Goal: Task Accomplishment & Management: Complete application form

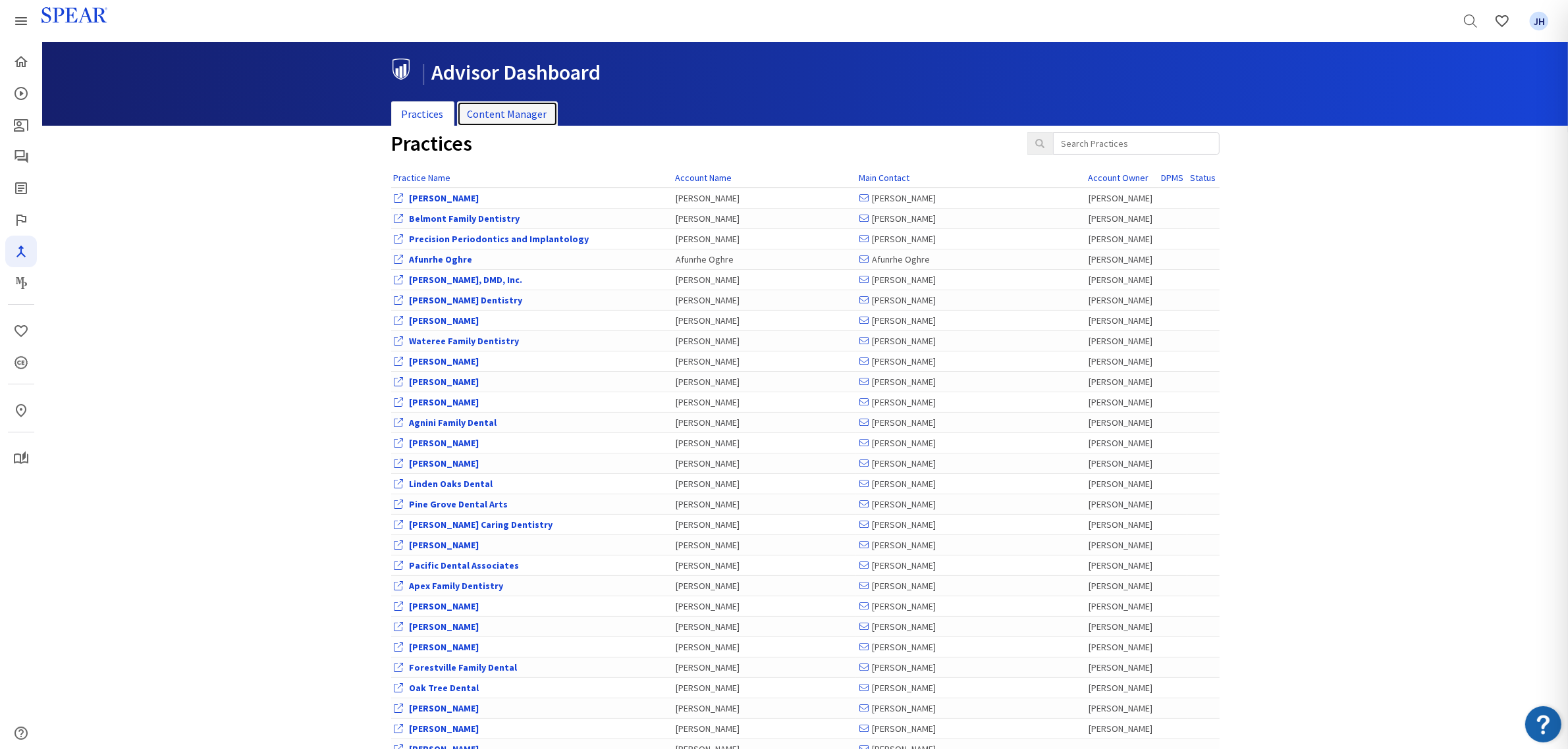
click at [530, 110] on link "Content Manager" at bounding box center [508, 114] width 101 height 26
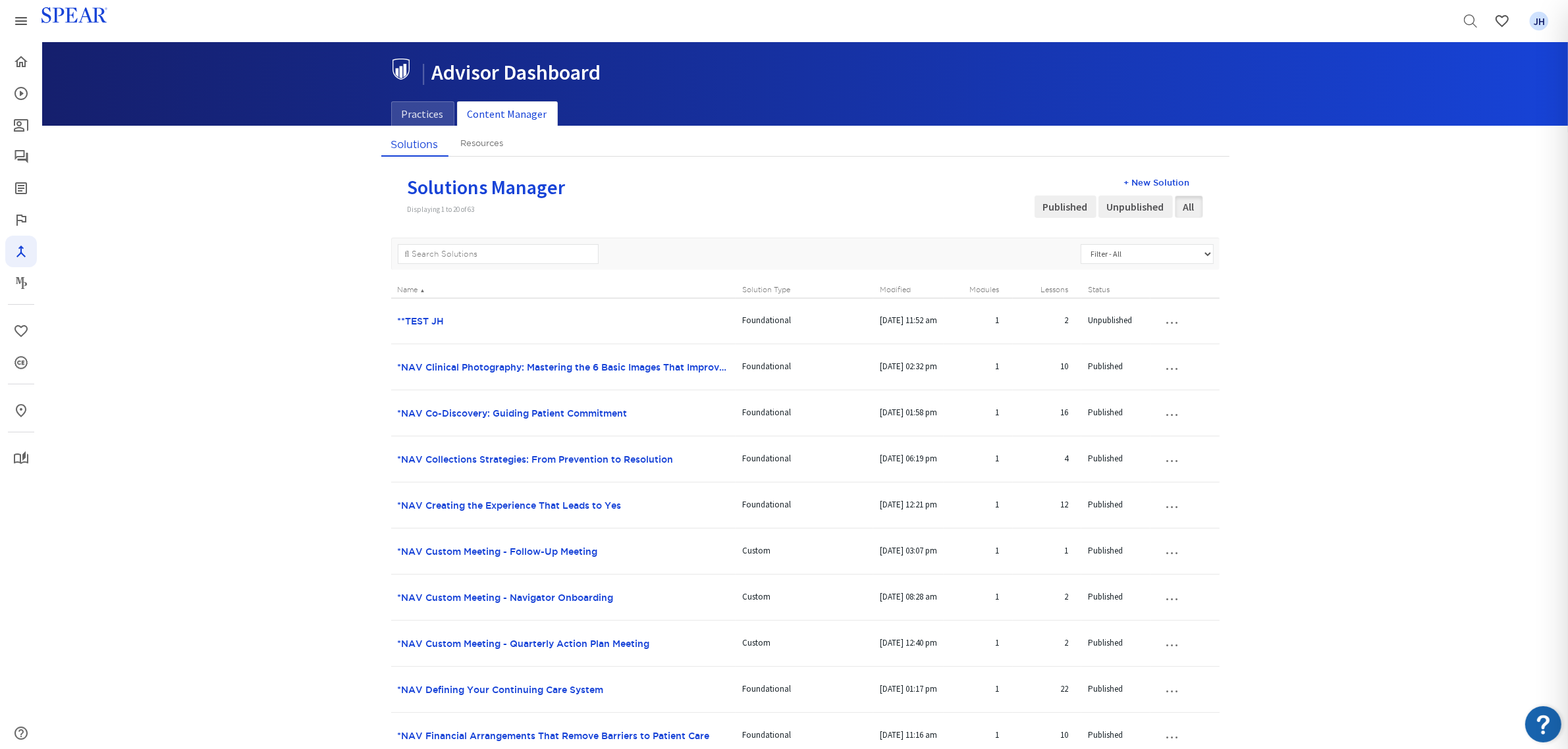
click at [1157, 183] on div "+ New Solution" at bounding box center [1119, 182] width 169 height 12
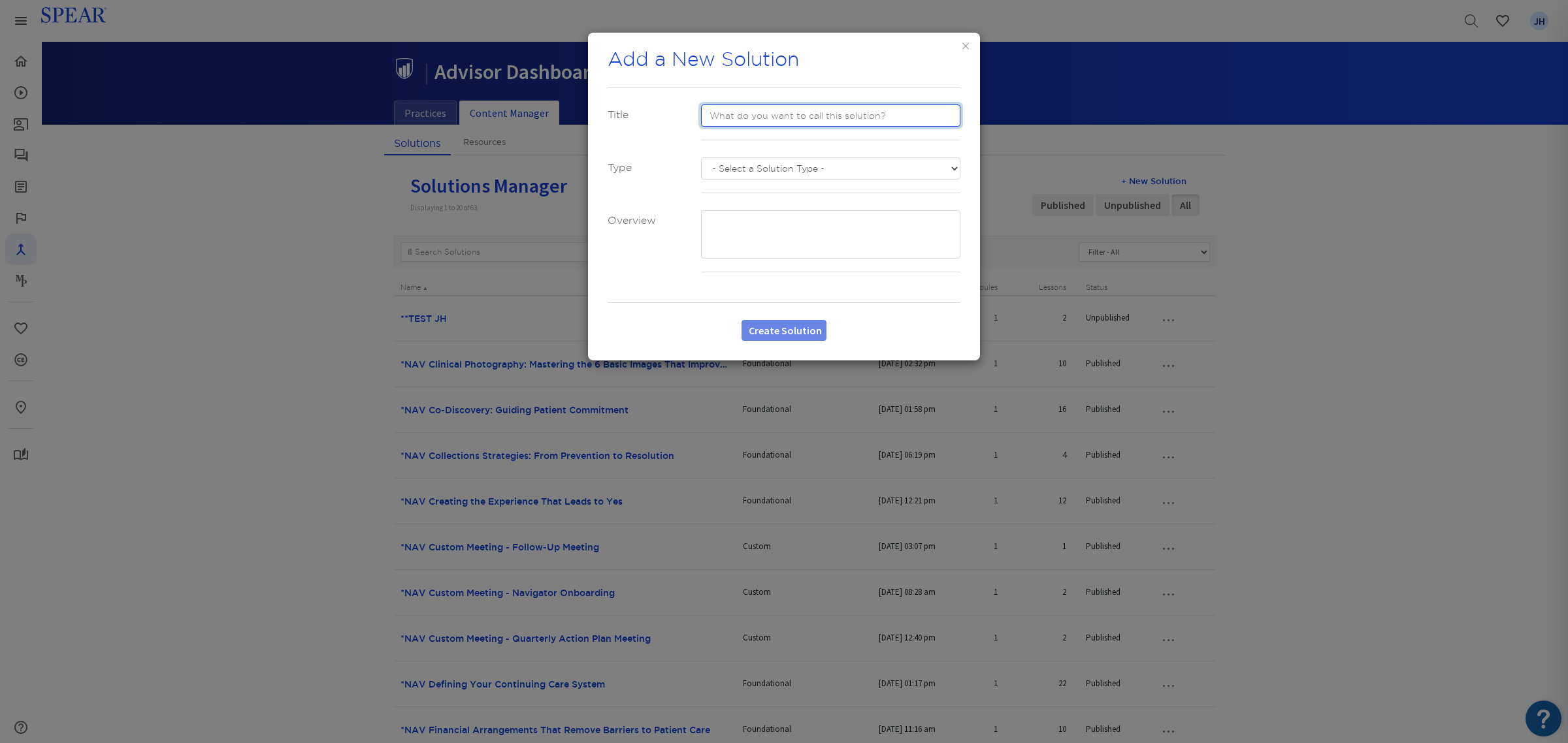
click at [727, 113] on input "text" at bounding box center [830, 115] width 260 height 22
click at [739, 113] on input "Spear Navigator_[MEDICAL_DATA]" at bounding box center [830, 115] width 260 height 22
type input "*Navigator_[MEDICAL_DATA]"
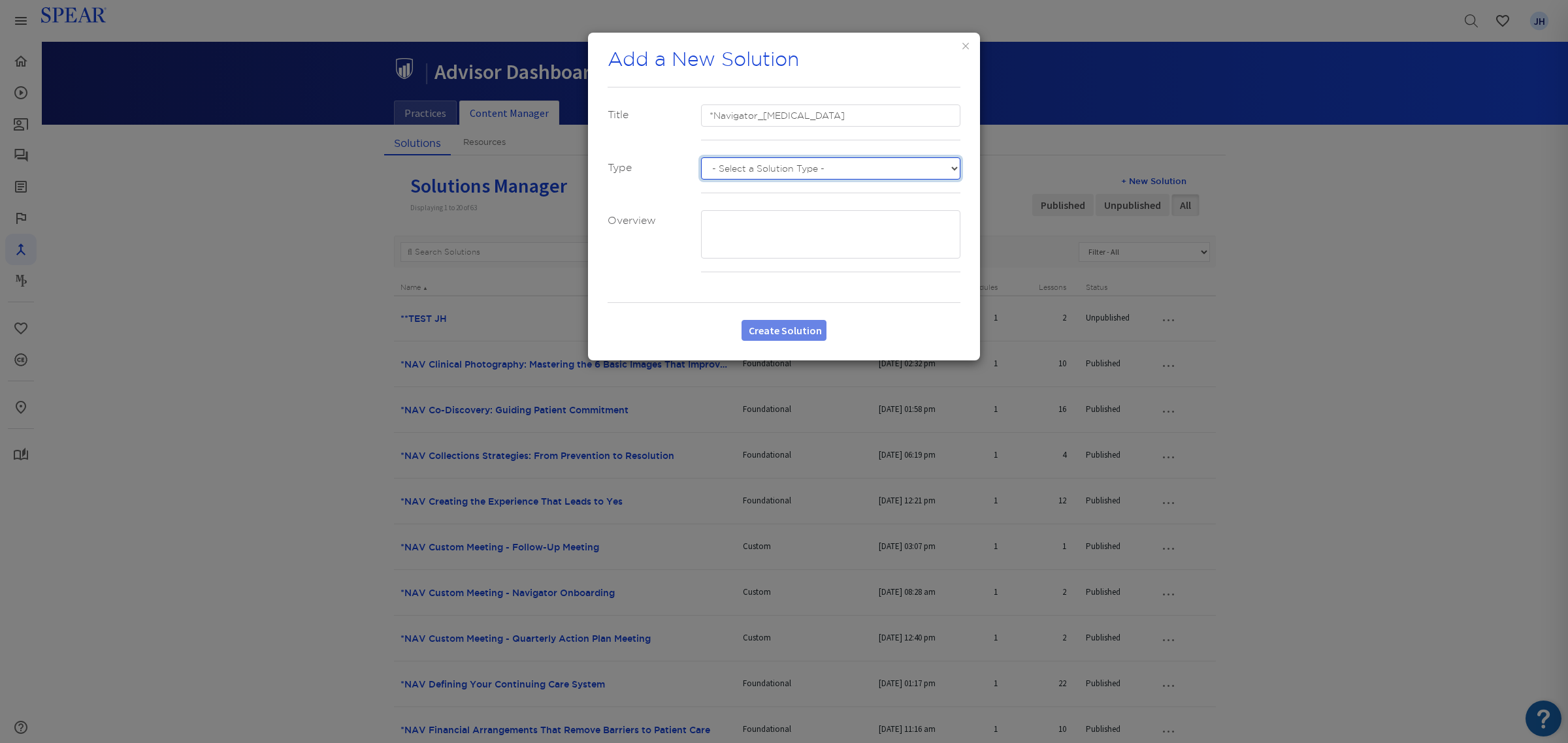
click at [949, 167] on select "- Select a Solution Type - Custom Advanced Foundational Sudden Impact" at bounding box center [830, 168] width 260 height 22
select select "number:3"
click at [701, 157] on select "- Select a Solution Type - Custom Advanced Foundational Sudden Impact" at bounding box center [830, 168] width 260 height 22
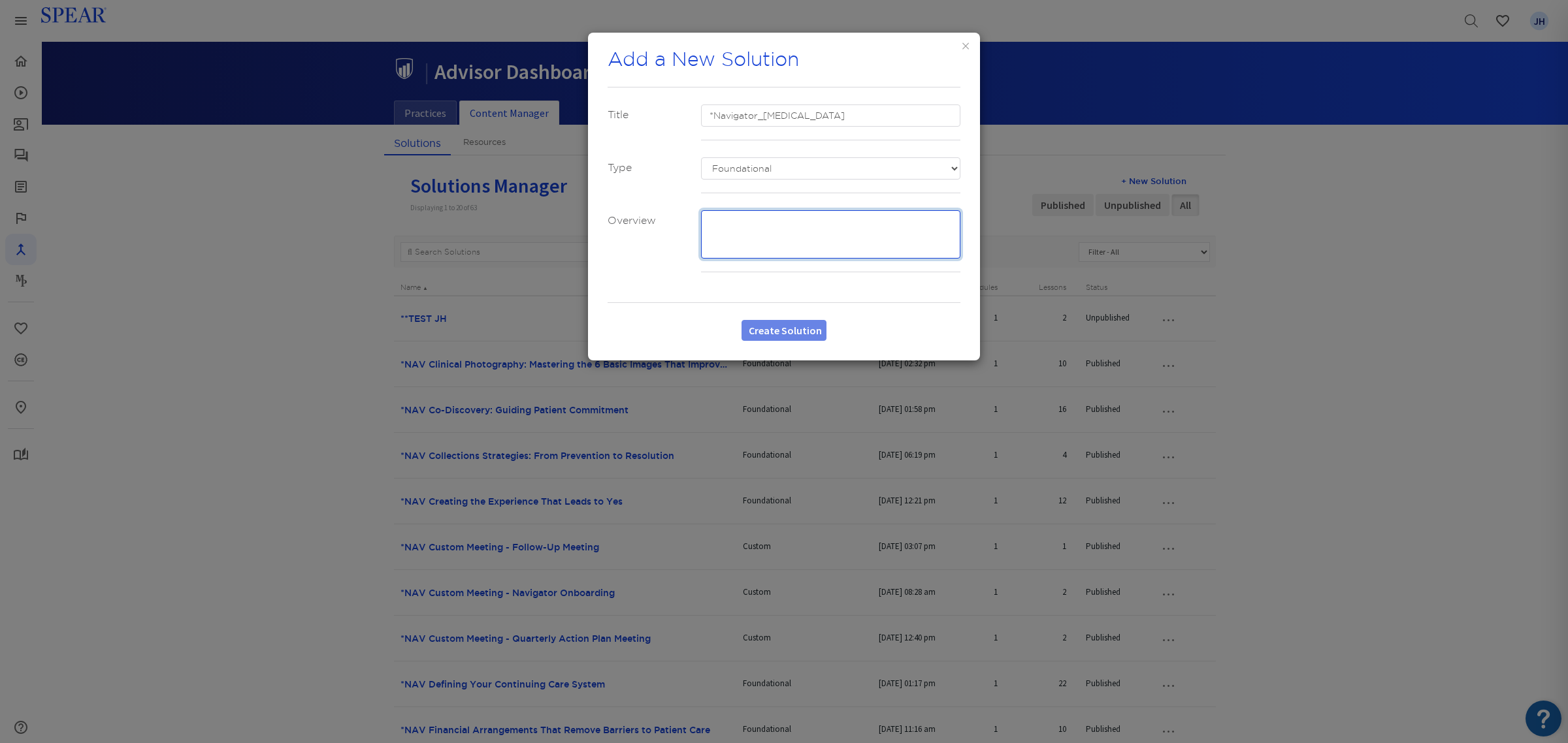
click at [726, 226] on textarea at bounding box center [830, 234] width 260 height 48
type textarea "TBD"
click at [817, 327] on button "Create Solution" at bounding box center [784, 330] width 85 height 21
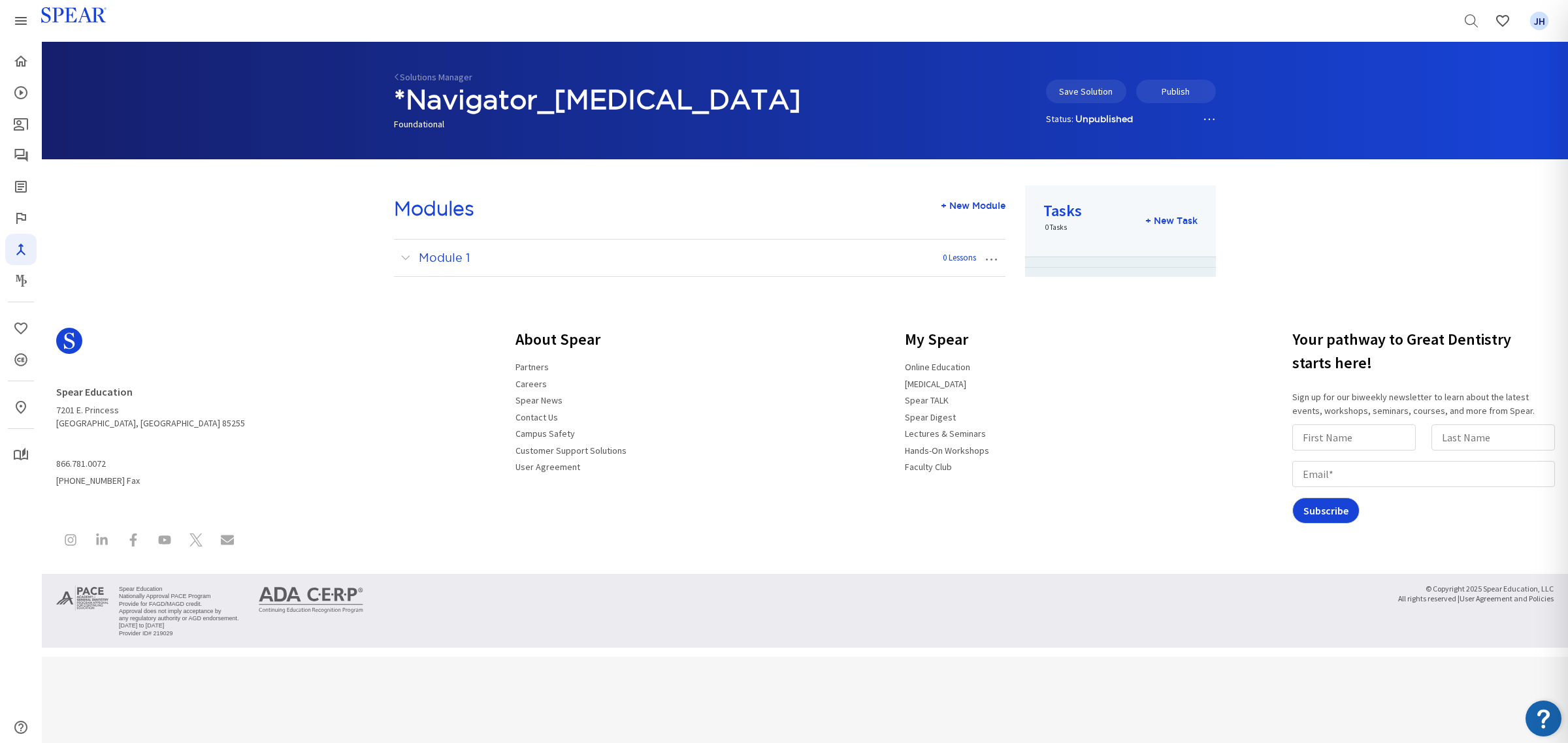
click at [990, 256] on button "…" at bounding box center [990, 258] width 29 height 21
click at [948, 280] on link "Edit Module" at bounding box center [949, 282] width 113 height 17
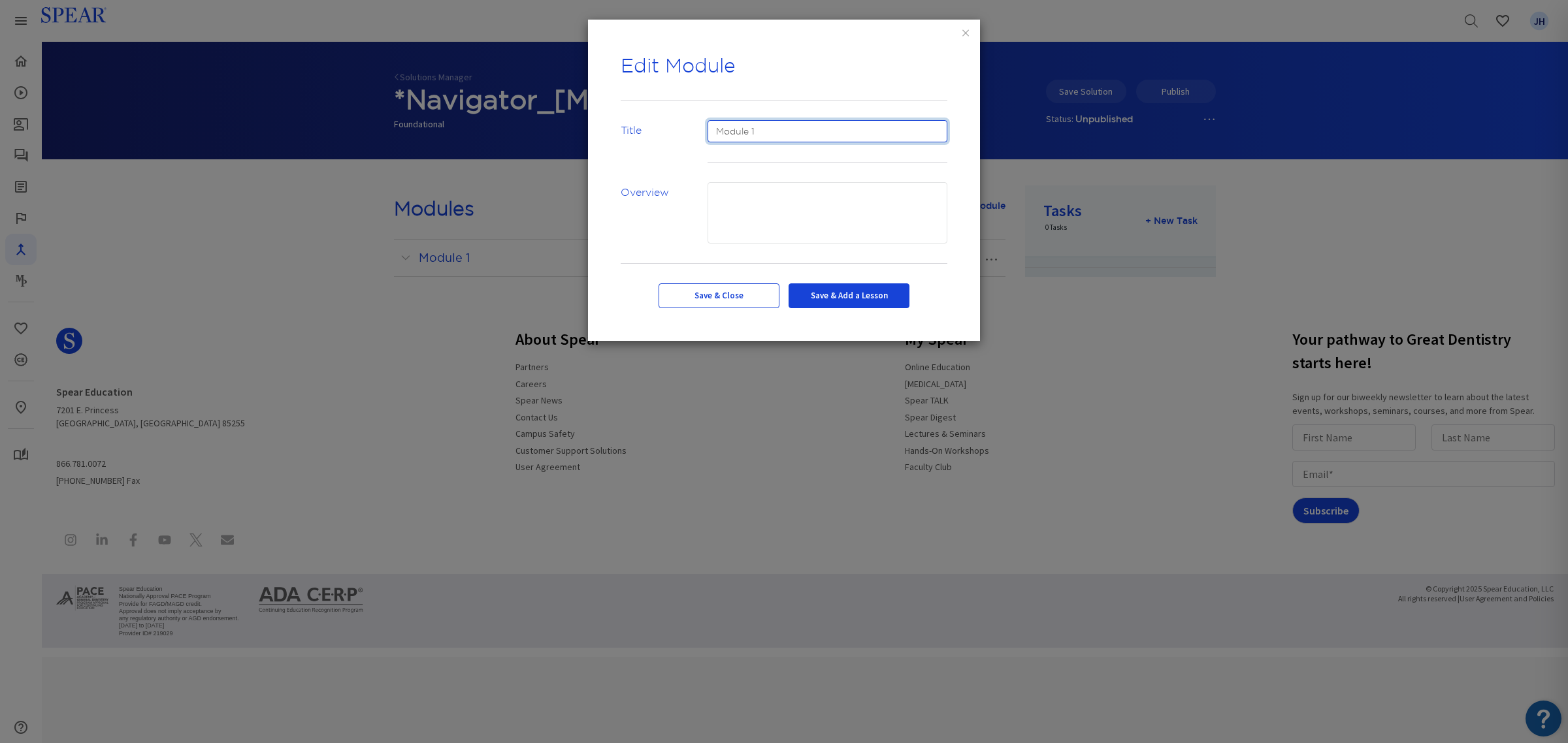
click at [735, 130] on input "Module 1" at bounding box center [827, 131] width 240 height 22
drag, startPoint x: 794, startPoint y: 134, endPoint x: 641, endPoint y: 152, distance: 154.1
click at [641, 152] on div "Title Module 1" at bounding box center [784, 152] width 346 height 62
type input "P"
type input "Spear Navigator [MEDICAL_DATA]"
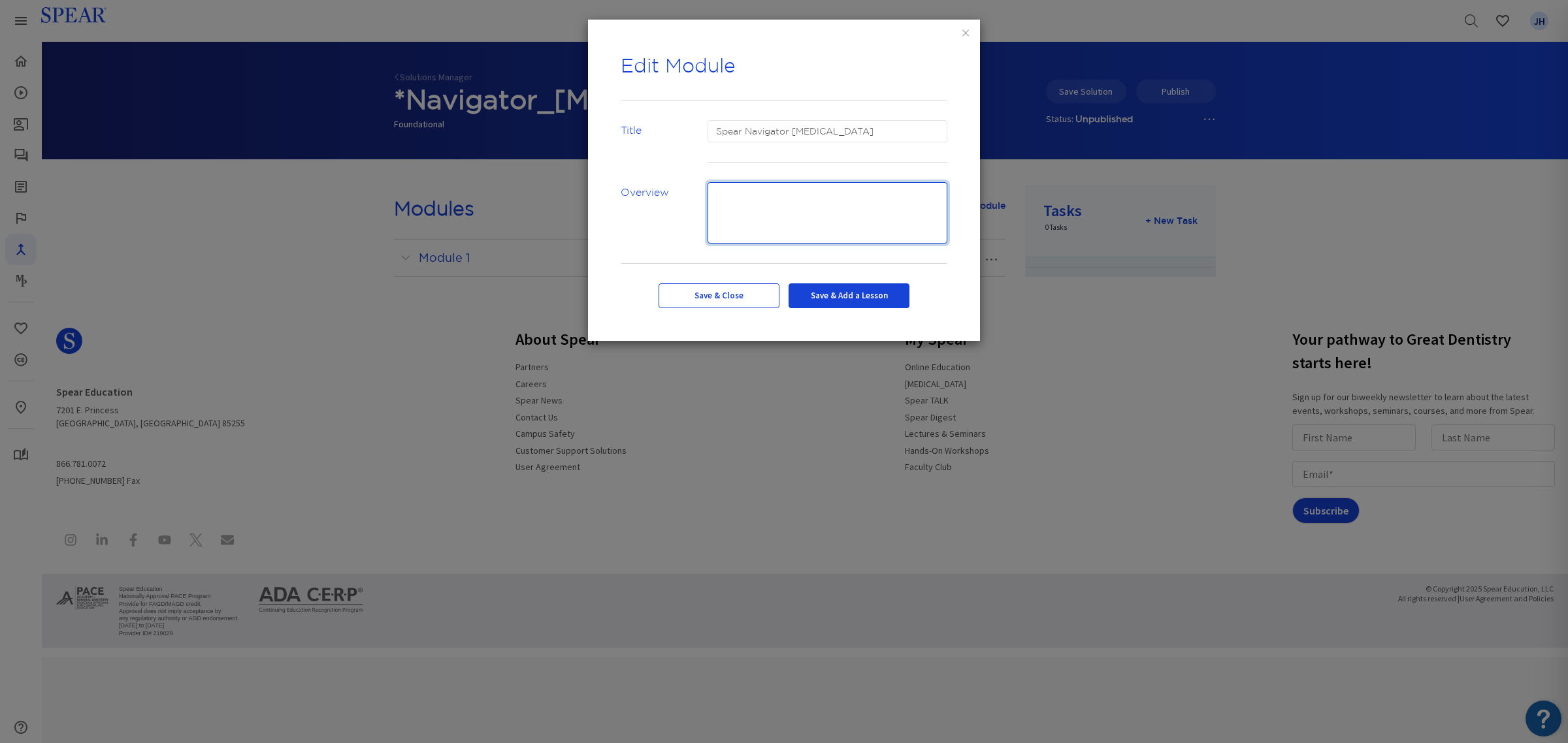
click at [743, 194] on textarea at bounding box center [827, 212] width 240 height 62
type textarea "T"
type textarea "TBD"
click at [864, 297] on button "Save & Add a Lesson" at bounding box center [848, 296] width 121 height 25
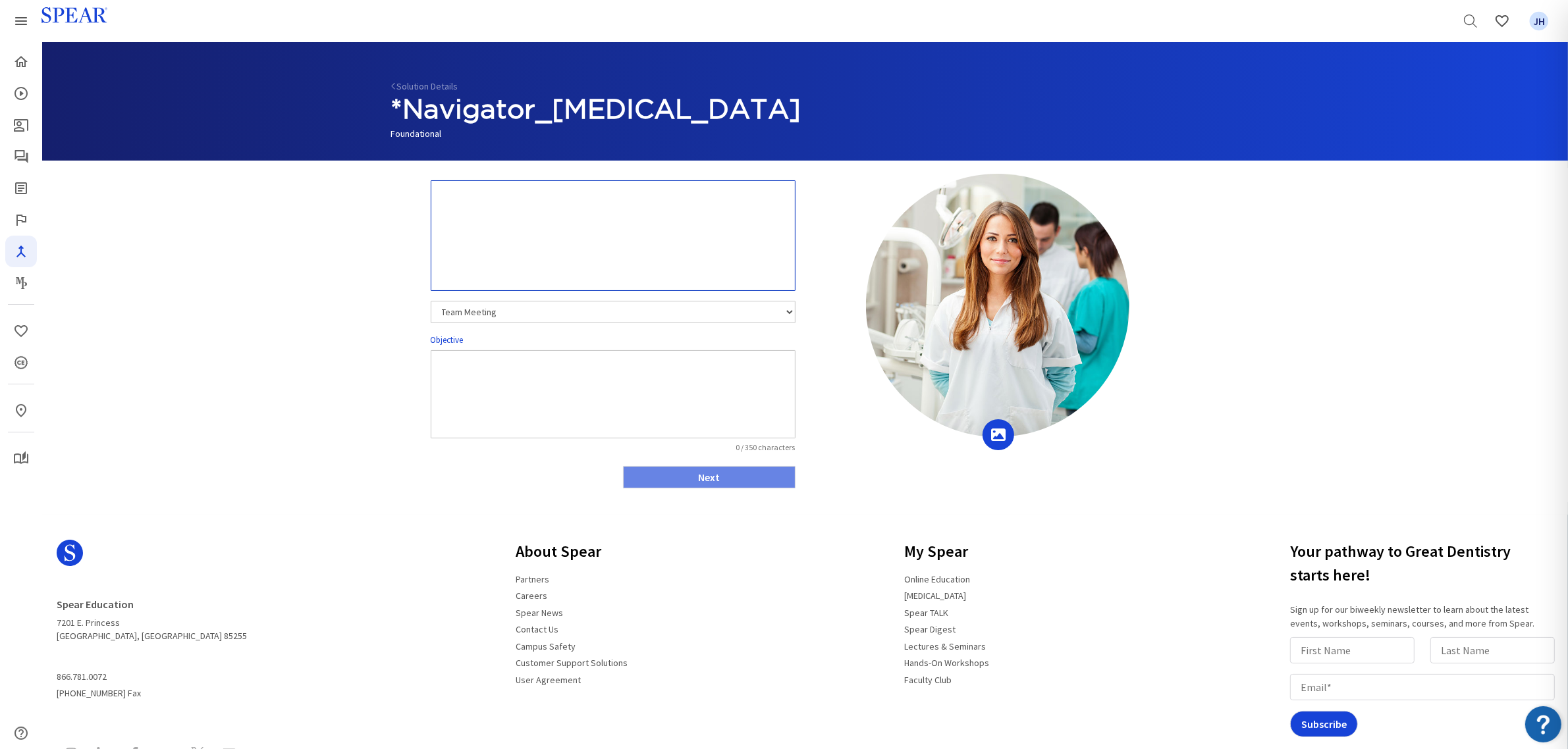
click at [448, 202] on textarea at bounding box center [613, 236] width 365 height 111
type textarea "Module 1: The Power of [MEDICAL_DATA] Videos"
click at [481, 369] on textarea at bounding box center [613, 394] width 365 height 88
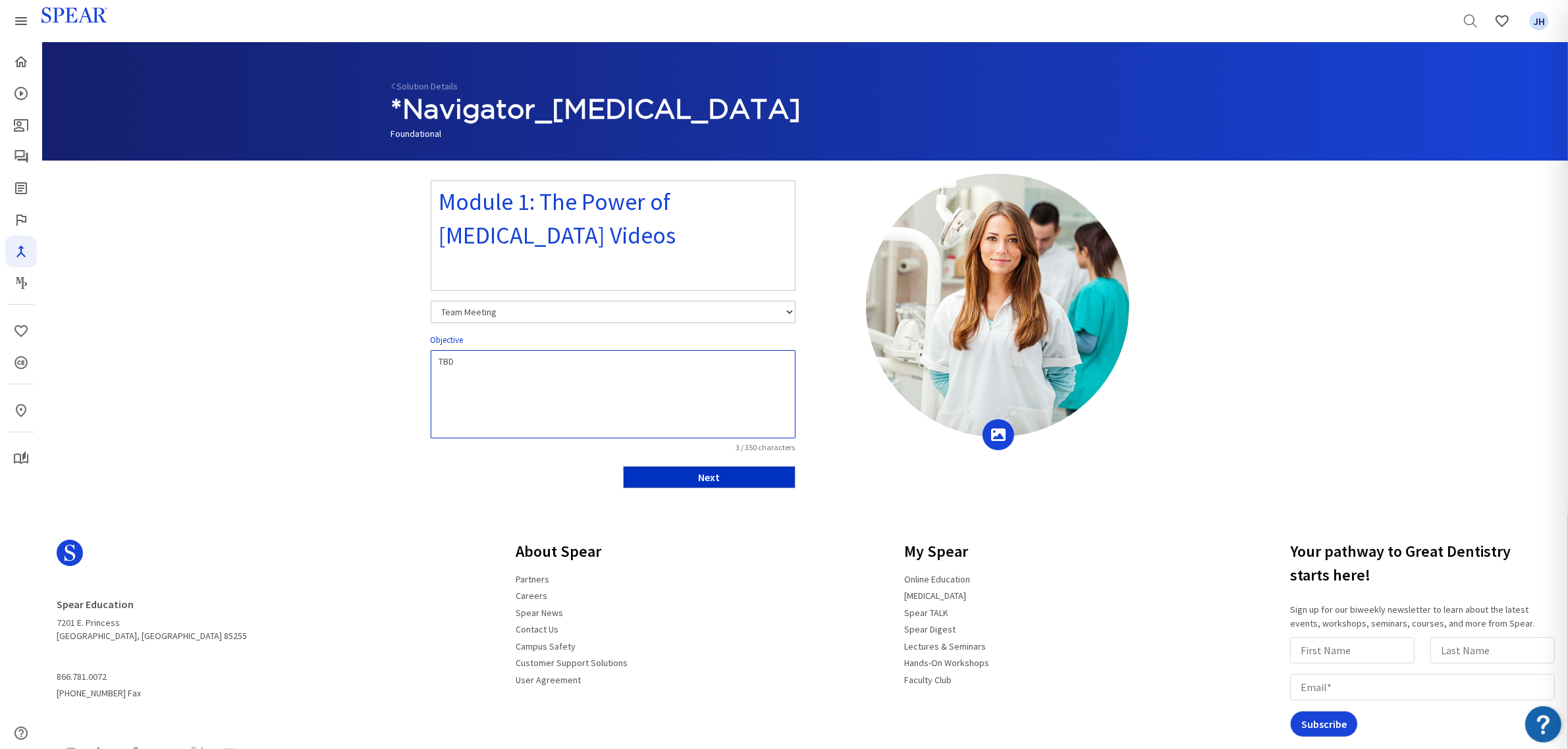
type textarea "TBD"
click at [744, 478] on button "Next" at bounding box center [709, 477] width 173 height 22
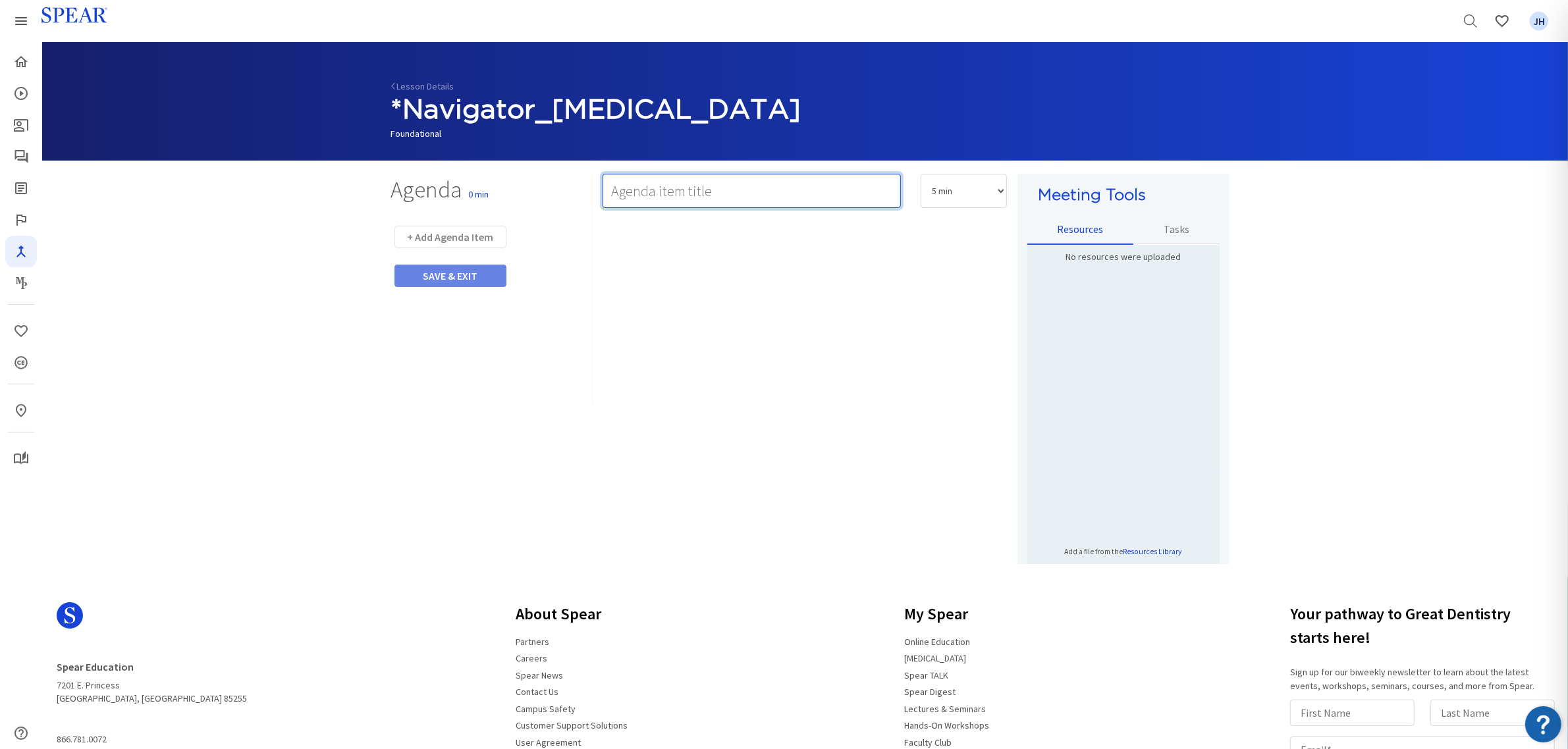
click at [660, 189] on input "text" at bounding box center [752, 190] width 299 height 34
click at [643, 192] on input "TBD" at bounding box center [752, 190] width 299 height 34
drag, startPoint x: 641, startPoint y: 193, endPoint x: 593, endPoint y: 196, distance: 48.1
click at [593, 196] on div "TBD" at bounding box center [752, 197] width 318 height 47
type input "Video"
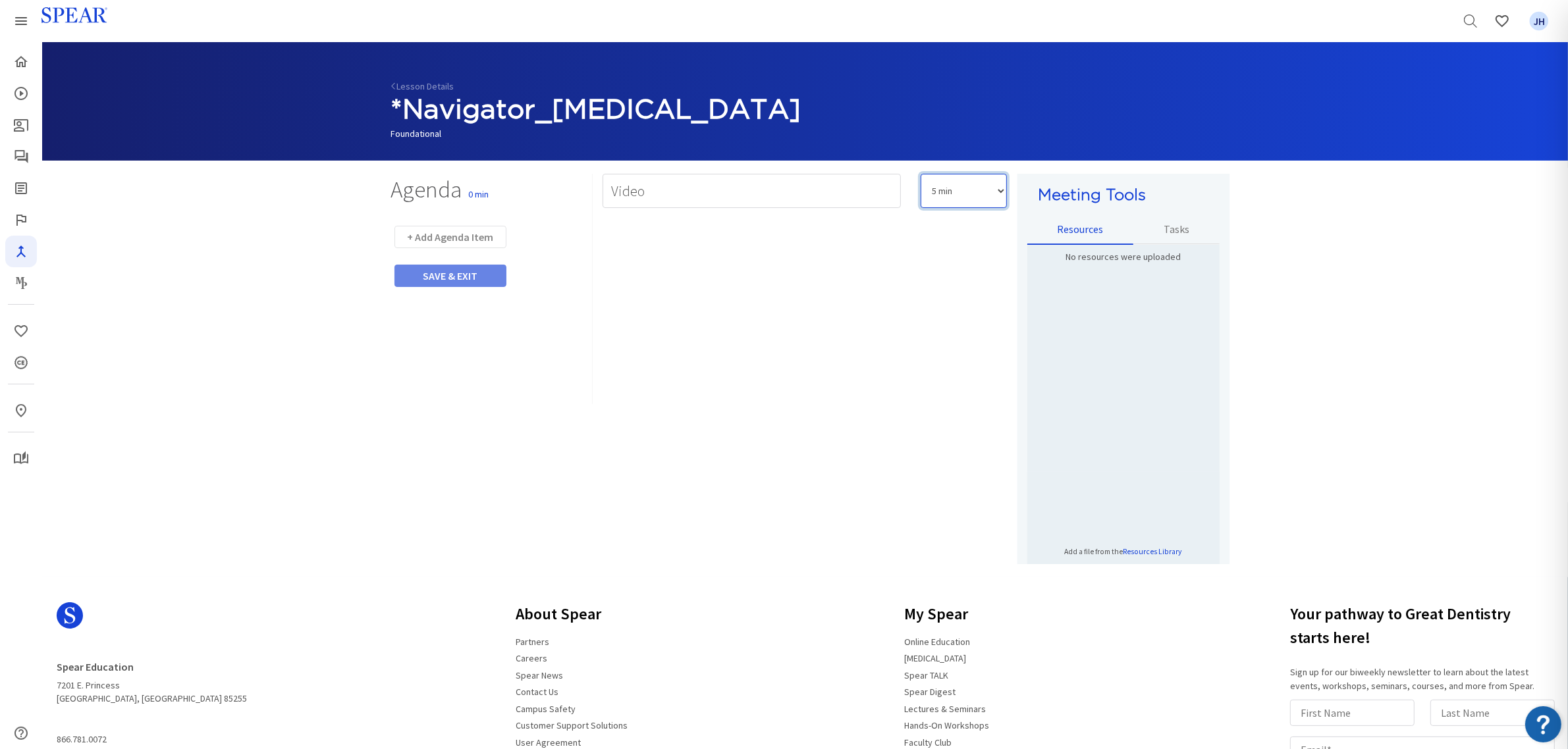
click at [1000, 191] on select "5 min 10 min 15 min 20 min 25 min 30 min 35 min 40 min 45 min 60 min 75 min 90 …" at bounding box center [963, 190] width 86 height 34
select select "20"
click at [920, 174] on select "5 min 10 min 15 min 20 min 25 min 30 min 35 min 40 min 45 min 60 min 75 min 90 …" at bounding box center [963, 190] width 86 height 34
click at [644, 232] on p "Rich Text Editor, main" at bounding box center [806, 237] width 392 height 13
click at [703, 264] on div "Watch video" at bounding box center [805, 393] width 404 height 342
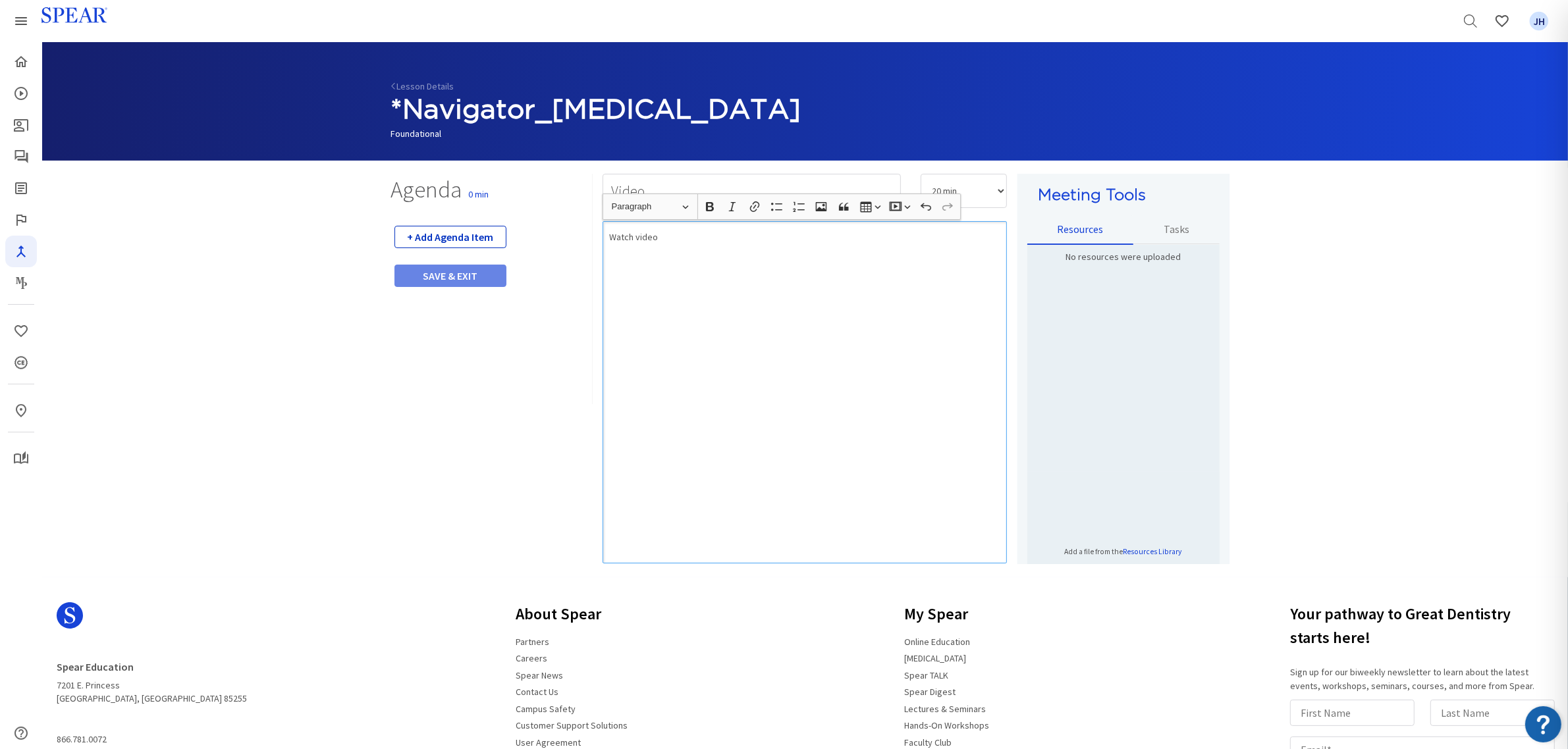
click at [471, 235] on button "+ Add Agenda Item" at bounding box center [450, 236] width 112 height 22
select select "5"
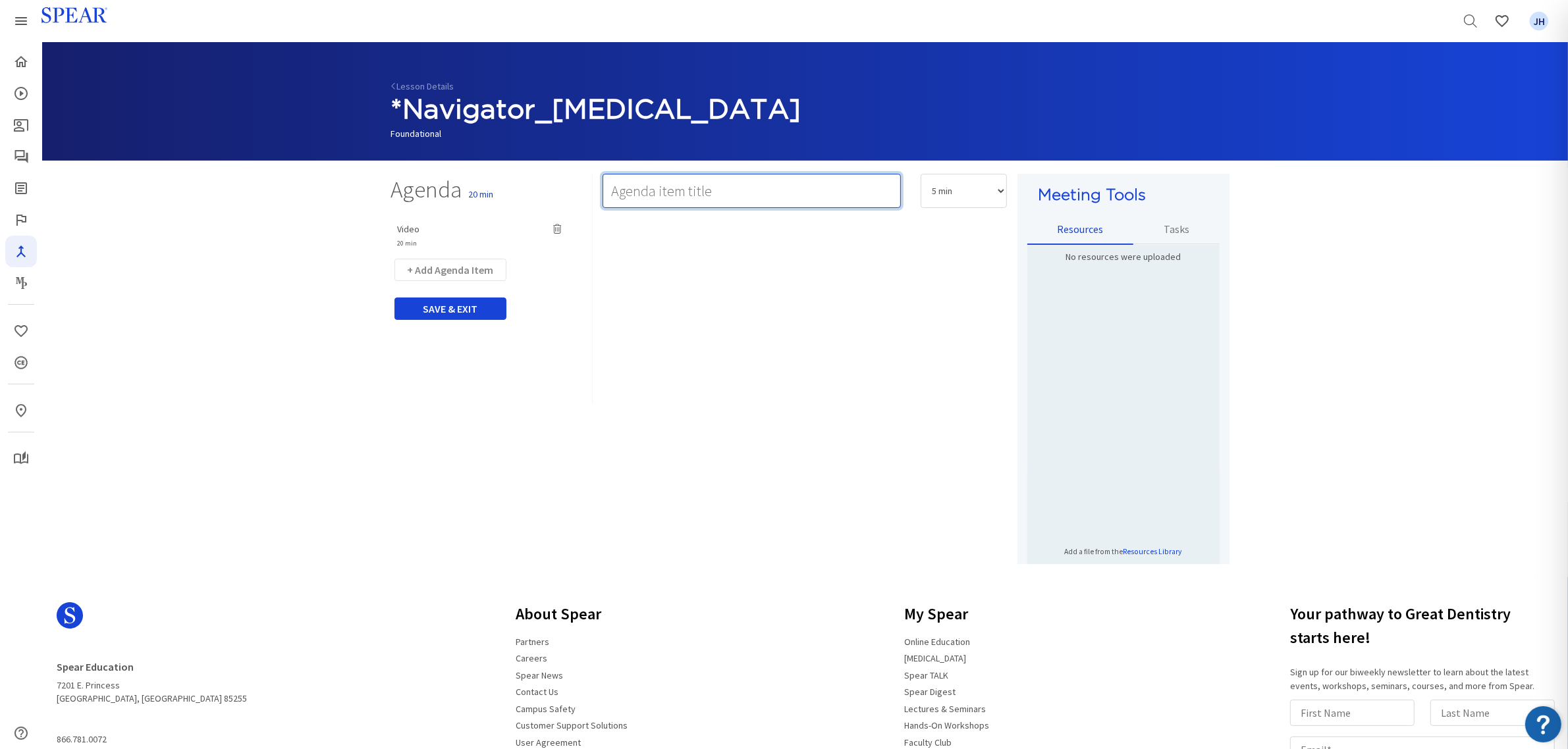
click at [631, 195] on input "text" at bounding box center [752, 190] width 299 height 34
type input "Team Activity 1: TBD"
click at [999, 189] on select "5 min 10 min 15 min 20 min 25 min 30 min 35 min 40 min 45 min 60 min 75 min 90 …" at bounding box center [963, 190] width 86 height 34
select select "15"
click at [920, 174] on select "5 min 10 min 15 min 20 min 25 min 30 min 35 min 40 min 45 min 60 min 75 min 90 …" at bounding box center [963, 190] width 86 height 34
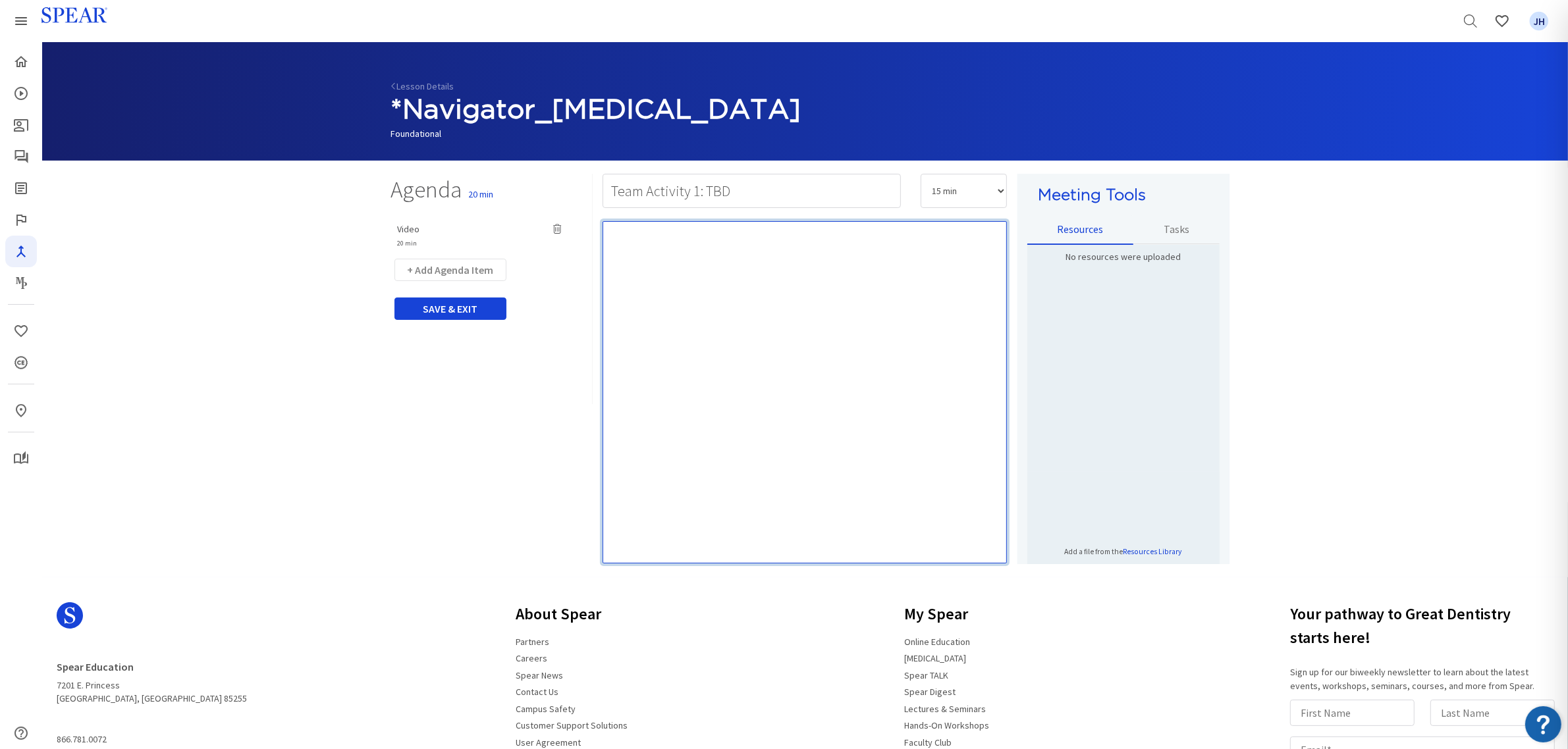
click at [681, 260] on div "Rich Text Editor, main" at bounding box center [805, 393] width 404 height 342
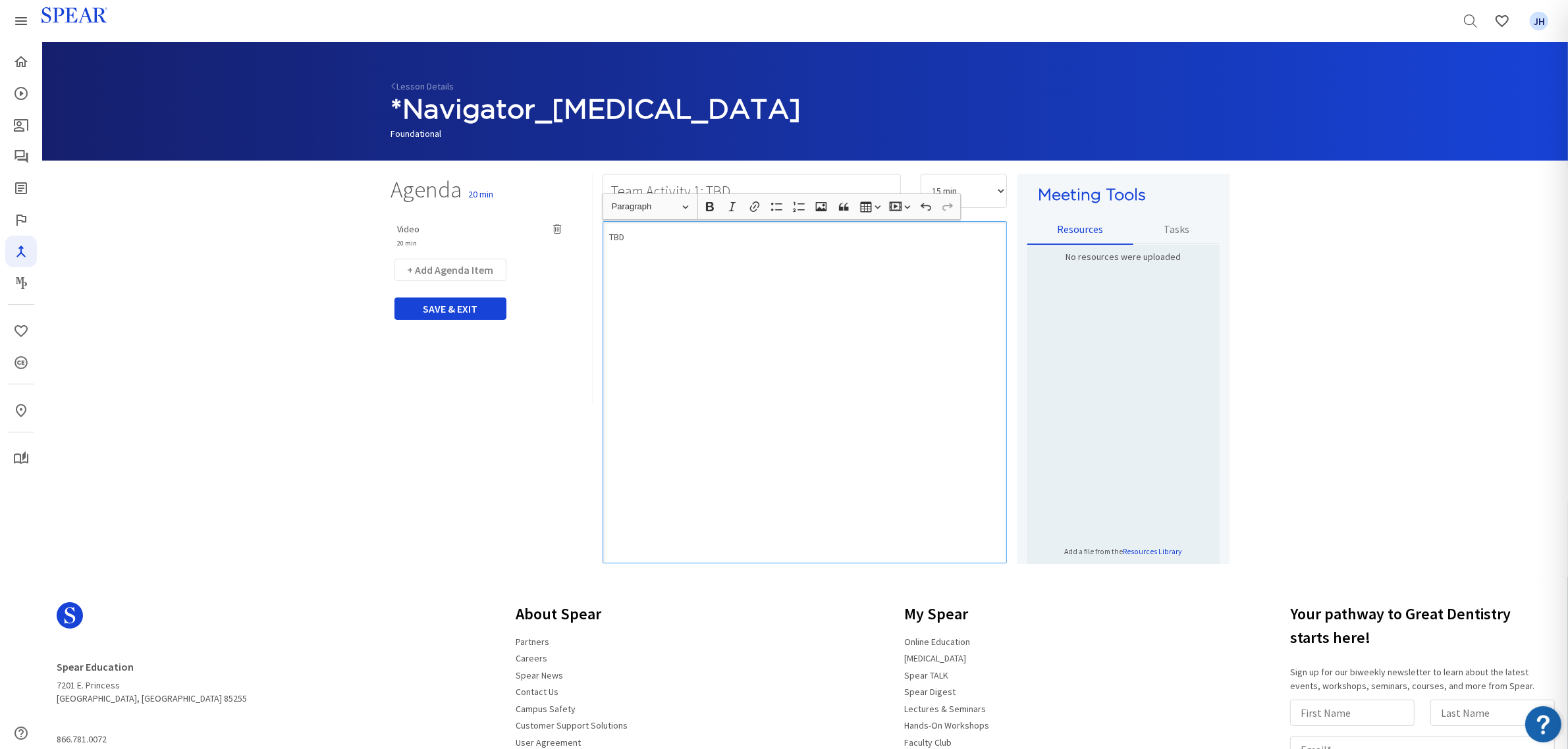
click at [684, 265] on div "TBD" at bounding box center [805, 393] width 404 height 342
click at [479, 268] on button "+ Add Agenda Item" at bounding box center [450, 270] width 112 height 22
select select "5"
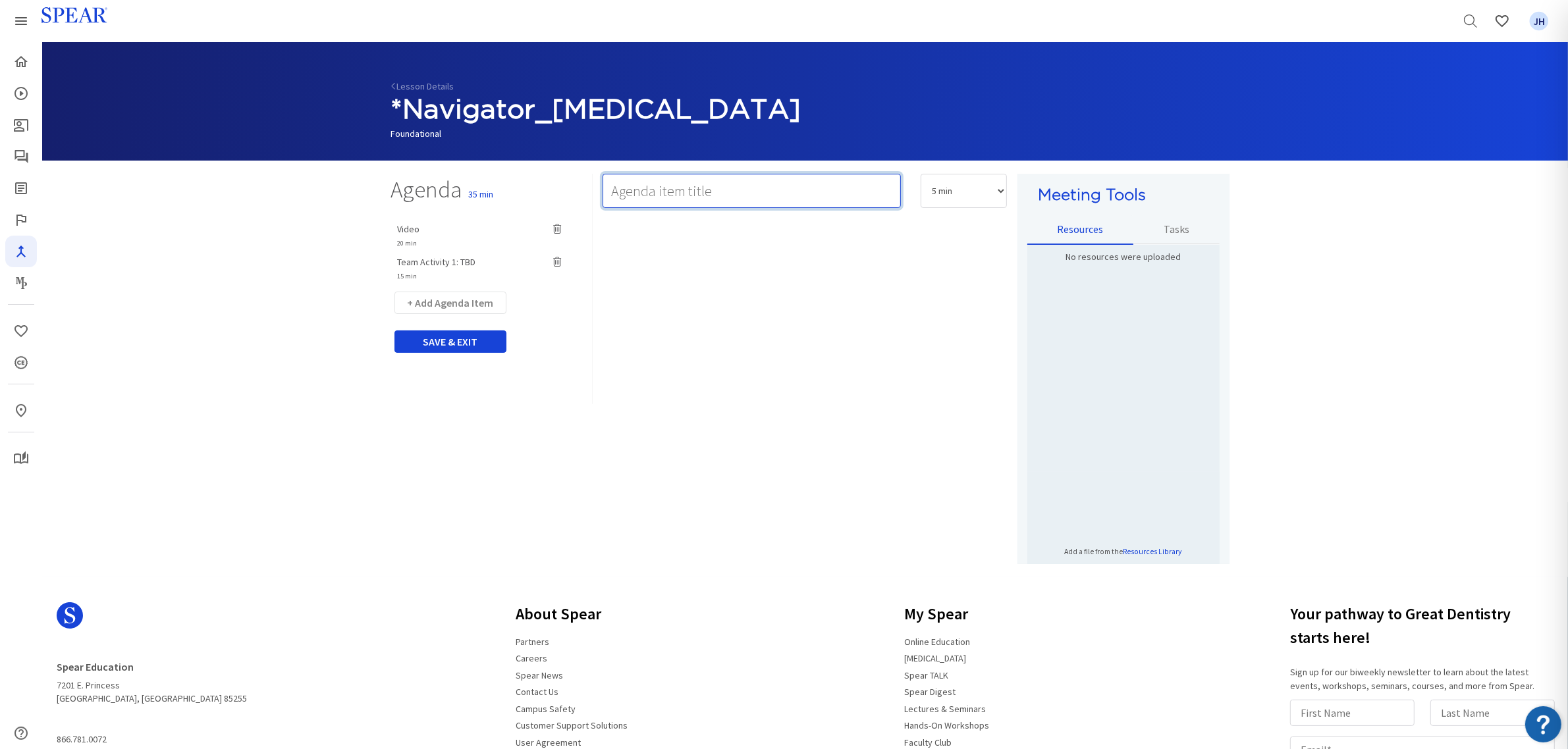
click at [613, 189] on input "text" at bounding box center [752, 190] width 299 height 34
type input "Team Activity 2: Implementation Action Plan"
click at [998, 189] on select "5 min 10 min 15 min 20 min 25 min 30 min 35 min 40 min 45 min 60 min 75 min 90 …" at bounding box center [963, 190] width 86 height 34
select select "10"
click at [920, 174] on select "5 min 10 min 15 min 20 min 25 min 30 min 35 min 40 min 45 min 60 min 75 min 90 …" at bounding box center [963, 190] width 86 height 34
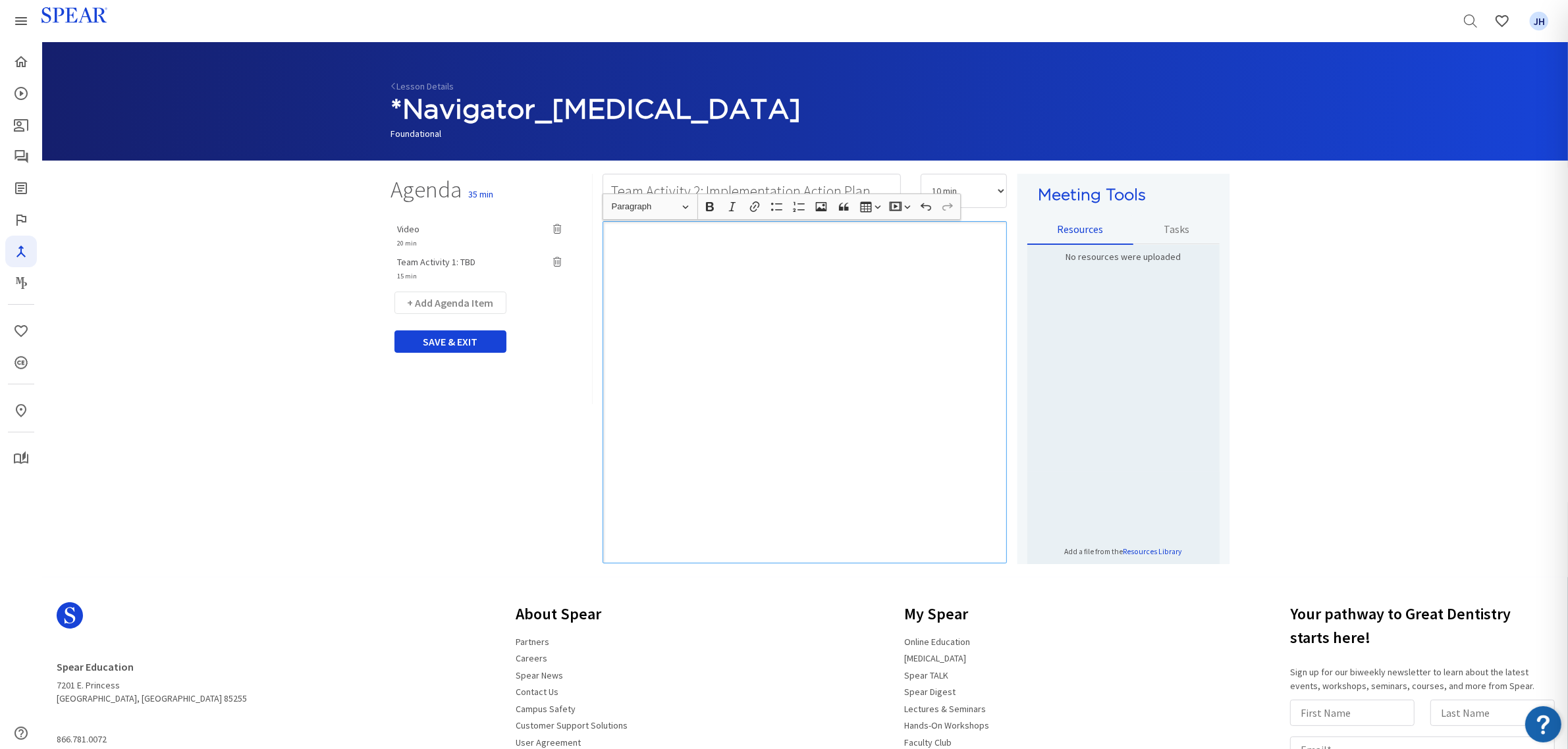
click at [671, 254] on div "Rich Text Editor, main" at bounding box center [805, 393] width 404 height 342
click at [474, 301] on button "+ Add Agenda Item" at bounding box center [450, 303] width 112 height 22
select select "5"
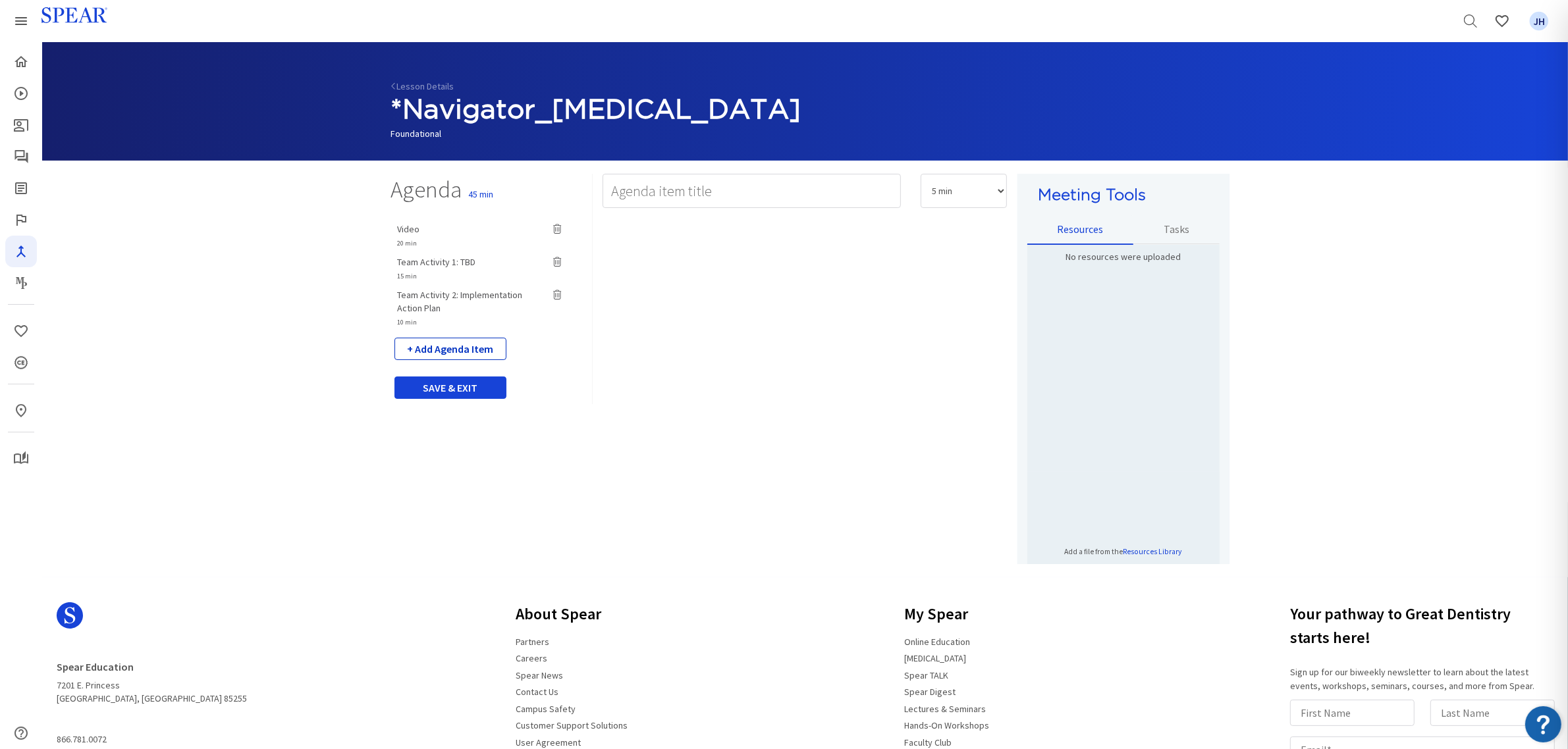
click at [459, 351] on button "+ Add Agenda Item" at bounding box center [450, 348] width 112 height 22
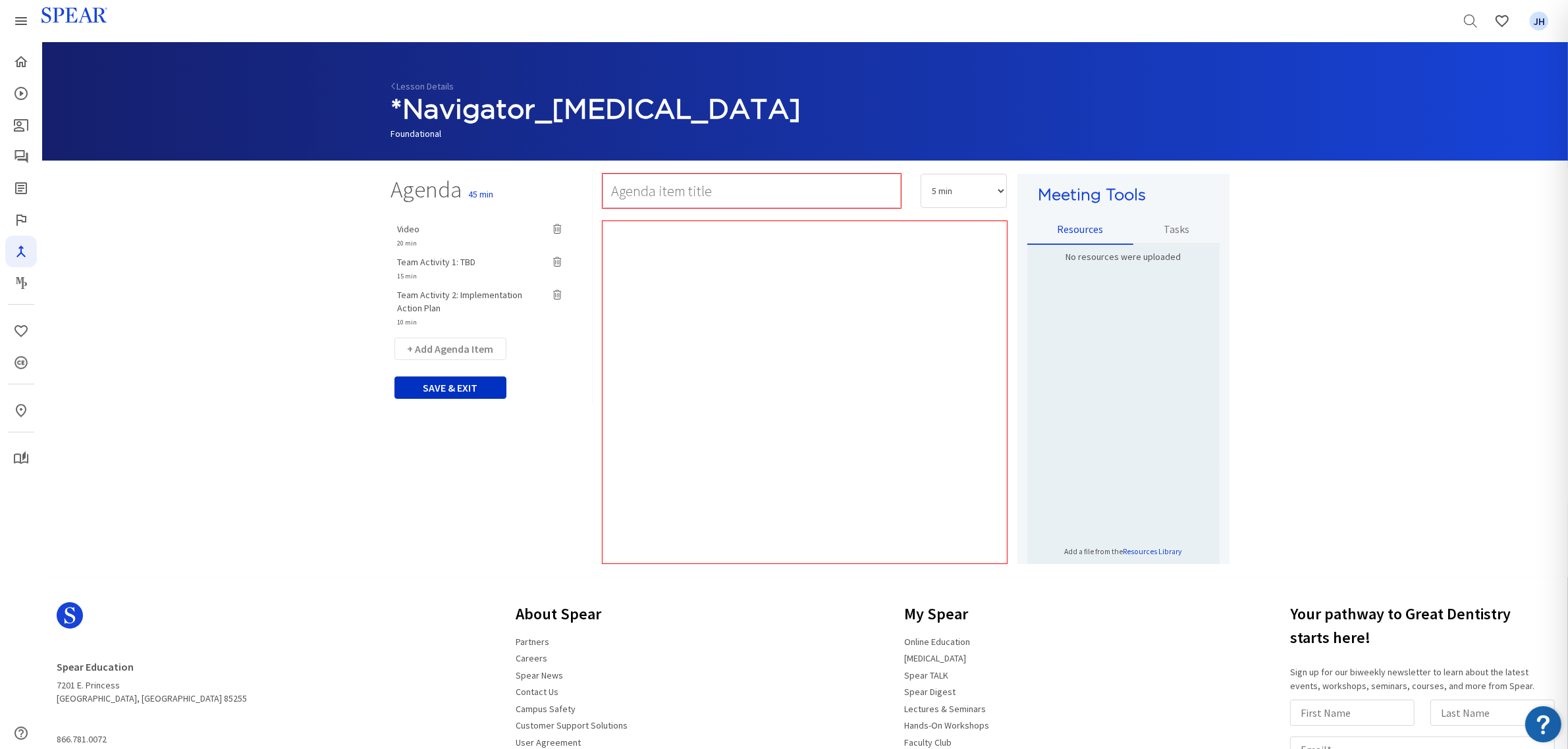
click at [454, 386] on button "SAVE & EXIT" at bounding box center [450, 387] width 112 height 22
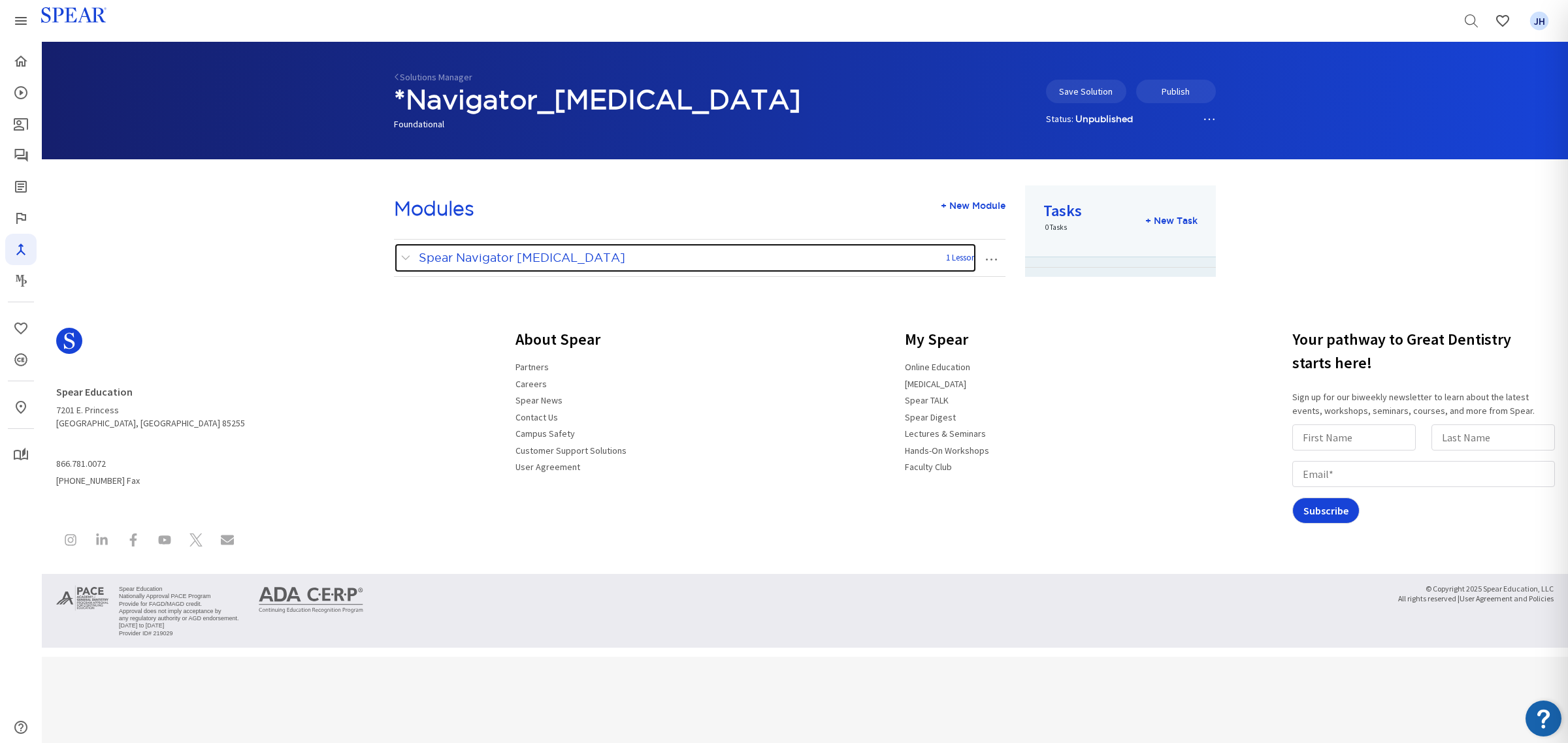
click at [409, 253] on span at bounding box center [409, 258] width 16 height 17
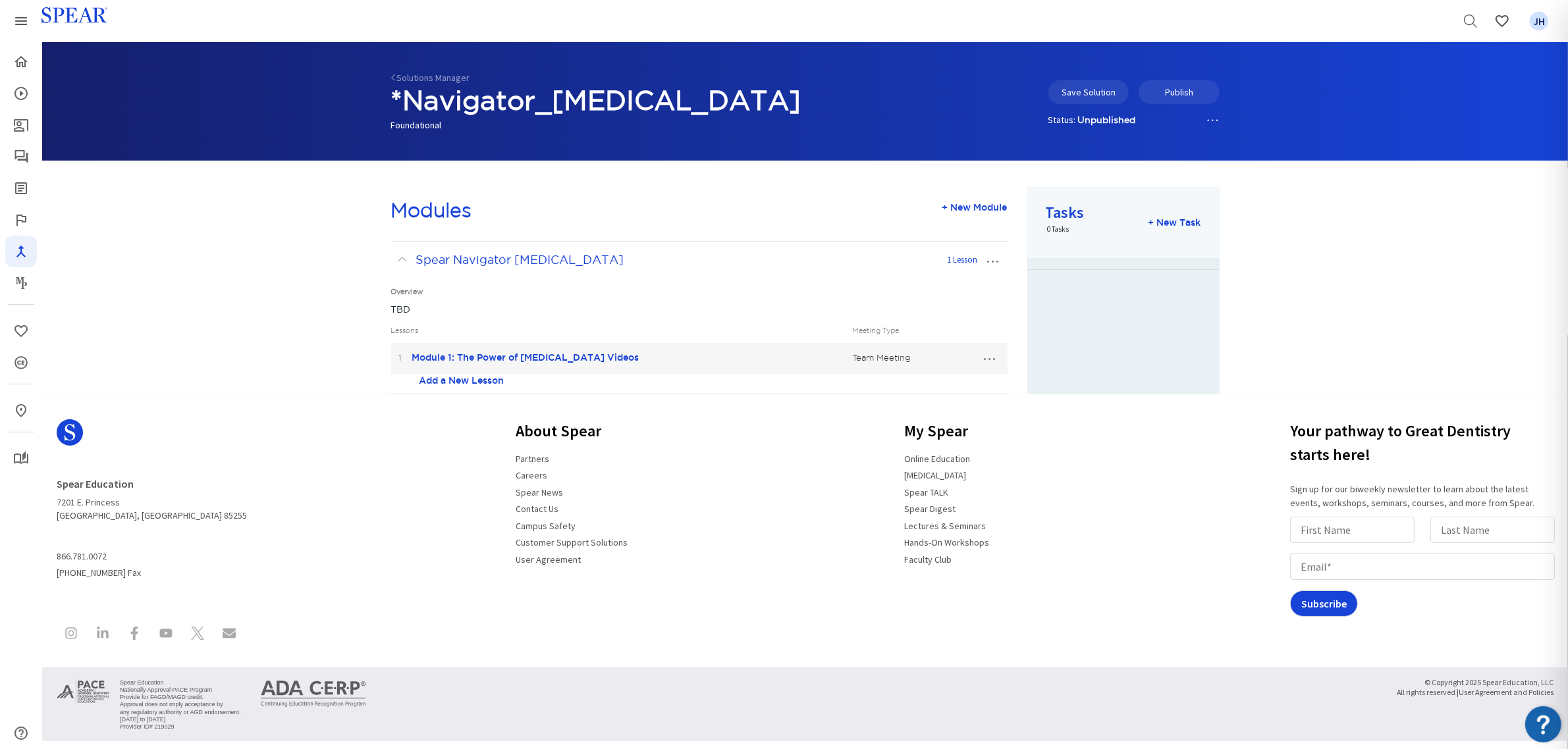
click at [442, 383] on link "Add a New Lesson" at bounding box center [461, 380] width 85 height 13
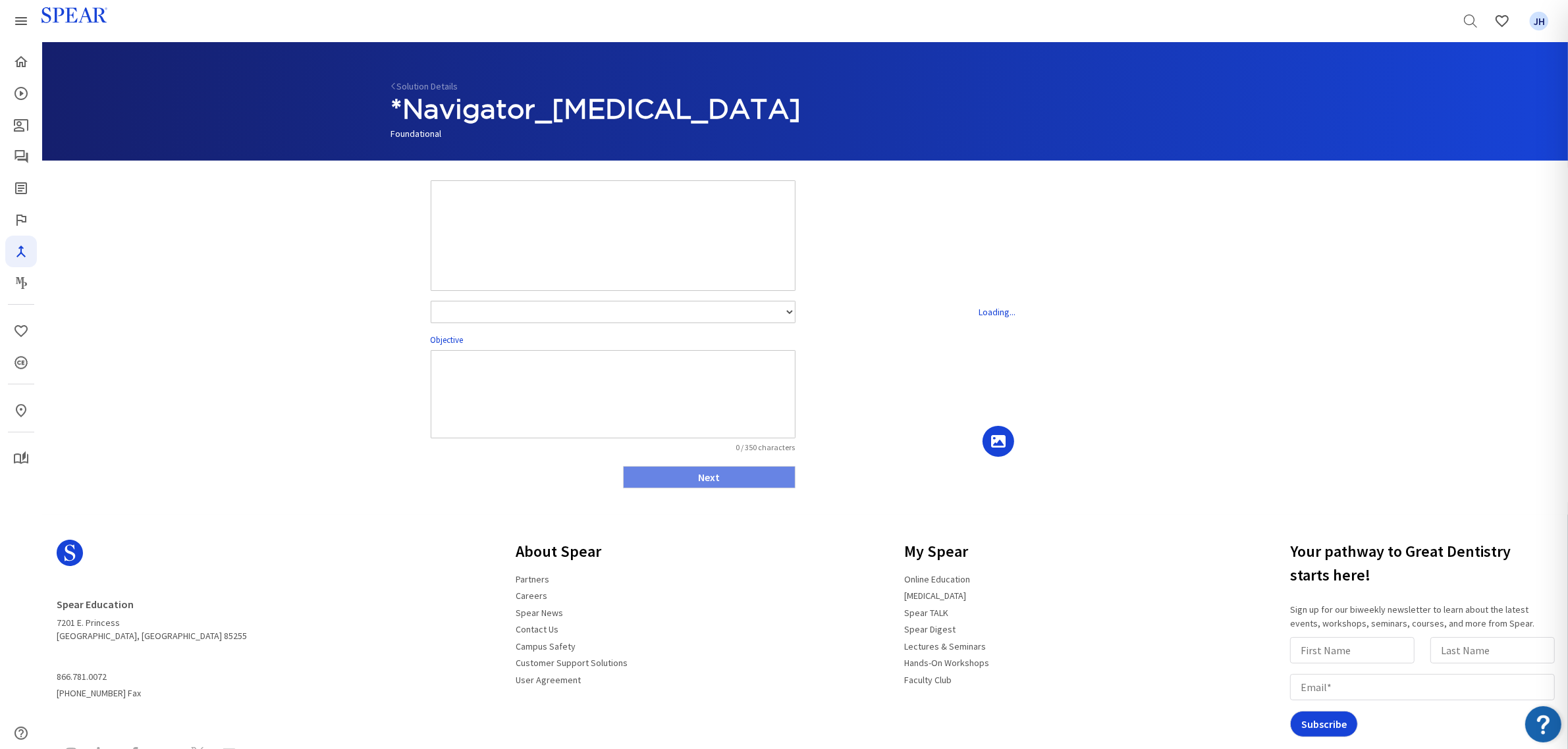
select select "number:1"
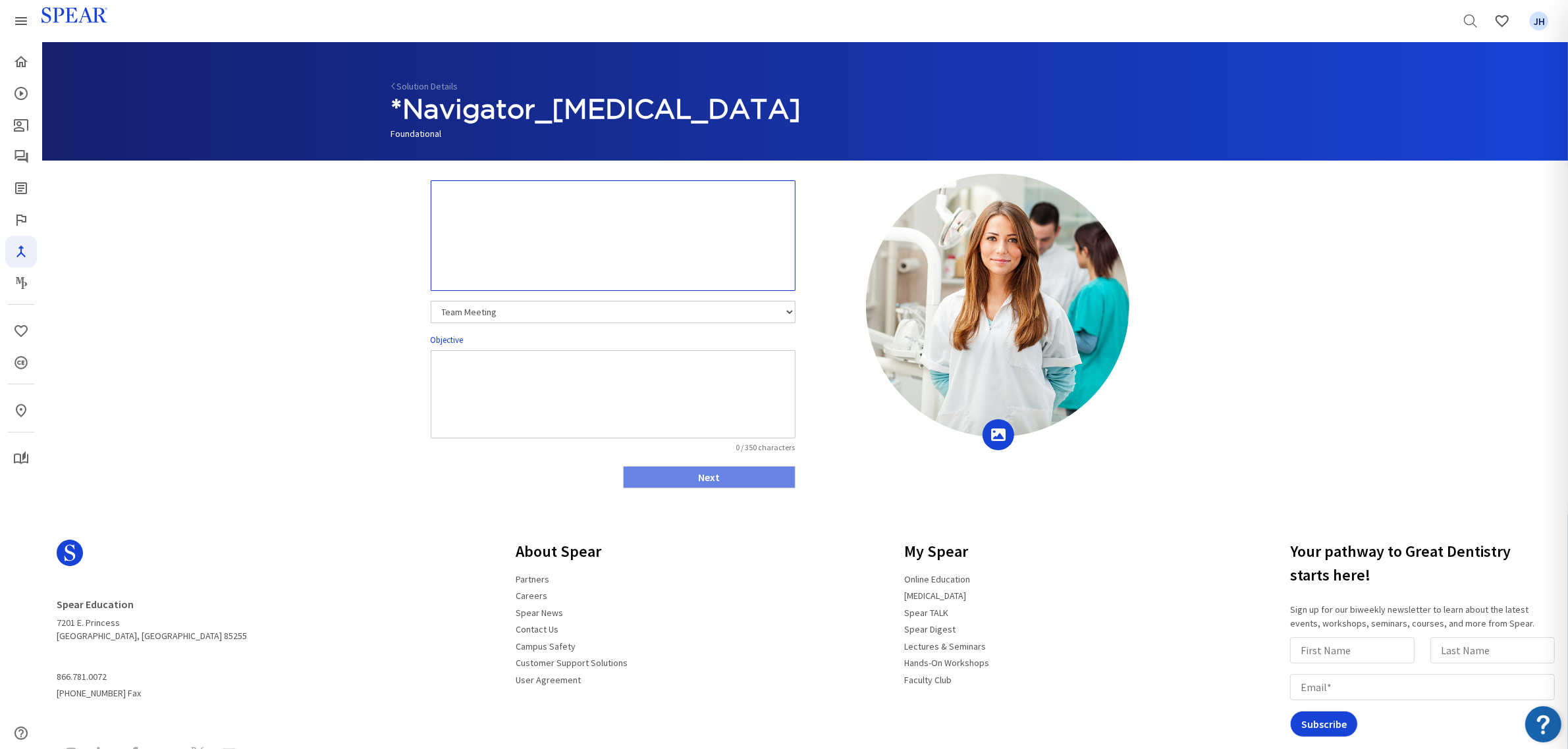
drag, startPoint x: 445, startPoint y: 202, endPoint x: 777, endPoint y: 208, distance: 332.1
click at [782, 215] on textarea at bounding box center [613, 236] width 365 height 111
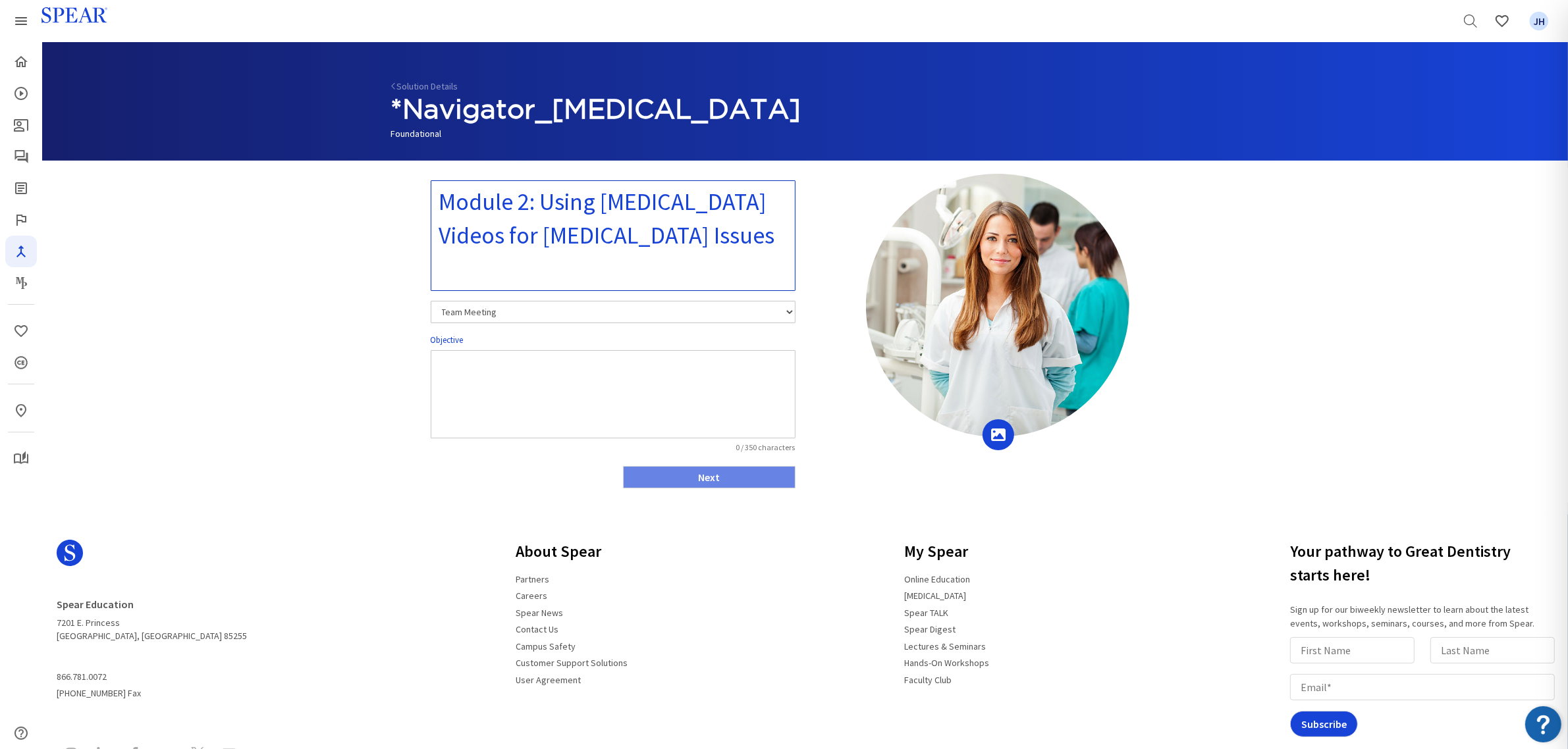
type textarea "Module 2: Using [MEDICAL_DATA] Videos for [MEDICAL_DATA] Issues"
click at [656, 370] on textarea at bounding box center [613, 394] width 365 height 88
type textarea "TBD"
click at [713, 476] on button "Next" at bounding box center [709, 477] width 173 height 22
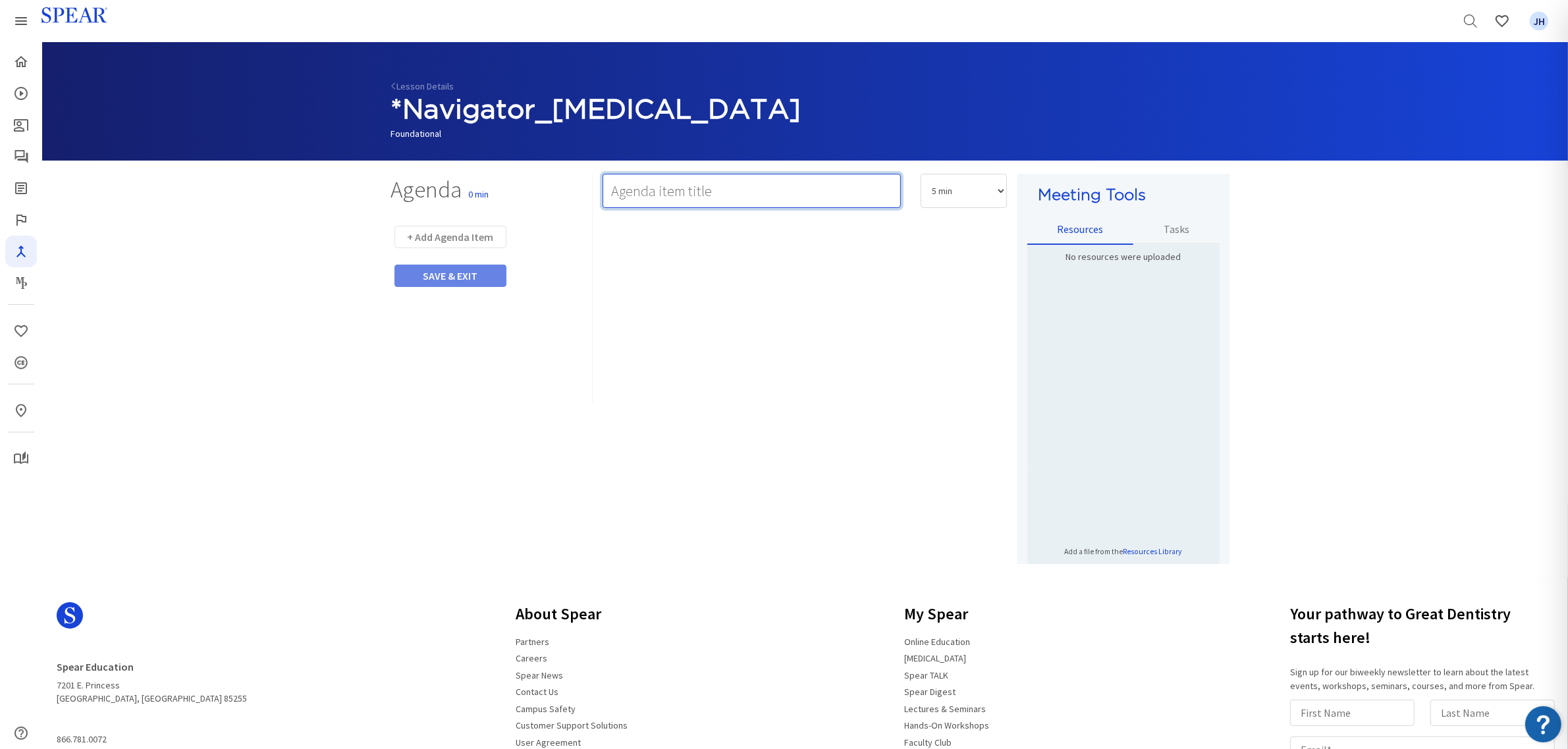
click at [624, 195] on input "text" at bounding box center [752, 190] width 299 height 34
type input "Video"
click at [1002, 192] on select "5 min 10 min 15 min 20 min 25 min 30 min 35 min 40 min 45 min 60 min 75 min 90 …" at bounding box center [963, 190] width 86 height 34
select select "10"
click at [920, 174] on select "5 min 10 min 15 min 20 min 25 min 30 min 35 min 40 min 45 min 60 min 75 min 90 …" at bounding box center [963, 190] width 86 height 34
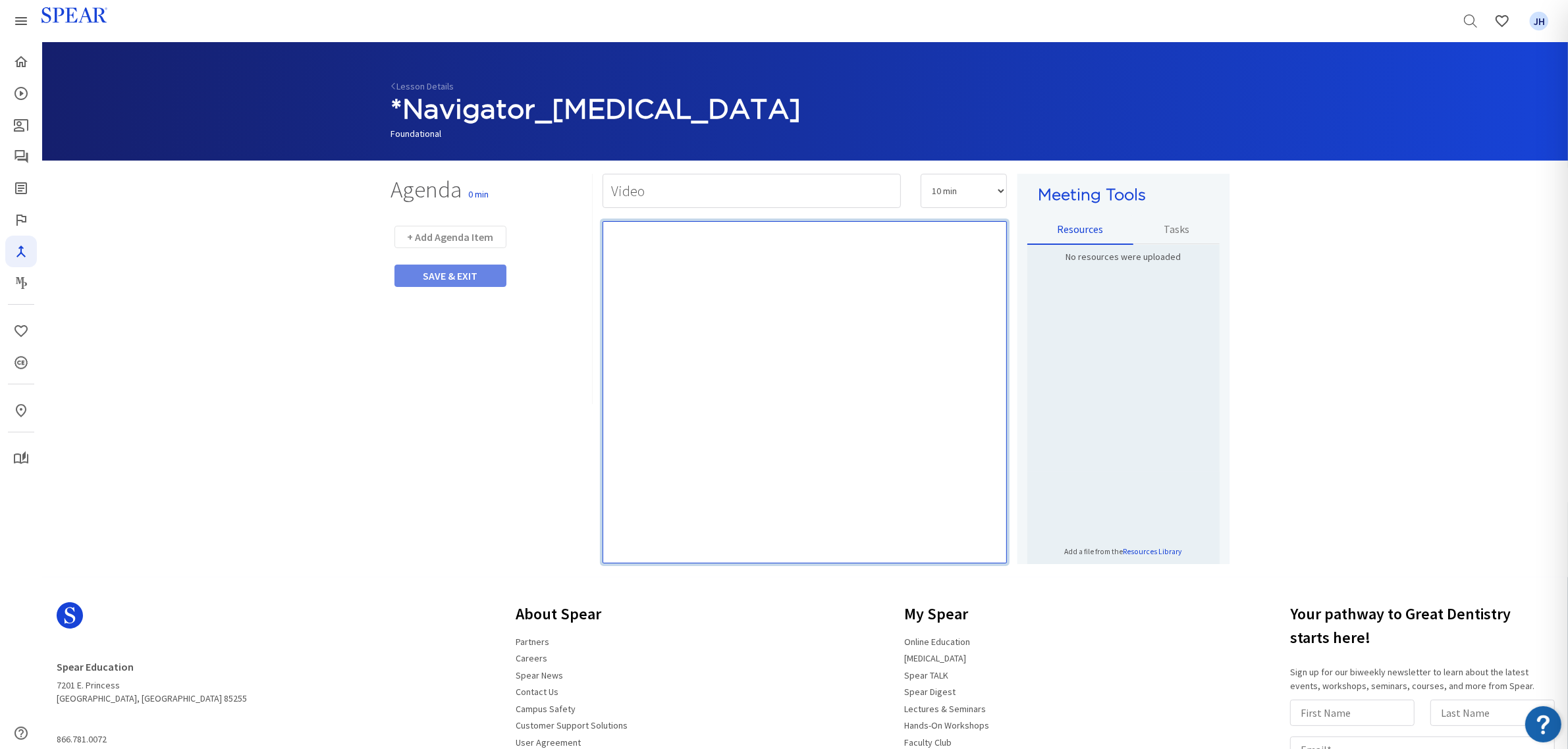
click at [669, 232] on p "Rich Text Editor, main" at bounding box center [806, 237] width 392 height 13
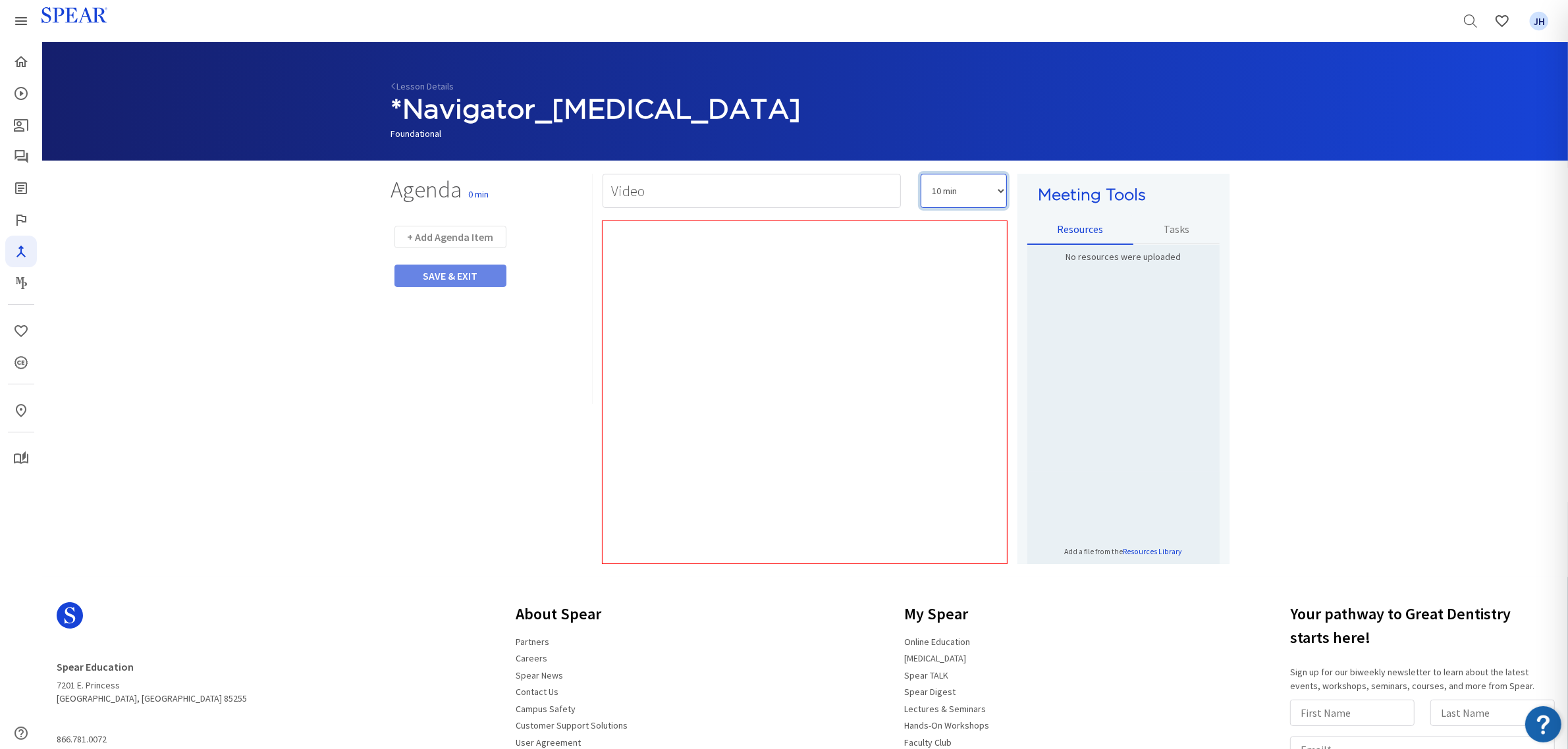
click at [1002, 185] on select "5 min 10 min 15 min 20 min 25 min 30 min 35 min 40 min 45 min 60 min 75 min 90 …" at bounding box center [963, 190] width 86 height 34
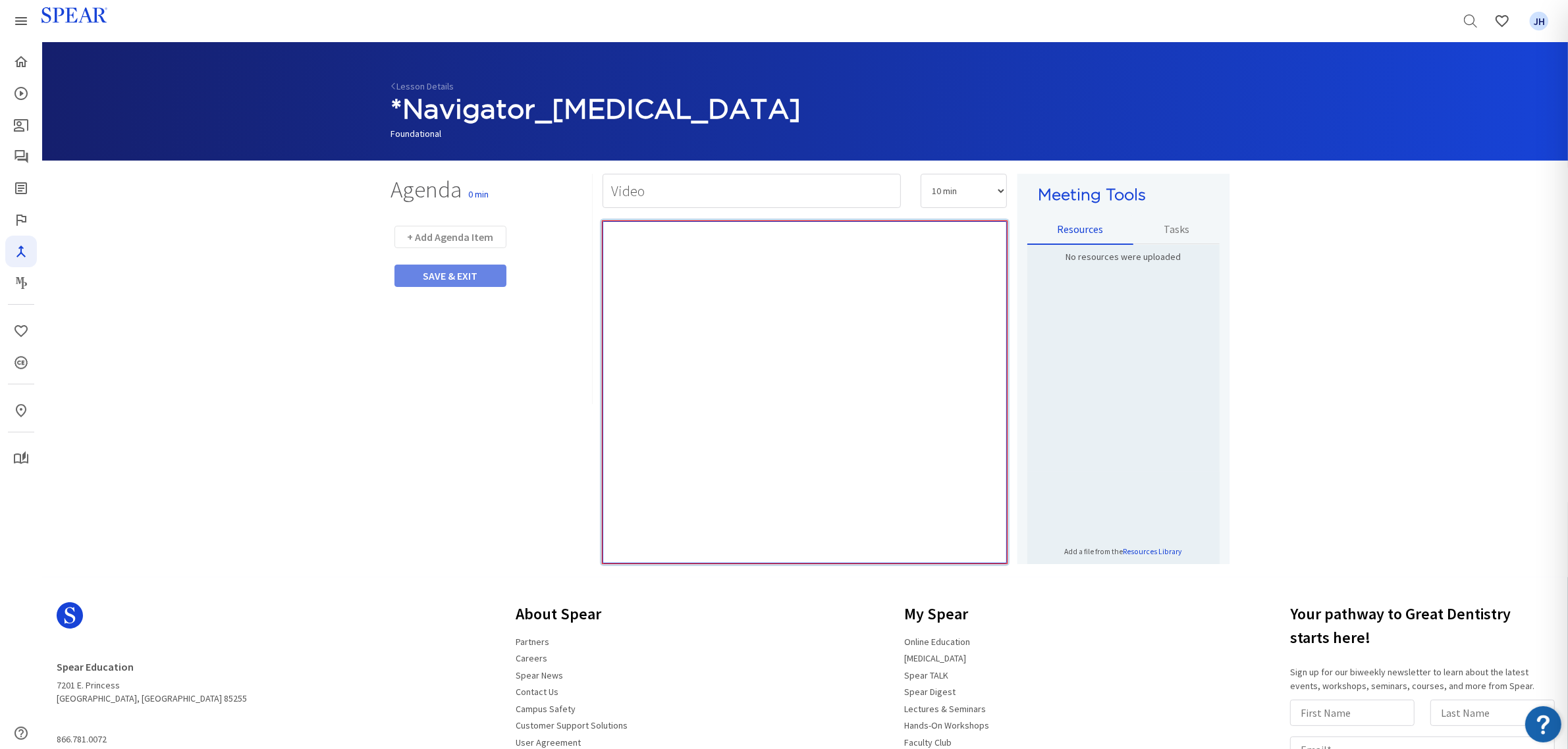
click at [696, 270] on div "Rich Text Editor, main" at bounding box center [805, 393] width 404 height 342
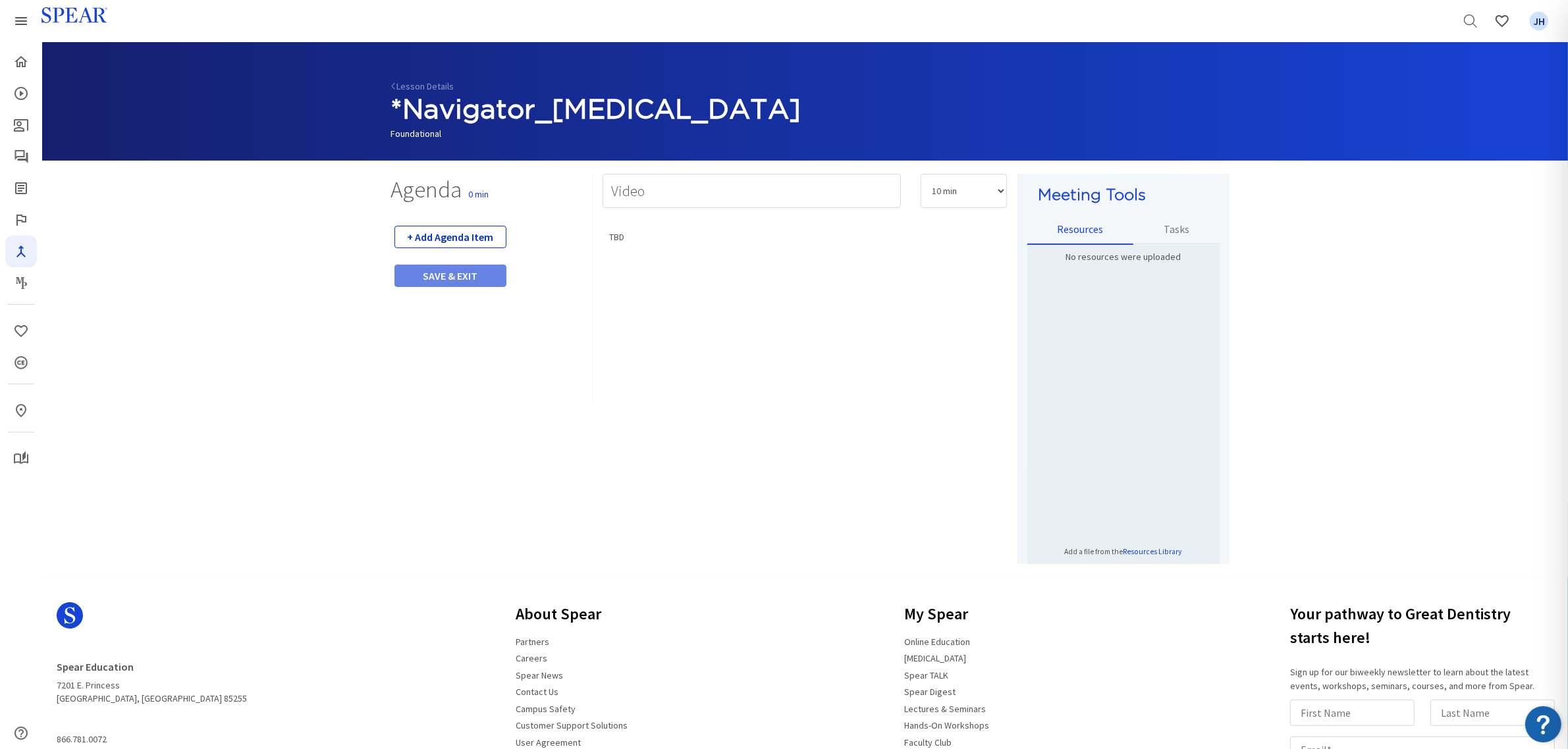
click at [492, 234] on button "+ Add Agenda Item" at bounding box center [450, 236] width 112 height 22
select select "5"
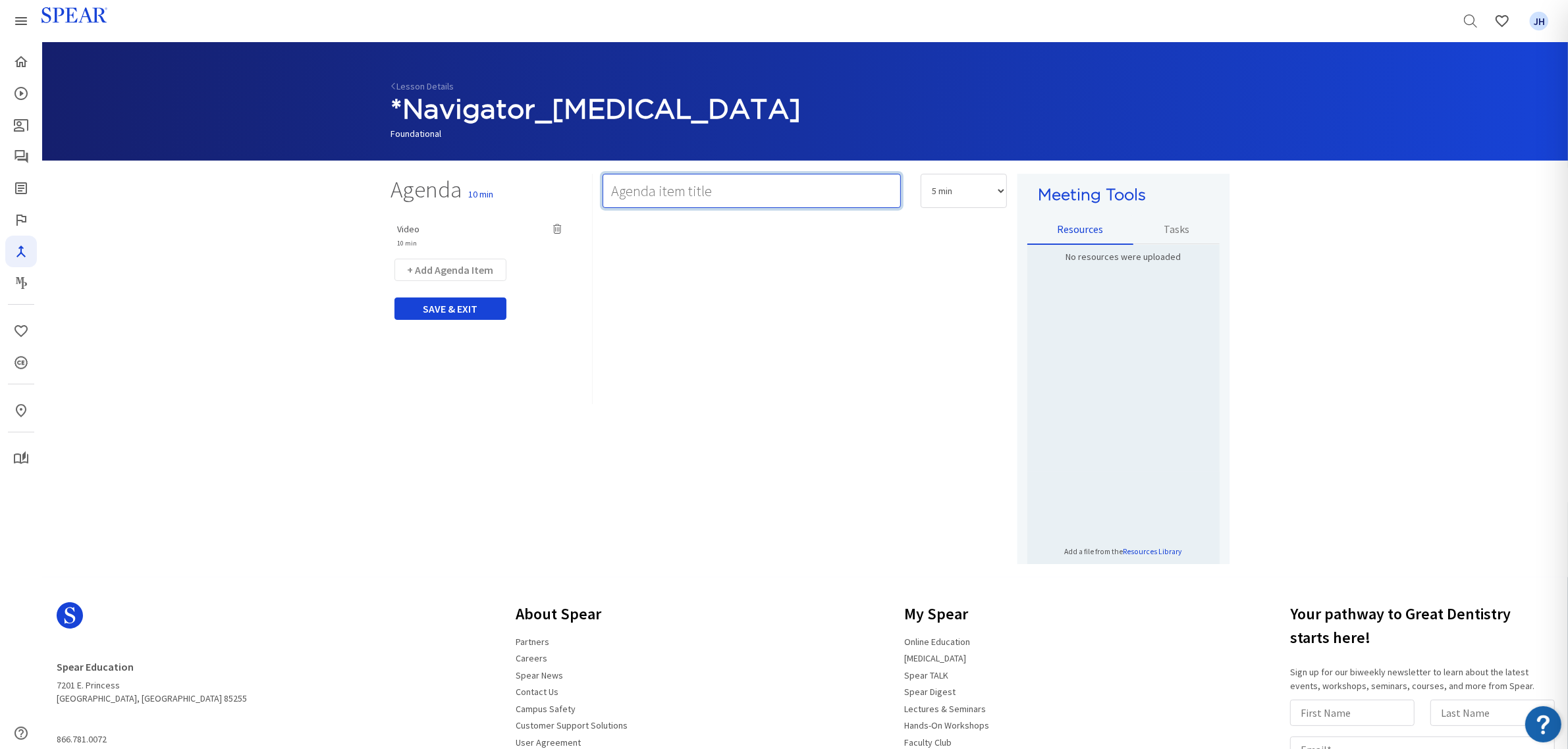
click at [649, 188] on input "text" at bounding box center [752, 190] width 299 height 34
type input "Team Activity 1: TBD"
click at [999, 193] on select "5 min 10 min 15 min 20 min 25 min 30 min 35 min 40 min 45 min 60 min 75 min 90 …" at bounding box center [963, 190] width 86 height 34
select select "15"
click at [920, 174] on select "5 min 10 min 15 min 20 min 25 min 30 min 35 min 40 min 45 min 60 min 75 min 90 …" at bounding box center [963, 190] width 86 height 34
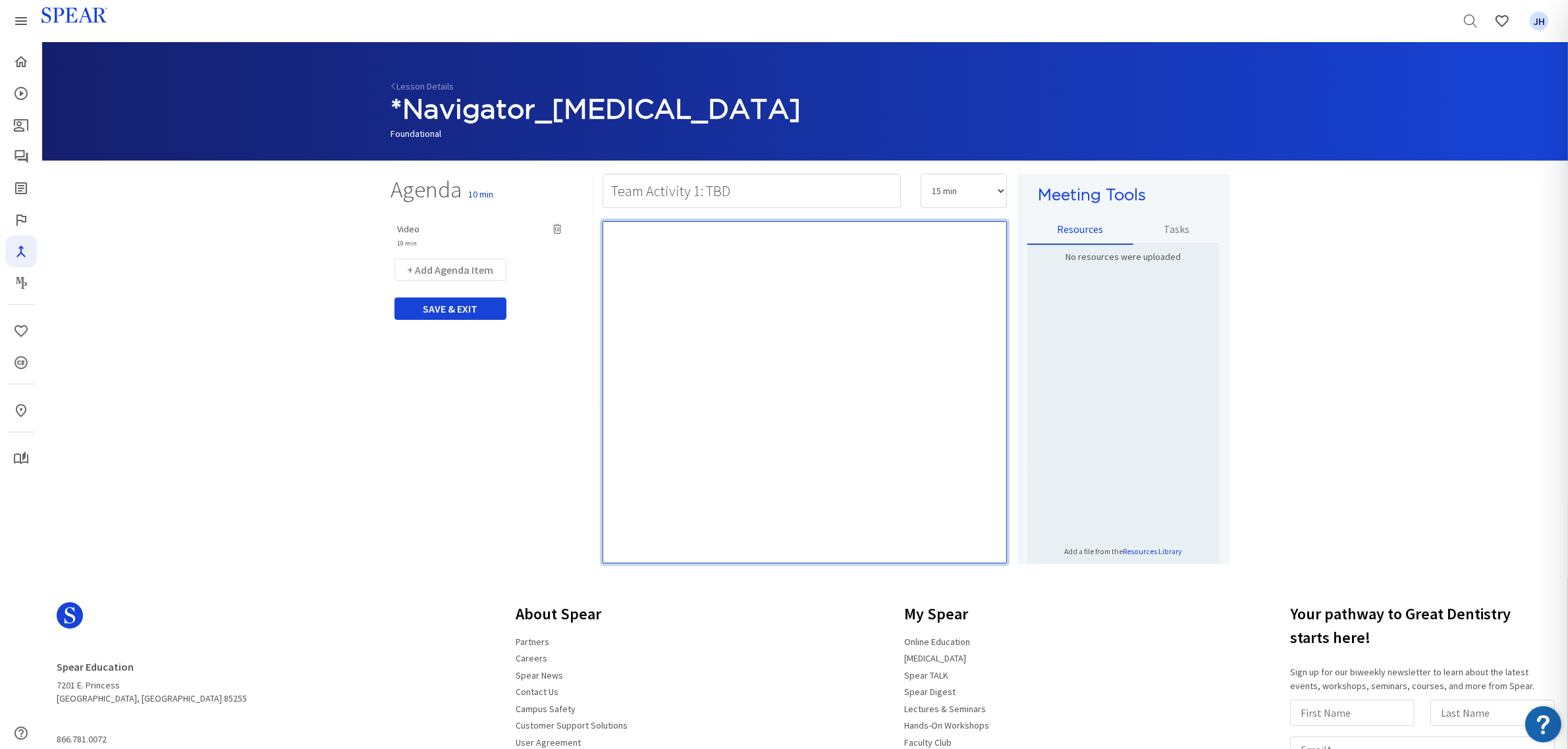
click at [681, 257] on div "Rich Text Editor, main" at bounding box center [805, 393] width 404 height 342
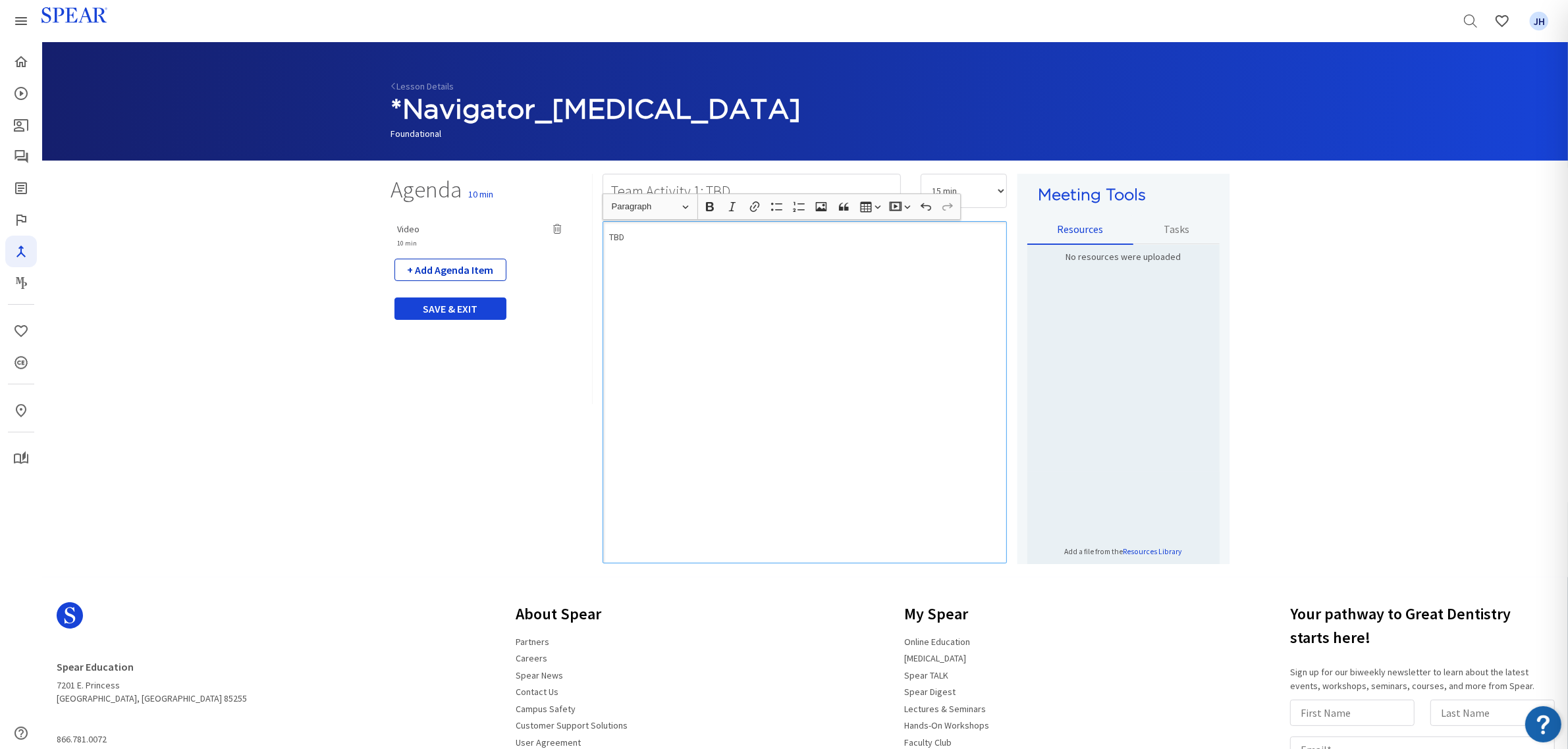
click at [463, 270] on button "+ Add Agenda Item" at bounding box center [450, 270] width 112 height 22
select select "5"
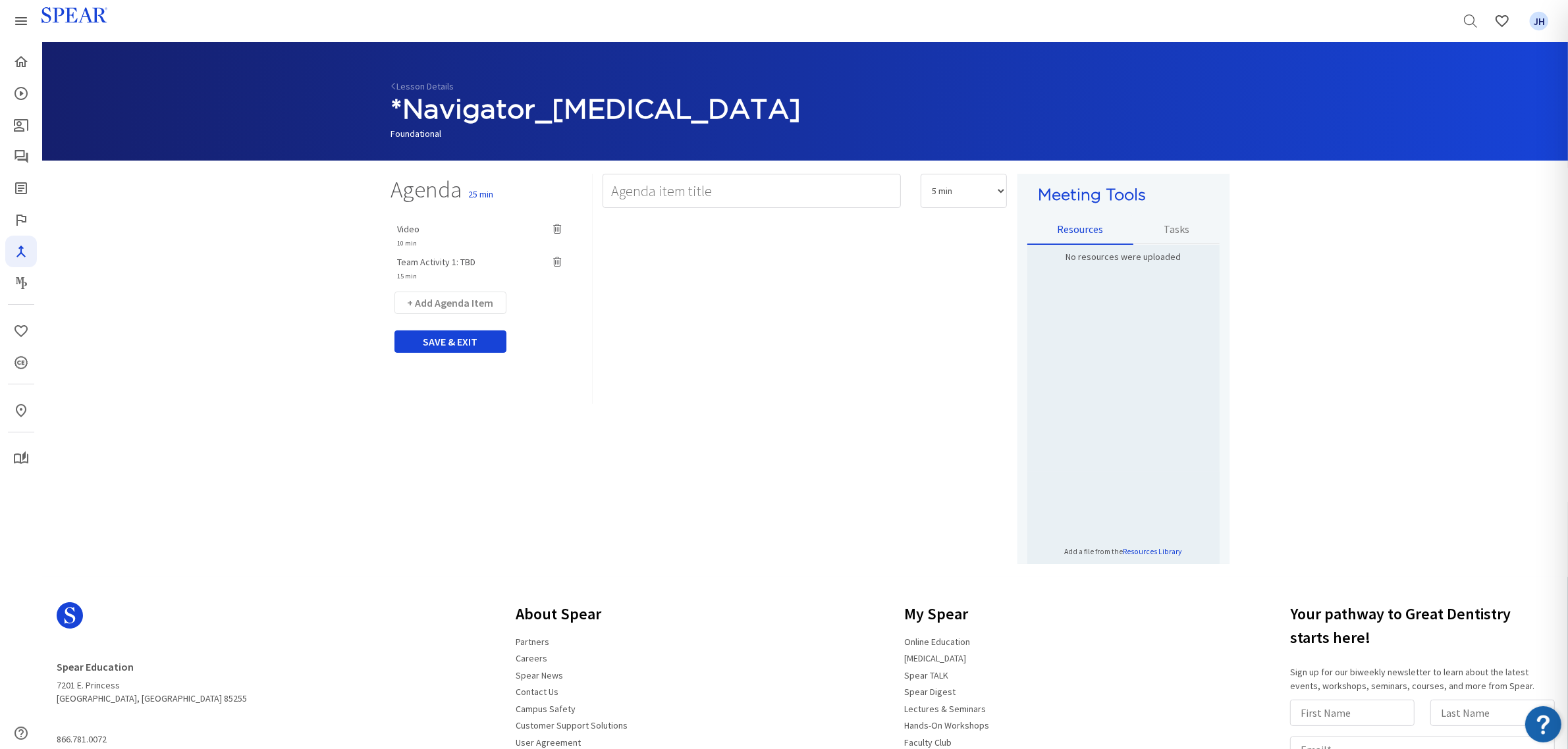
click at [410, 231] on span "Video" at bounding box center [409, 229] width 22 height 12
type input "Video"
select select "10"
click at [468, 303] on button "+ Add Agenda Item" at bounding box center [450, 303] width 112 height 22
select select "5"
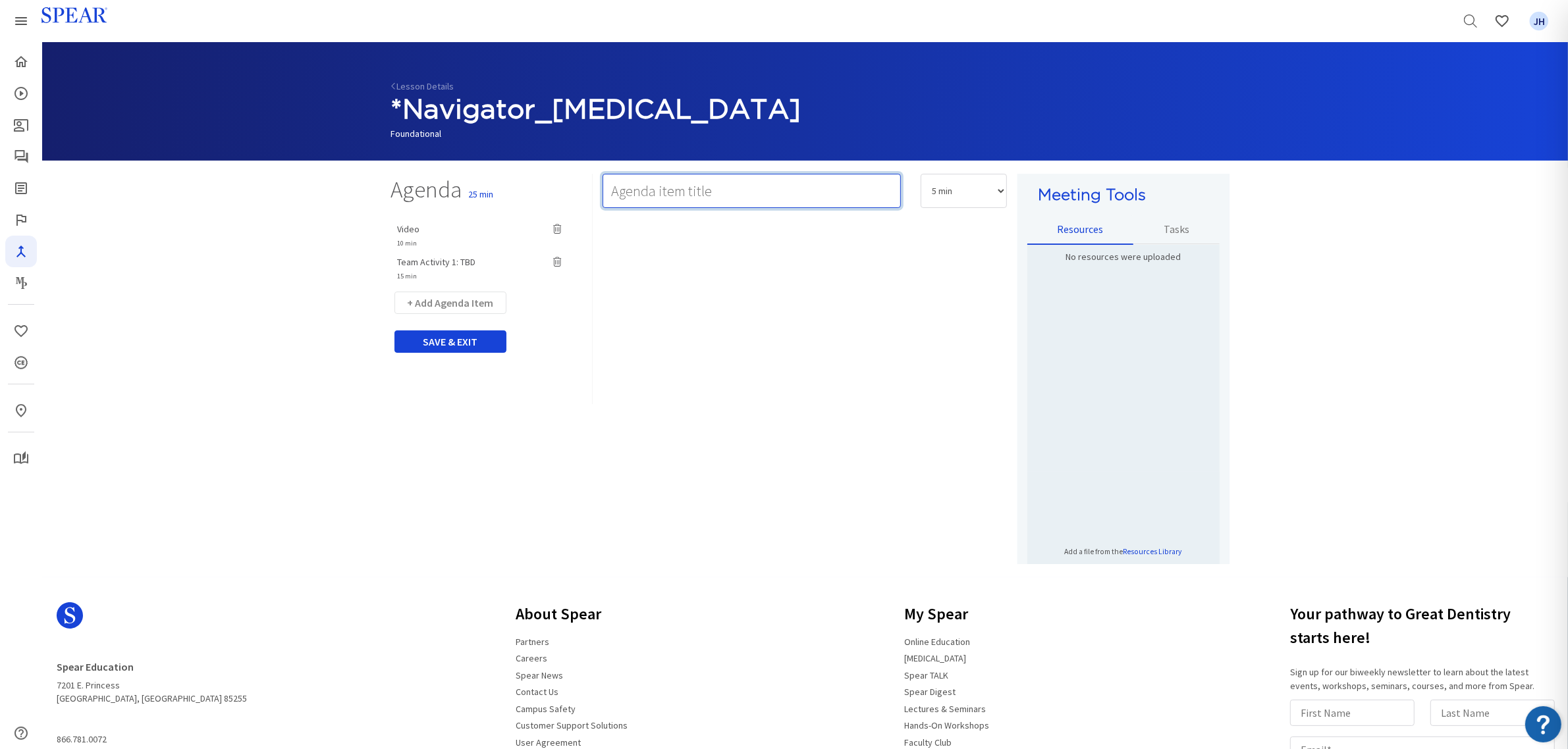
click at [611, 193] on input "text" at bounding box center [752, 190] width 299 height 34
type input "Team Activity 2: Implementation Action Plan"
click at [1002, 192] on select "5 min 10 min 15 min 20 min 25 min 30 min 35 min 40 min 45 min 60 min 75 min 90 …" at bounding box center [963, 190] width 86 height 34
select select "10"
click at [920, 174] on select "5 min 10 min 15 min 20 min 25 min 30 min 35 min 40 min 45 min 60 min 75 min 90 …" at bounding box center [963, 190] width 86 height 34
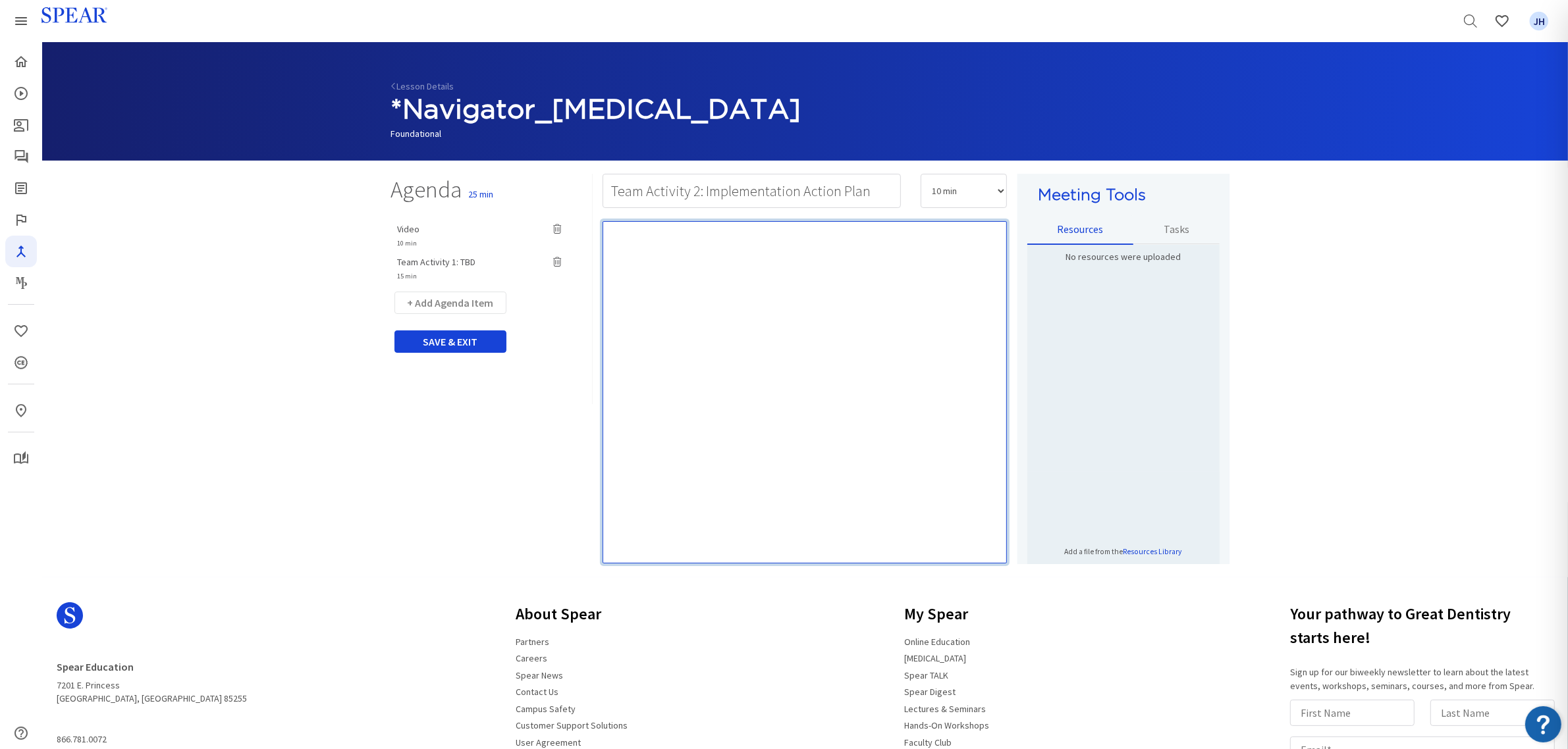
click at [742, 245] on div "Rich Text Editor, main" at bounding box center [805, 393] width 404 height 342
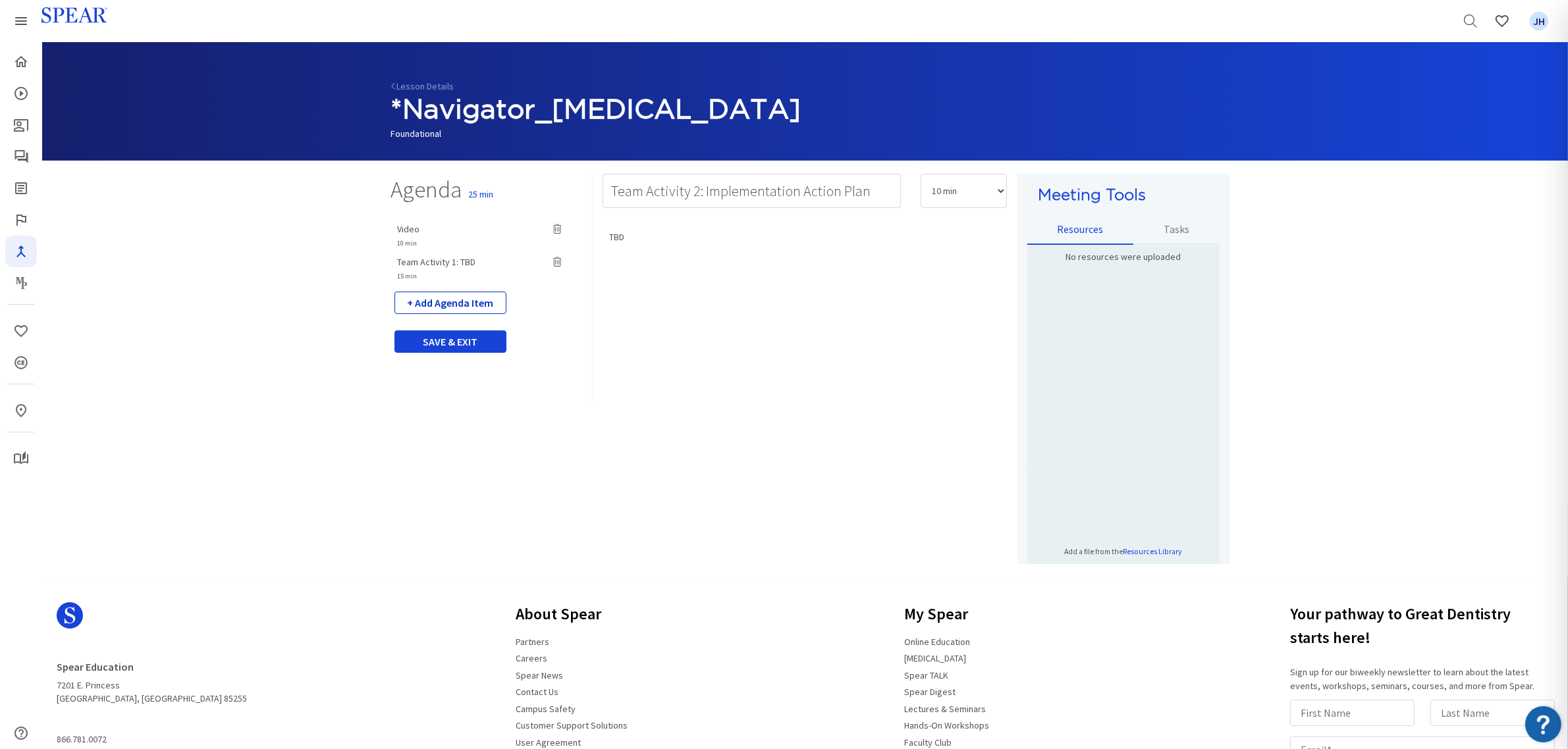
click at [493, 303] on button "+ Add Agenda Item" at bounding box center [450, 303] width 112 height 22
select select "5"
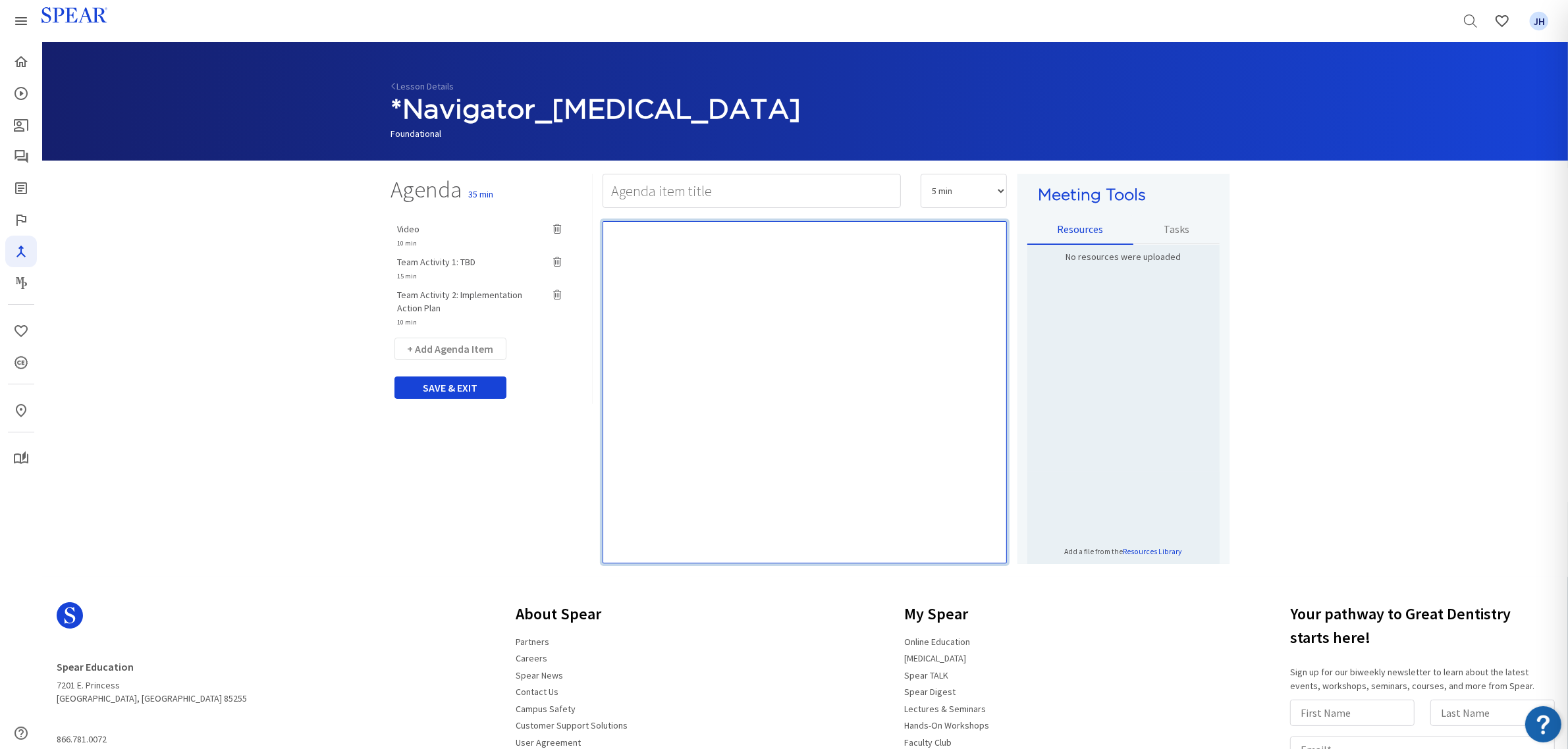
click at [715, 237] on div "Rich Text Editor, main" at bounding box center [805, 393] width 404 height 342
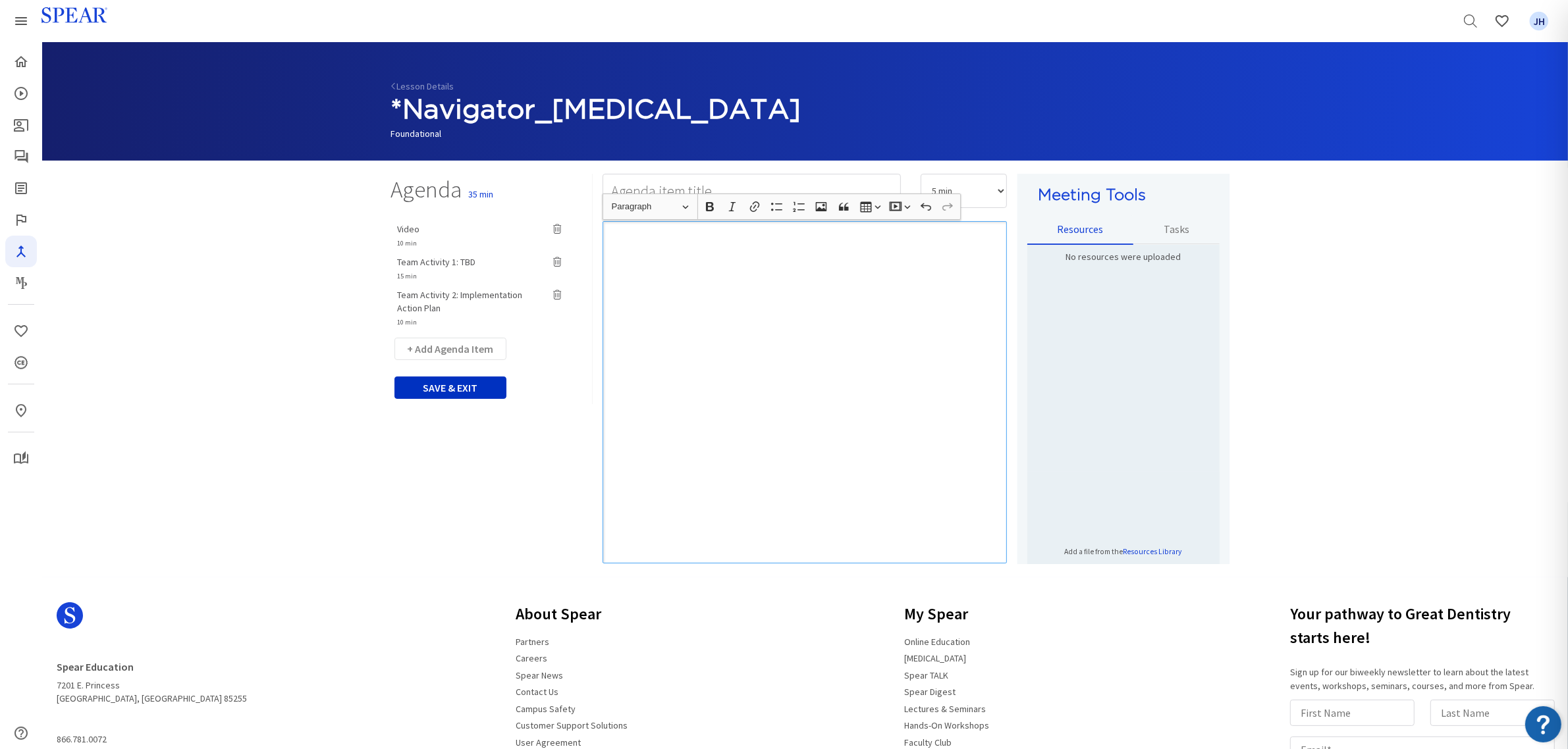
click at [461, 386] on button "SAVE & EXIT" at bounding box center [450, 387] width 112 height 22
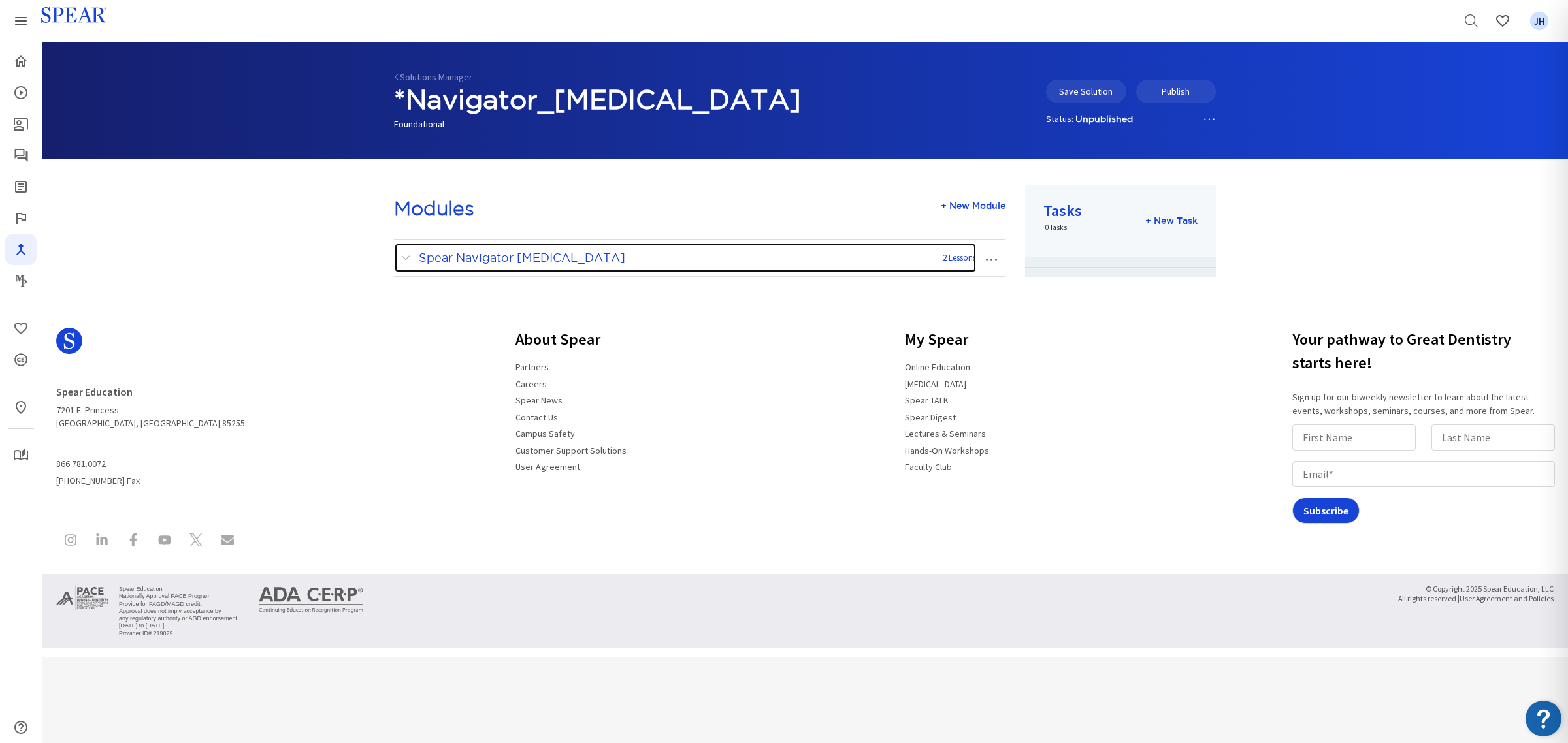
click at [405, 255] on span at bounding box center [409, 258] width 16 height 17
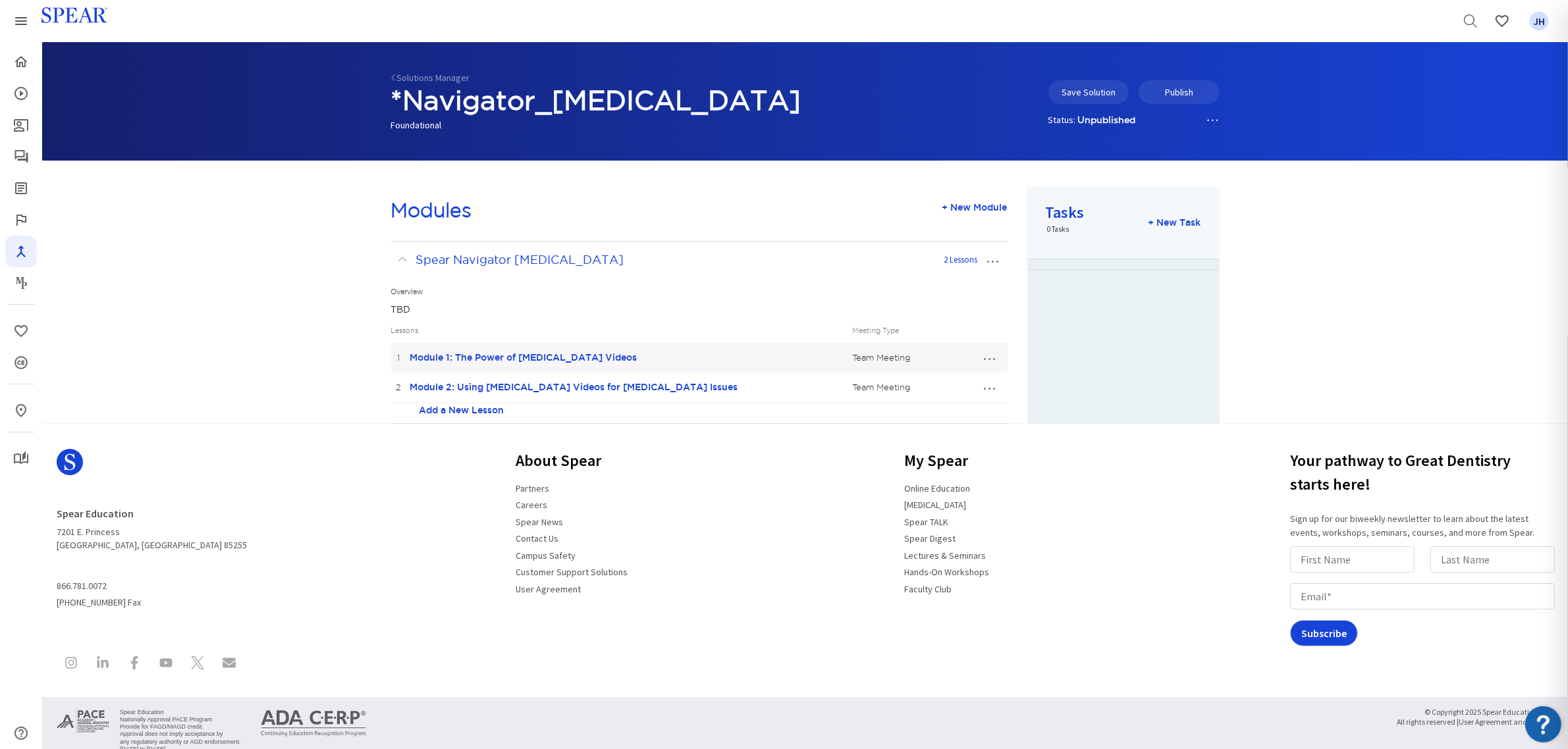
click at [485, 406] on link "Add a New Lesson" at bounding box center [461, 410] width 85 height 13
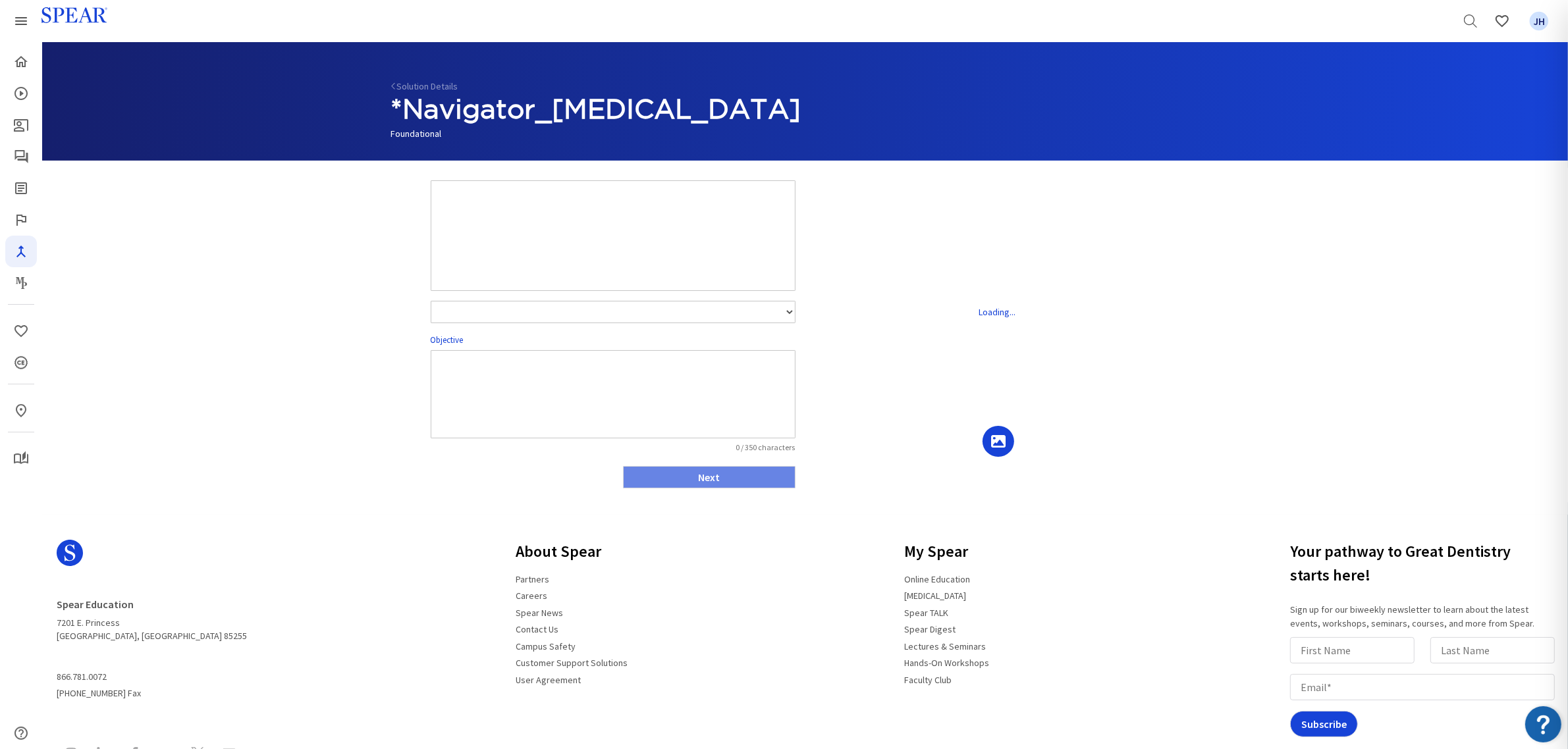
select select "number:1"
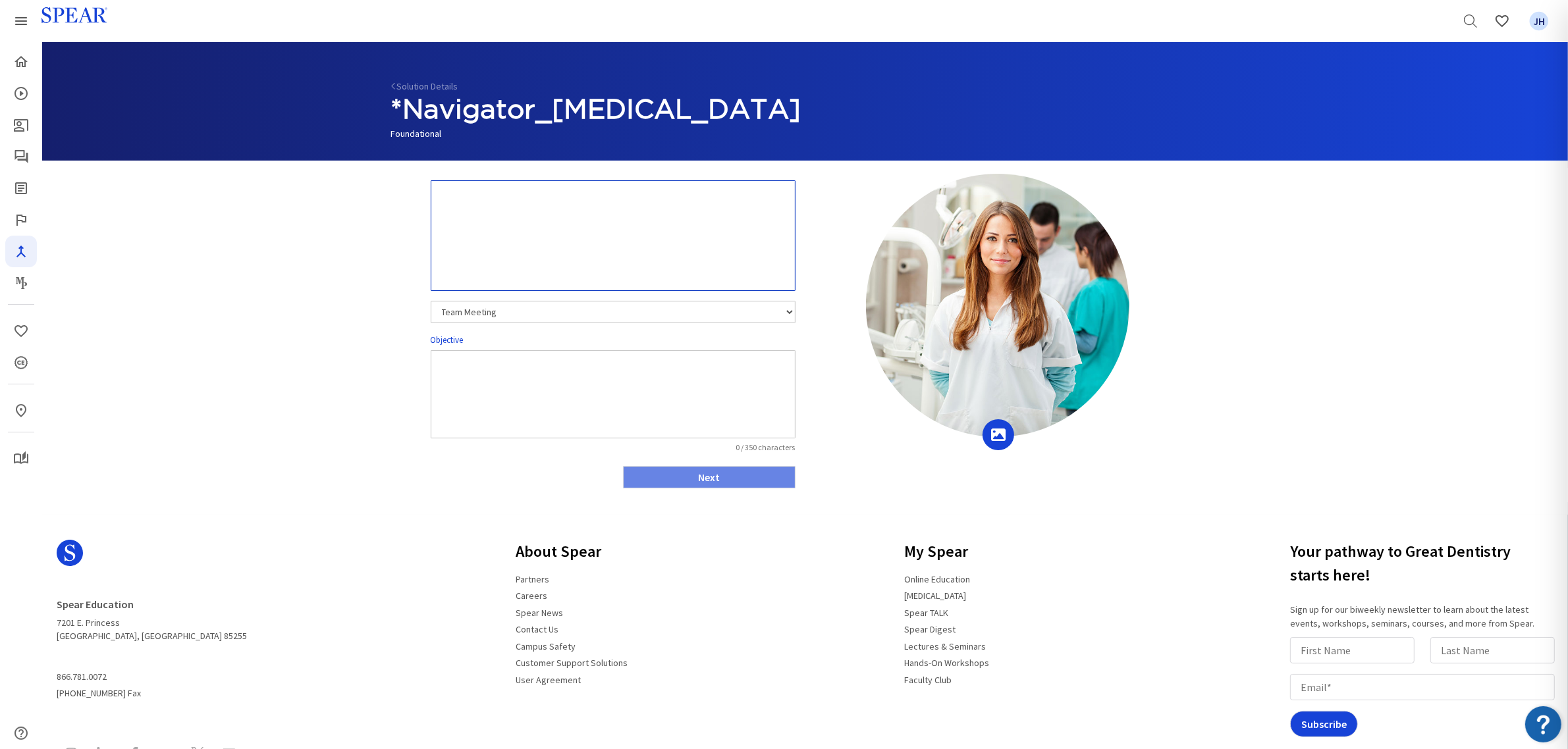
click at [448, 202] on textarea at bounding box center [613, 236] width 365 height 111
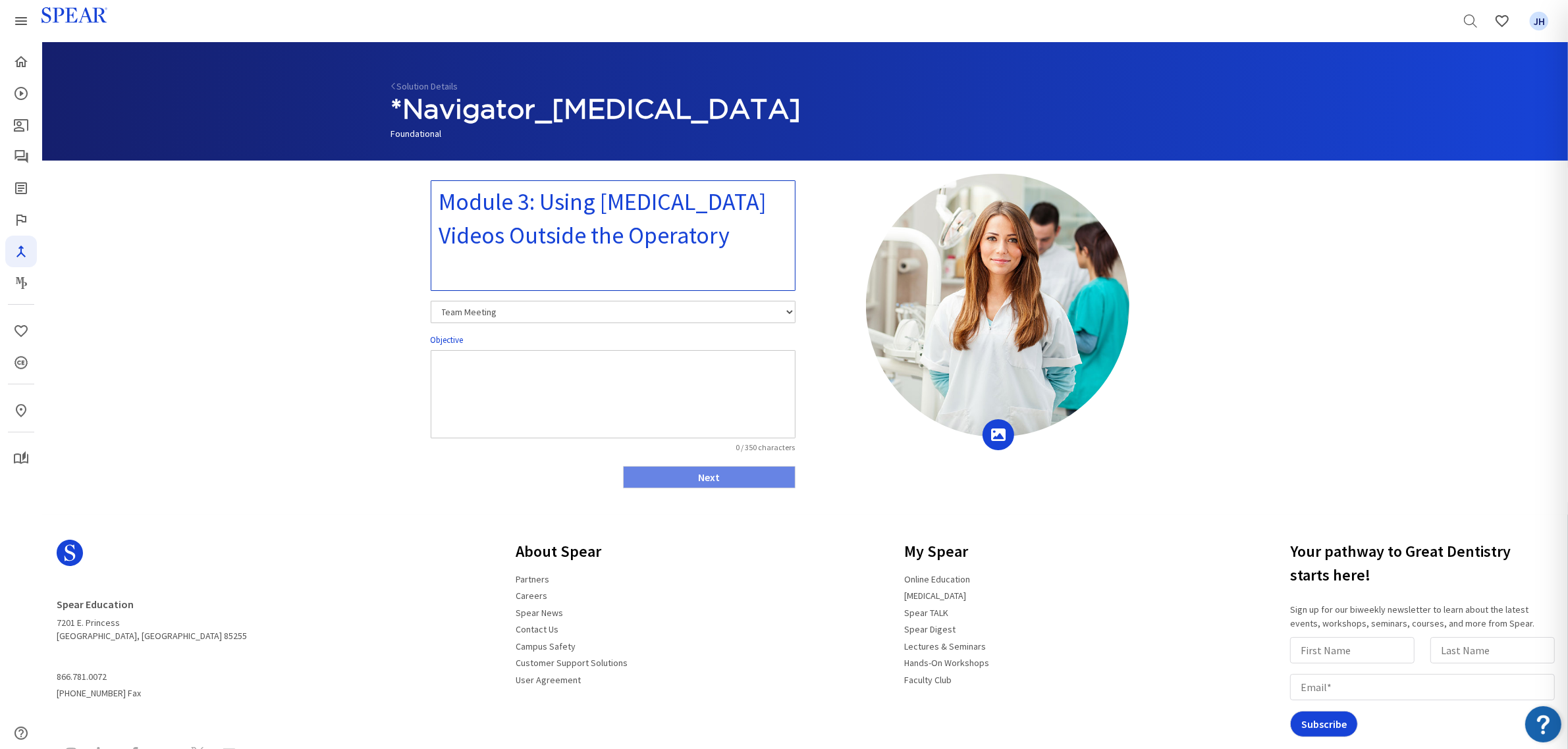
type textarea "Module 3: Using [MEDICAL_DATA] Videos Outside the Operatory"
click at [540, 366] on textarea at bounding box center [613, 394] width 365 height 88
type textarea "TBD"
click at [735, 471] on button "Next" at bounding box center [709, 477] width 173 height 22
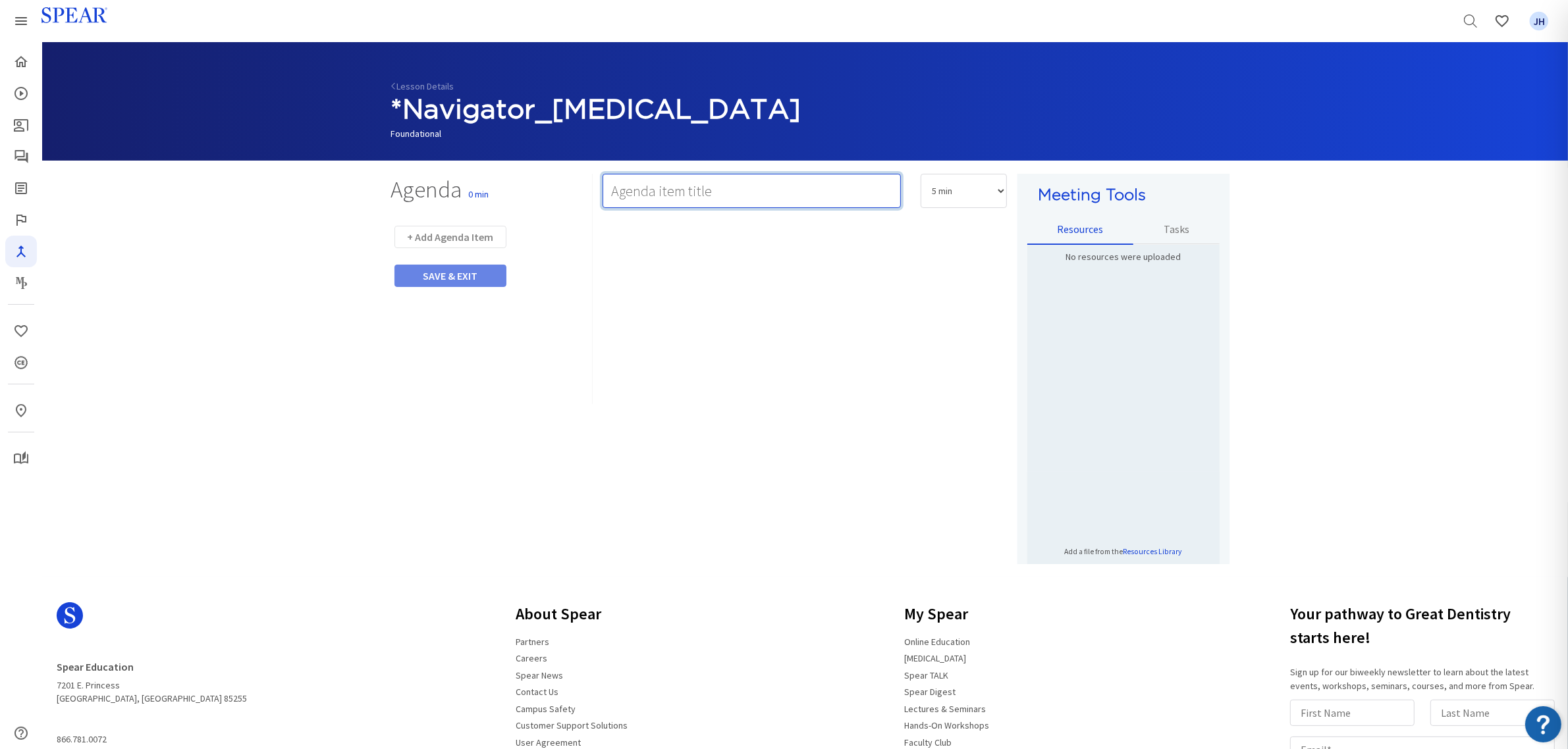
click at [669, 188] on input "text" at bounding box center [752, 190] width 299 height 34
type input "Video"
click at [997, 193] on select "5 min 10 min 15 min 20 min 25 min 30 min 35 min 40 min 45 min 60 min 75 min 90 …" at bounding box center [963, 190] width 86 height 34
select select "10"
click at [920, 174] on select "5 min 10 min 15 min 20 min 25 min 30 min 35 min 40 min 45 min 60 min 75 min 90 …" at bounding box center [963, 190] width 86 height 34
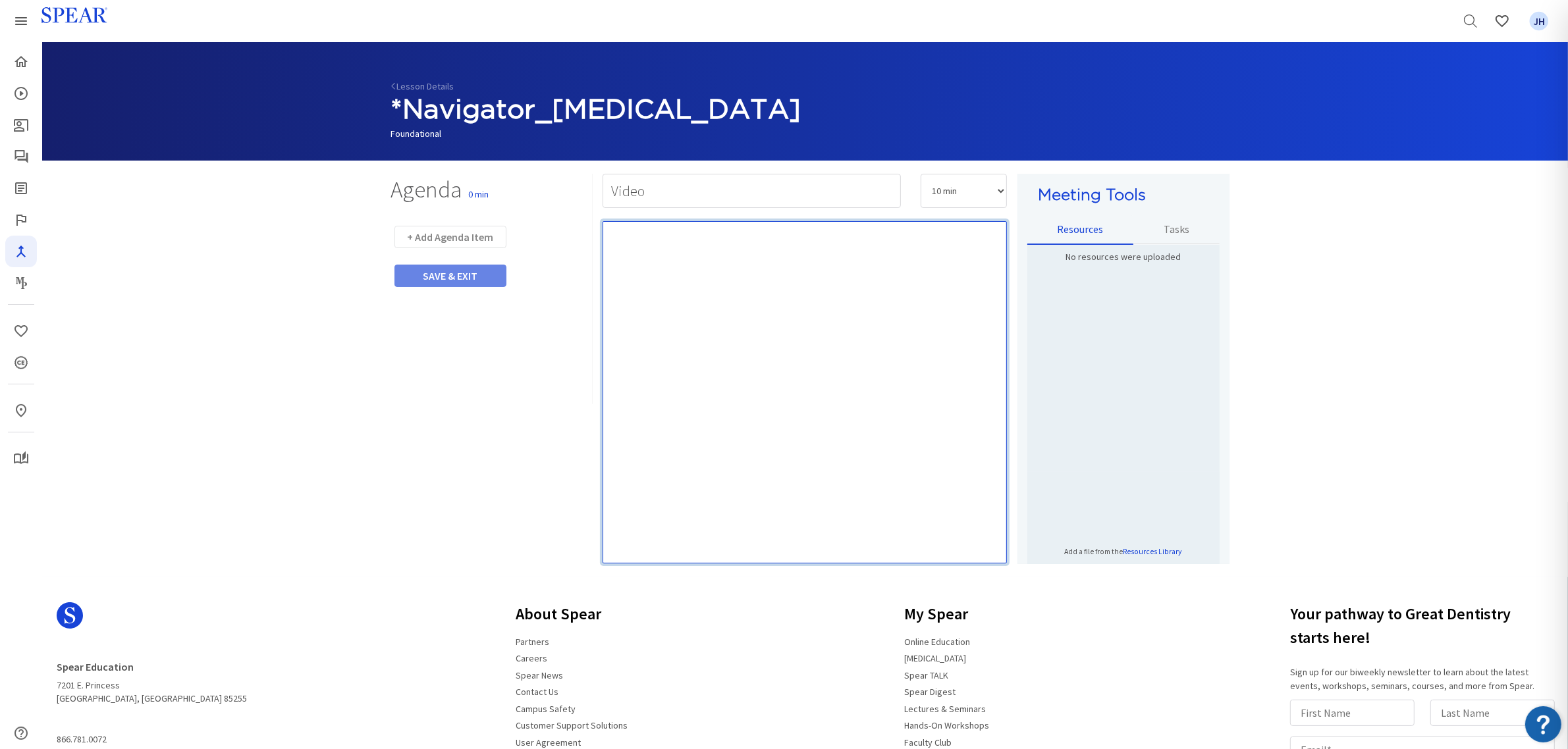
click at [722, 237] on p "Rich Text Editor, main" at bounding box center [806, 237] width 392 height 13
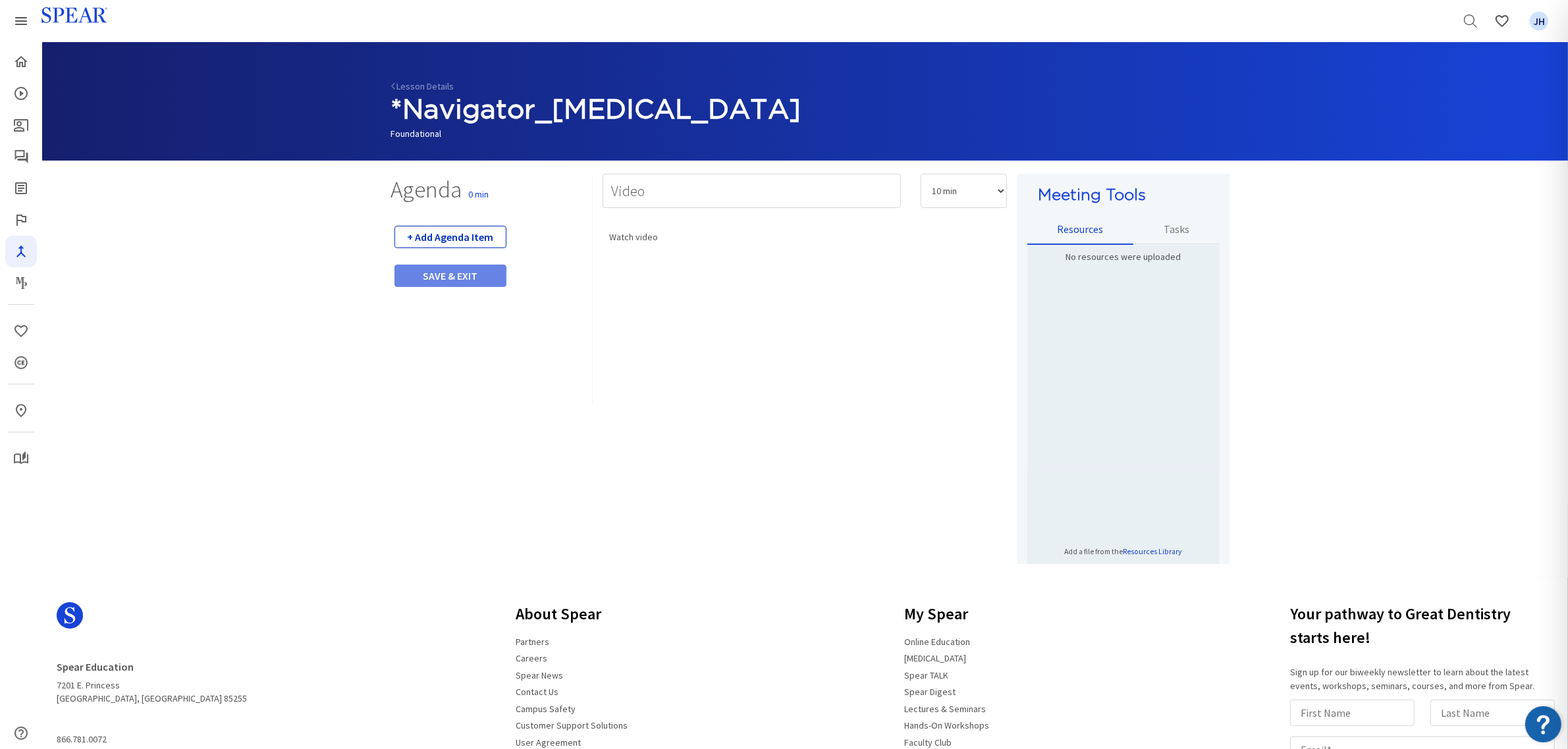
click at [481, 239] on button "+ Add Agenda Item" at bounding box center [450, 236] width 112 height 22
select select "5"
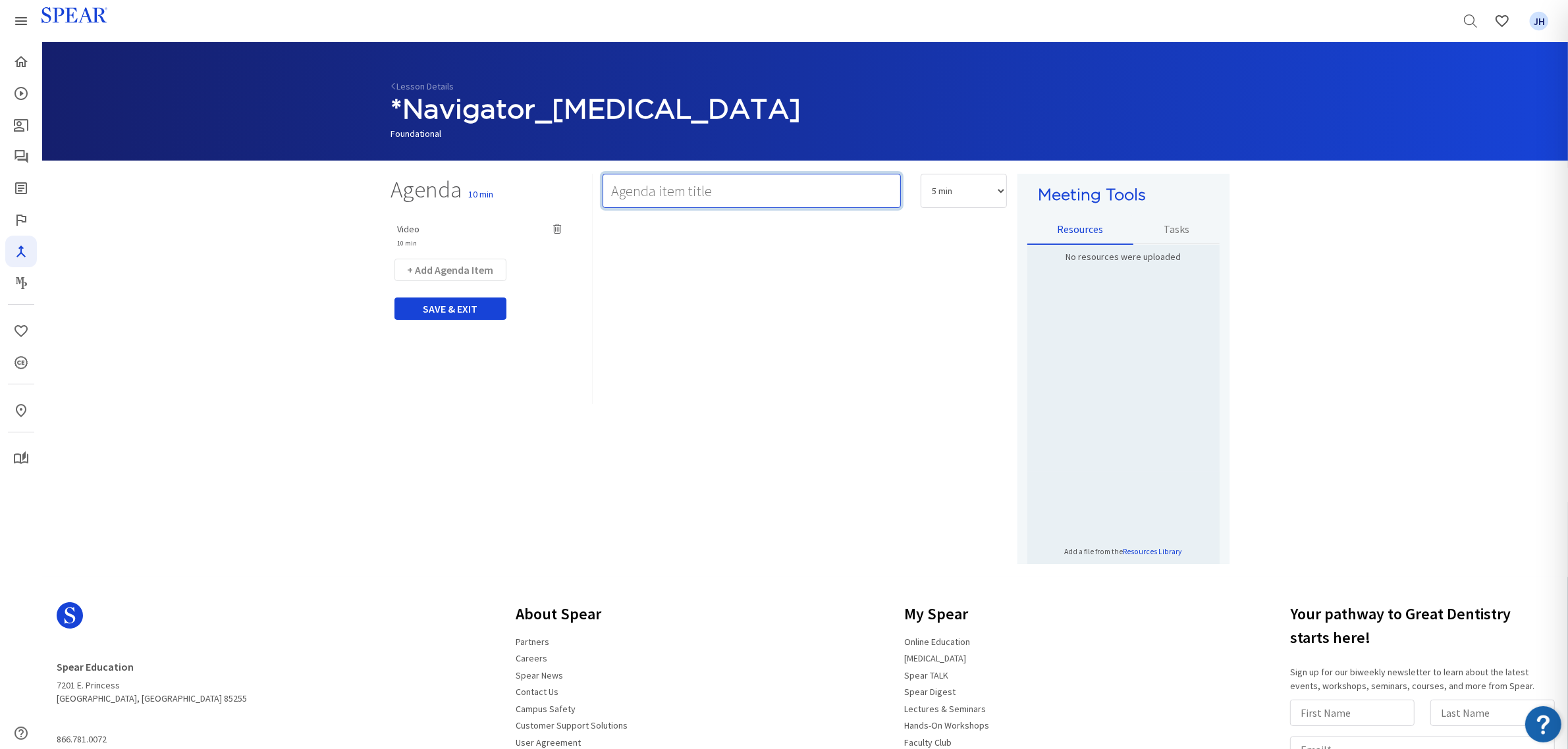
click at [634, 196] on input "text" at bounding box center [752, 190] width 299 height 34
type input "Team Activity 1: TBD"
click at [996, 188] on select "5 min 10 min 15 min 20 min 25 min 30 min 35 min 40 min 45 min 60 min 75 min 90 …" at bounding box center [963, 190] width 86 height 34
select select "15"
click at [920, 174] on select "5 min 10 min 15 min 20 min 25 min 30 min 35 min 40 min 45 min 60 min 75 min 90 …" at bounding box center [963, 190] width 86 height 34
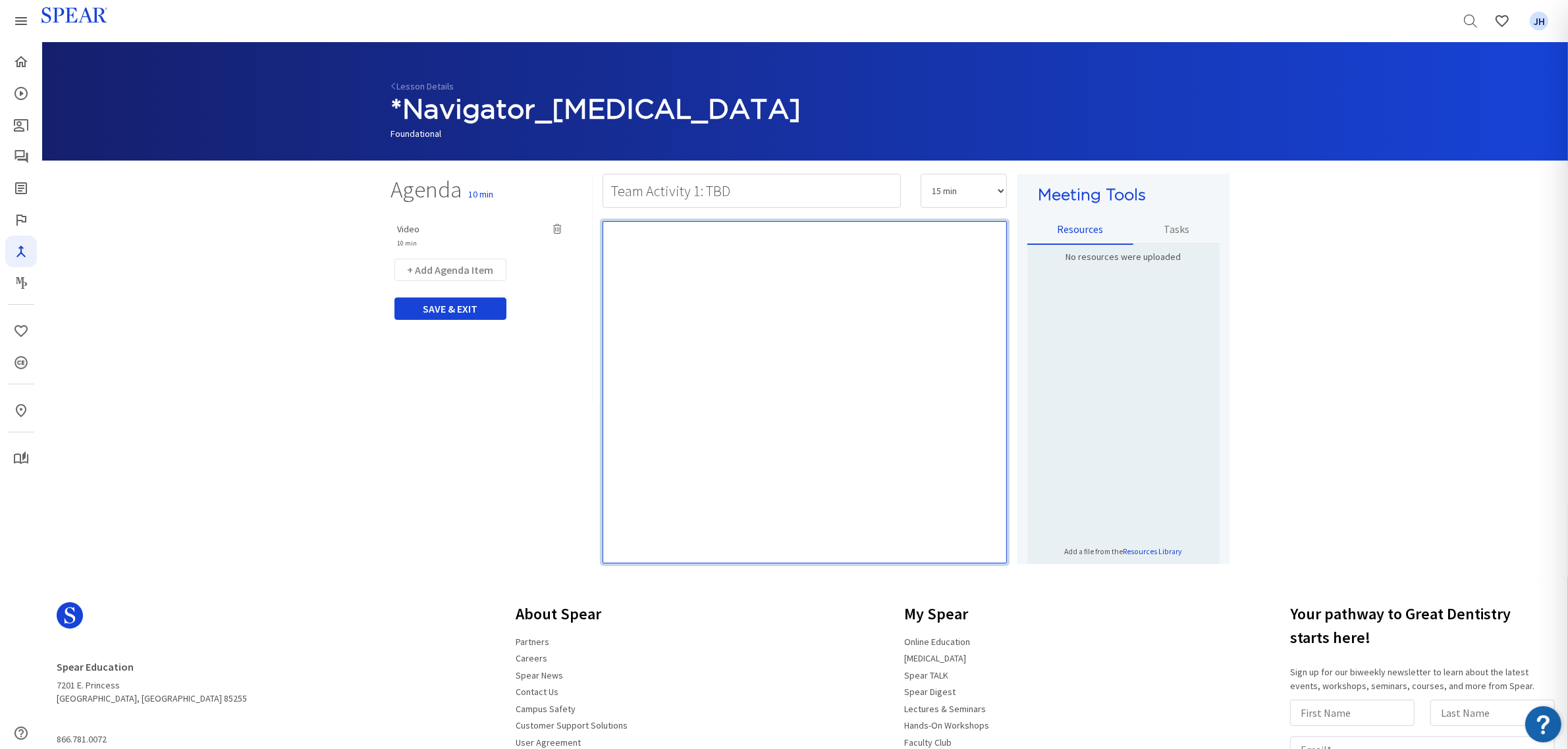
click at [736, 249] on div "Rich Text Editor, main" at bounding box center [805, 393] width 404 height 342
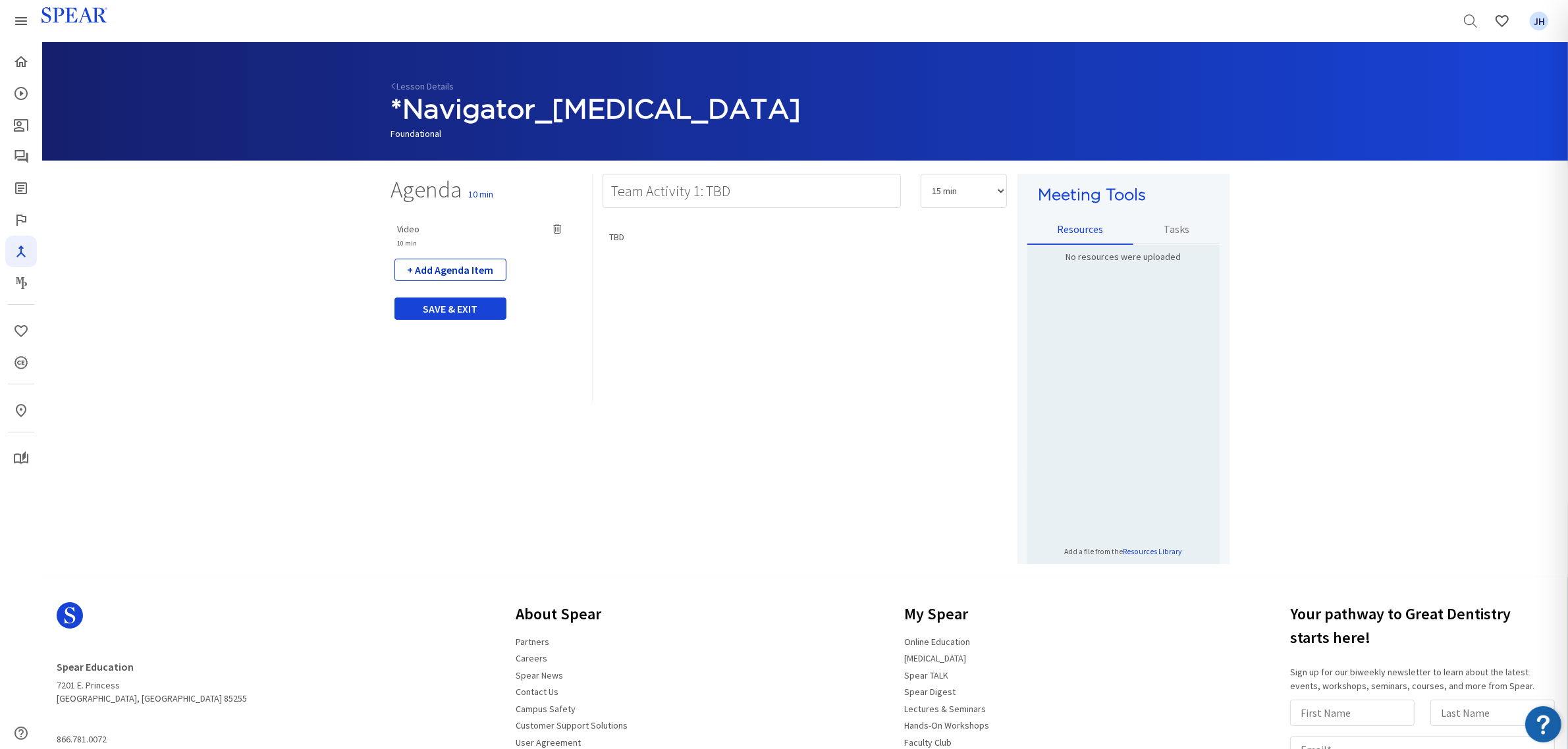
click at [432, 278] on button "+ Add Agenda Item" at bounding box center [450, 270] width 112 height 22
select select "5"
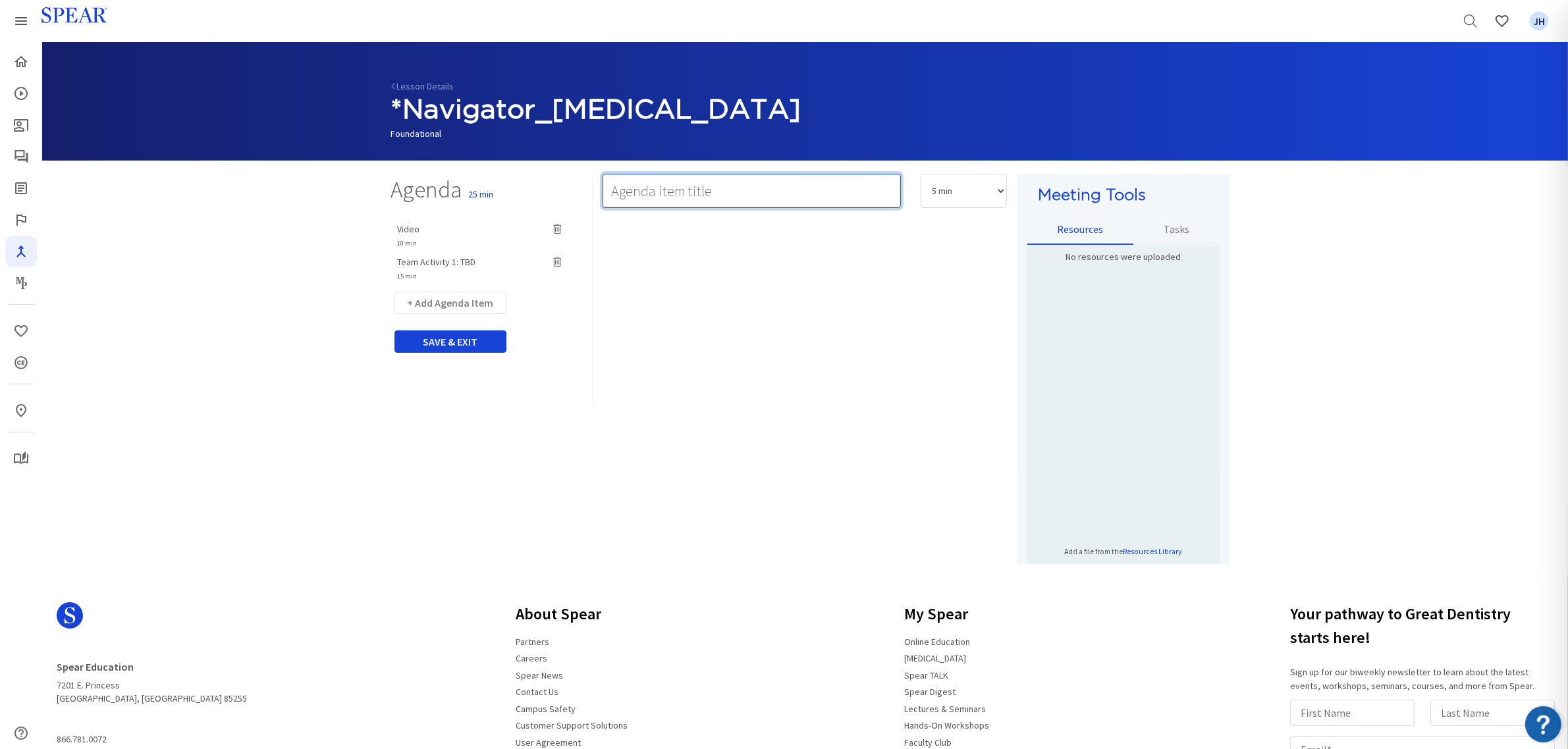
click at [634, 186] on input "text" at bounding box center [752, 190] width 299 height 34
type input "Team Activity 2: Implementation Action Plan"
click at [996, 189] on select "5 min 10 min 15 min 20 min 25 min 30 min 35 min 40 min 45 min 60 min 75 min 90 …" at bounding box center [963, 190] width 86 height 34
select select "15"
click at [920, 174] on select "5 min 10 min 15 min 20 min 25 min 30 min 35 min 40 min 45 min 60 min 75 min 90 …" at bounding box center [963, 190] width 86 height 34
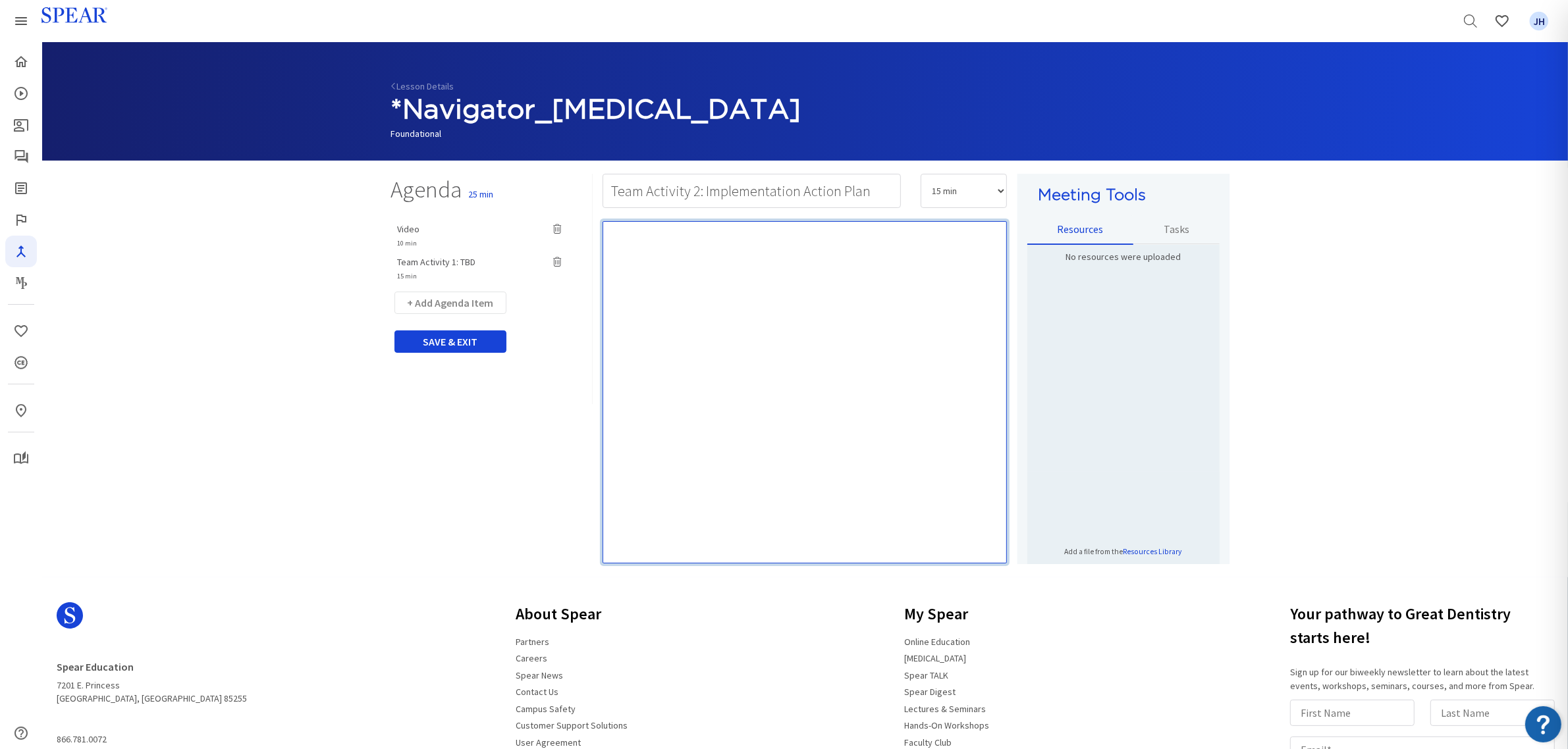
click at [643, 247] on div "Rich Text Editor, main" at bounding box center [805, 393] width 404 height 342
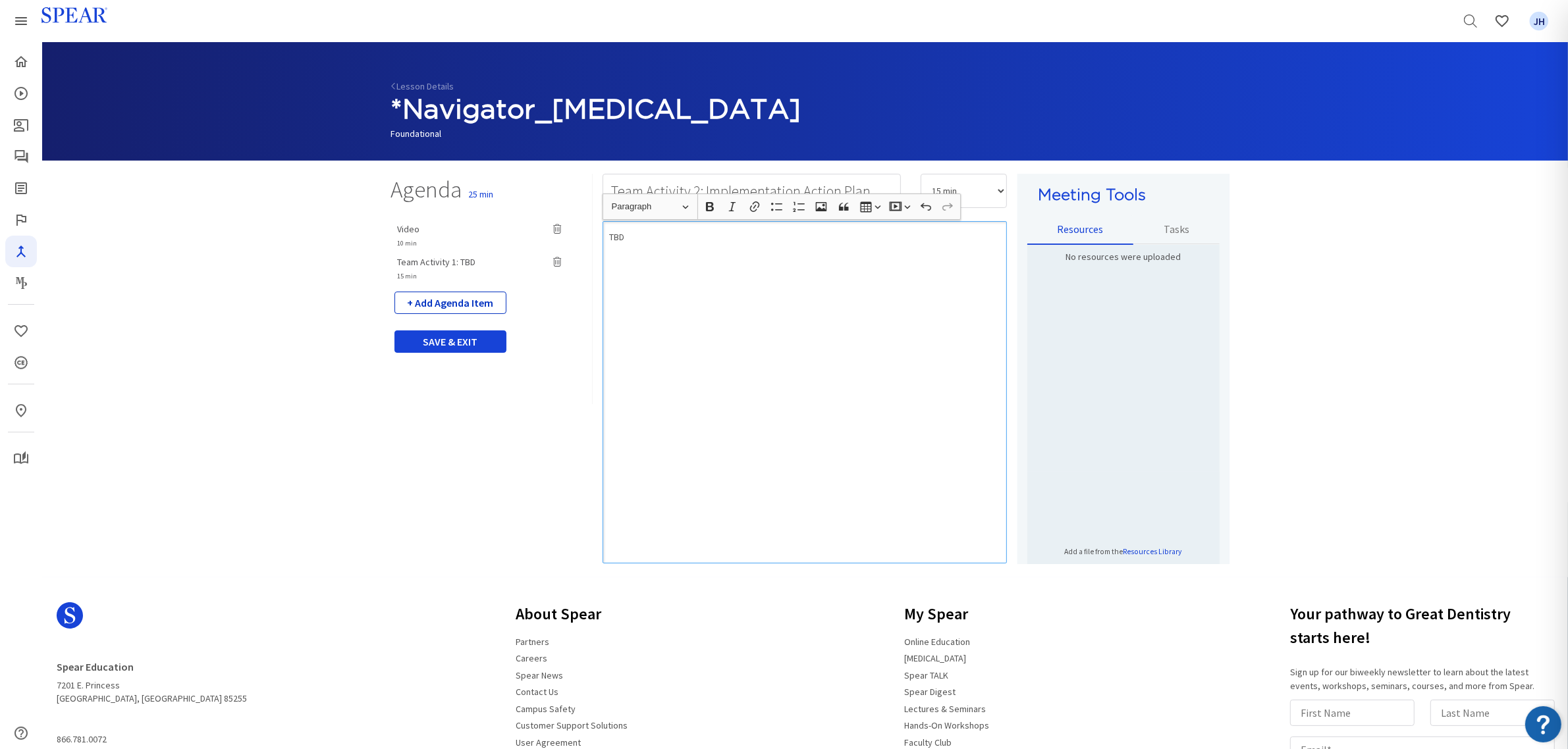
click at [461, 302] on button "+ Add Agenda Item" at bounding box center [450, 303] width 112 height 22
select select "5"
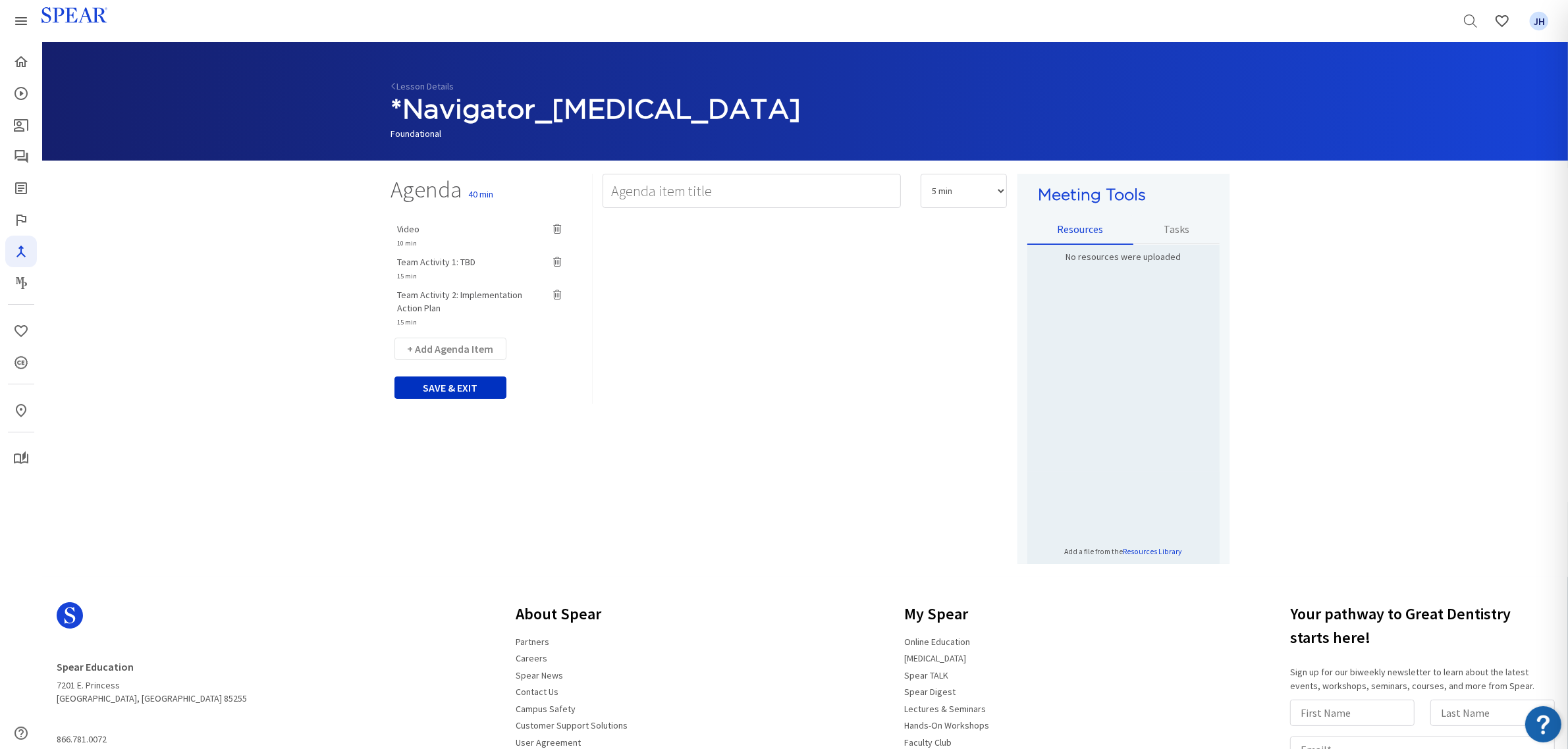
click at [469, 389] on button "SAVE & EXIT" at bounding box center [450, 387] width 112 height 22
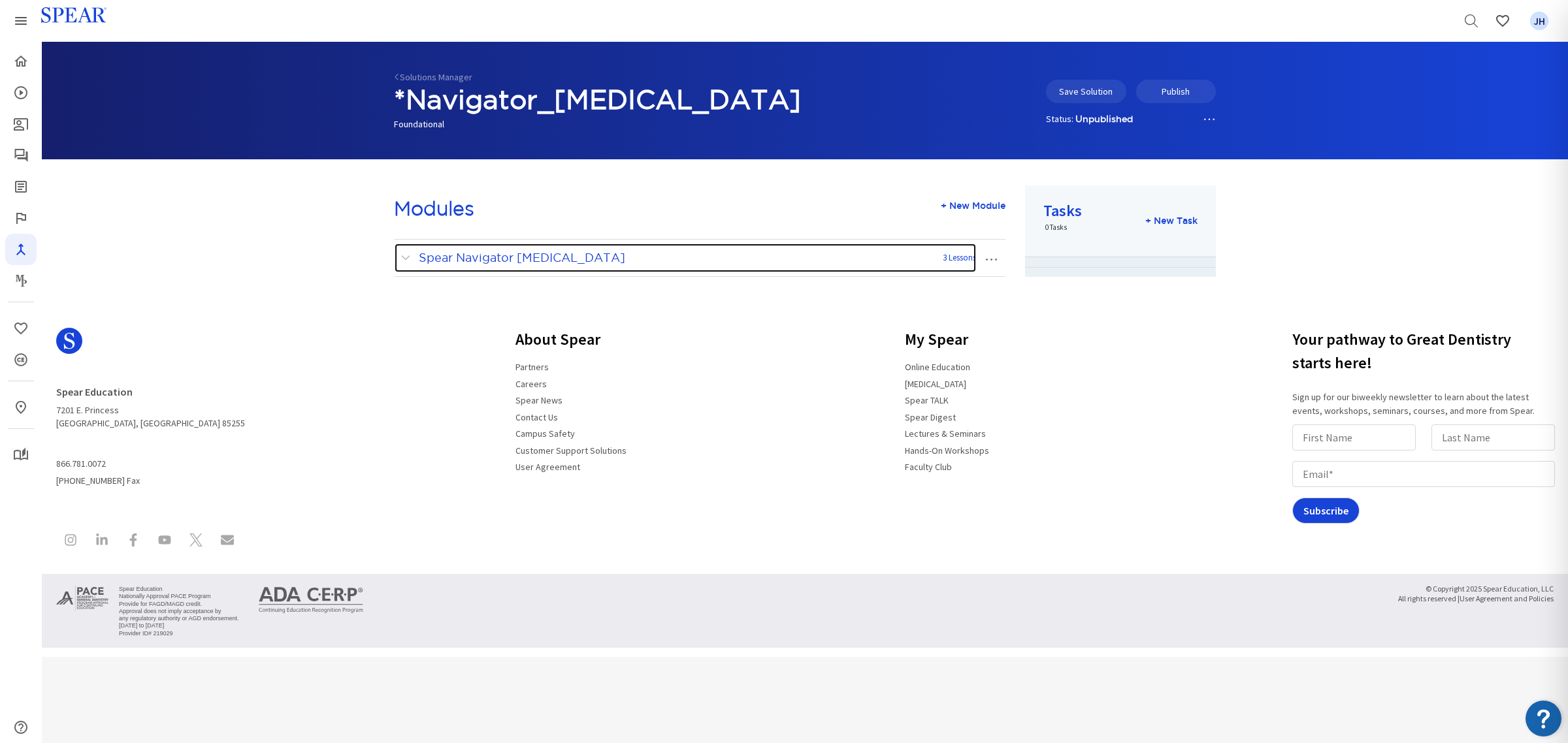
click at [406, 253] on span at bounding box center [409, 258] width 16 height 17
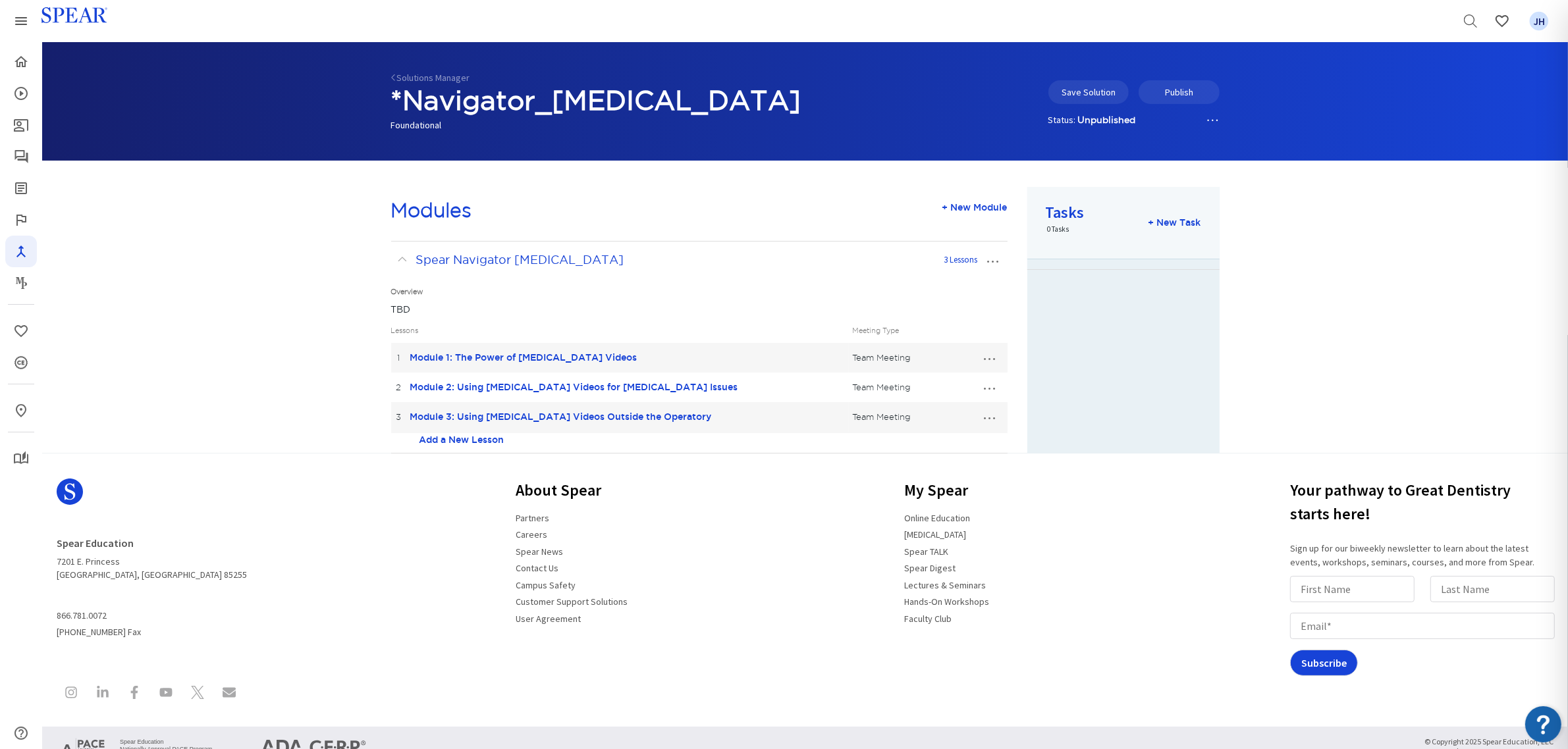
click at [477, 438] on link "Add a New Lesson" at bounding box center [461, 440] width 85 height 13
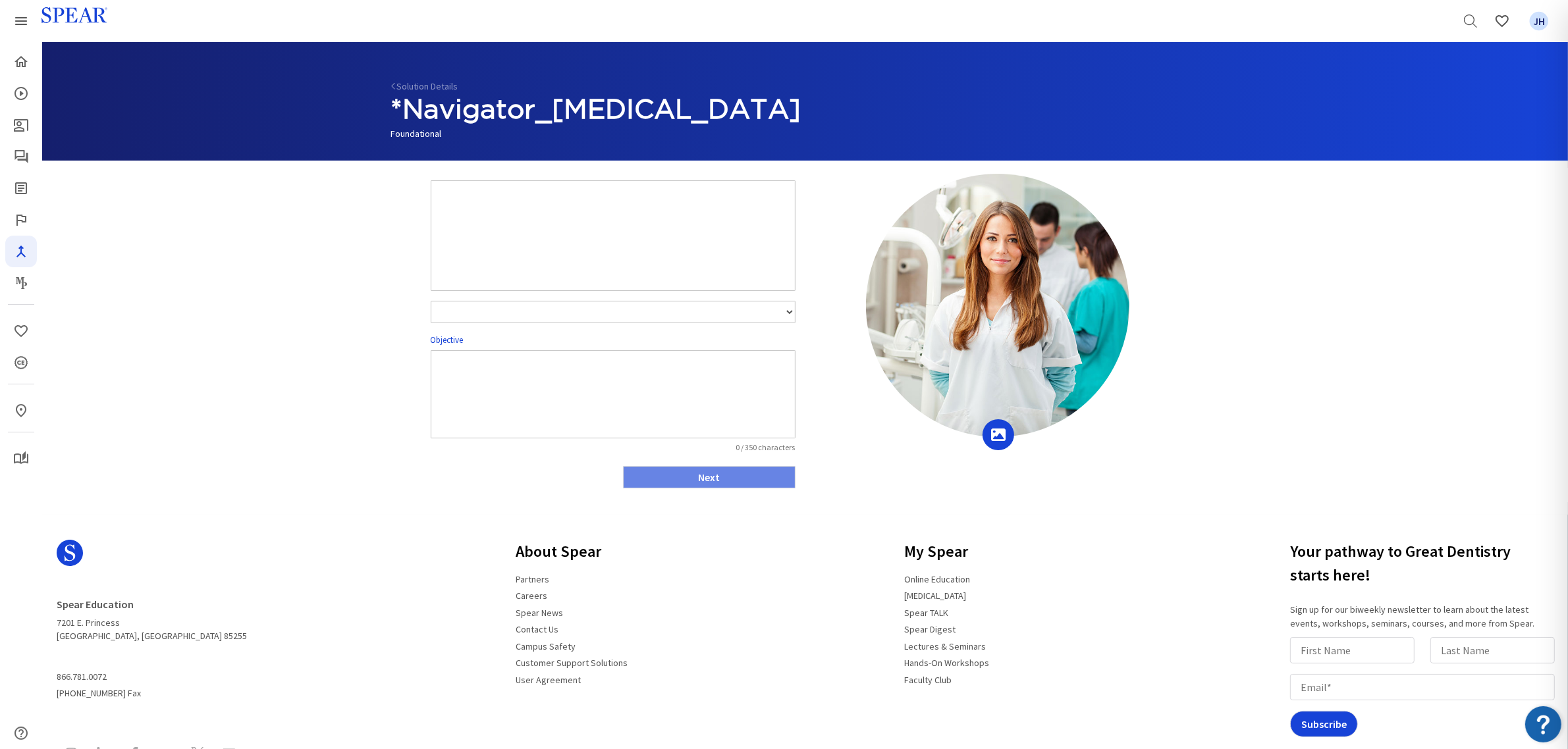
select select "number:1"
click at [457, 201] on textarea at bounding box center [613, 236] width 365 height 111
click at [550, 205] on textarea "Module 4:" at bounding box center [613, 236] width 365 height 111
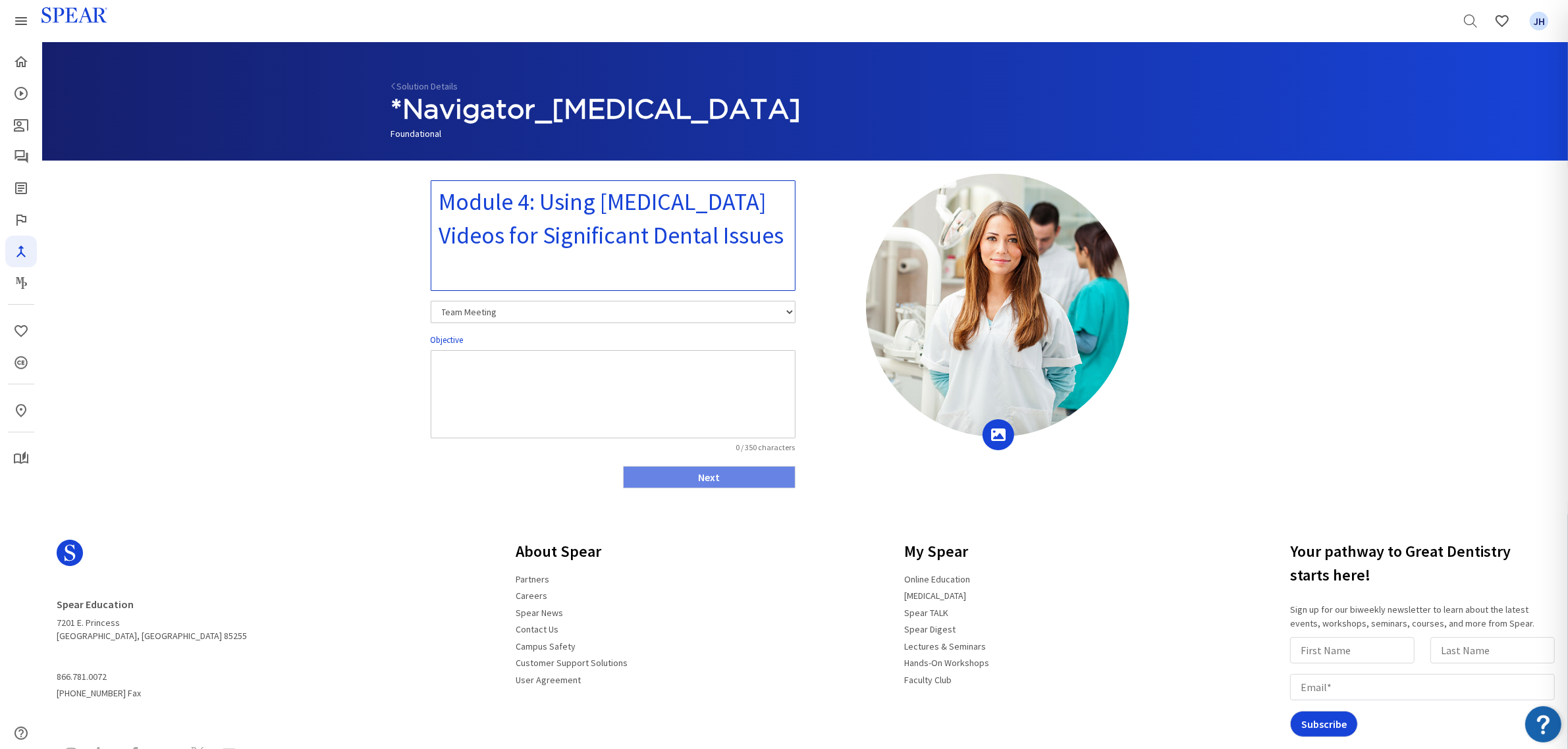
type textarea "Module 4: Using [MEDICAL_DATA] Videos for Significant Dental Issues"
click at [511, 367] on textarea at bounding box center [613, 394] width 365 height 88
type textarea "TBD"
click at [739, 485] on button "Next" at bounding box center [709, 477] width 173 height 22
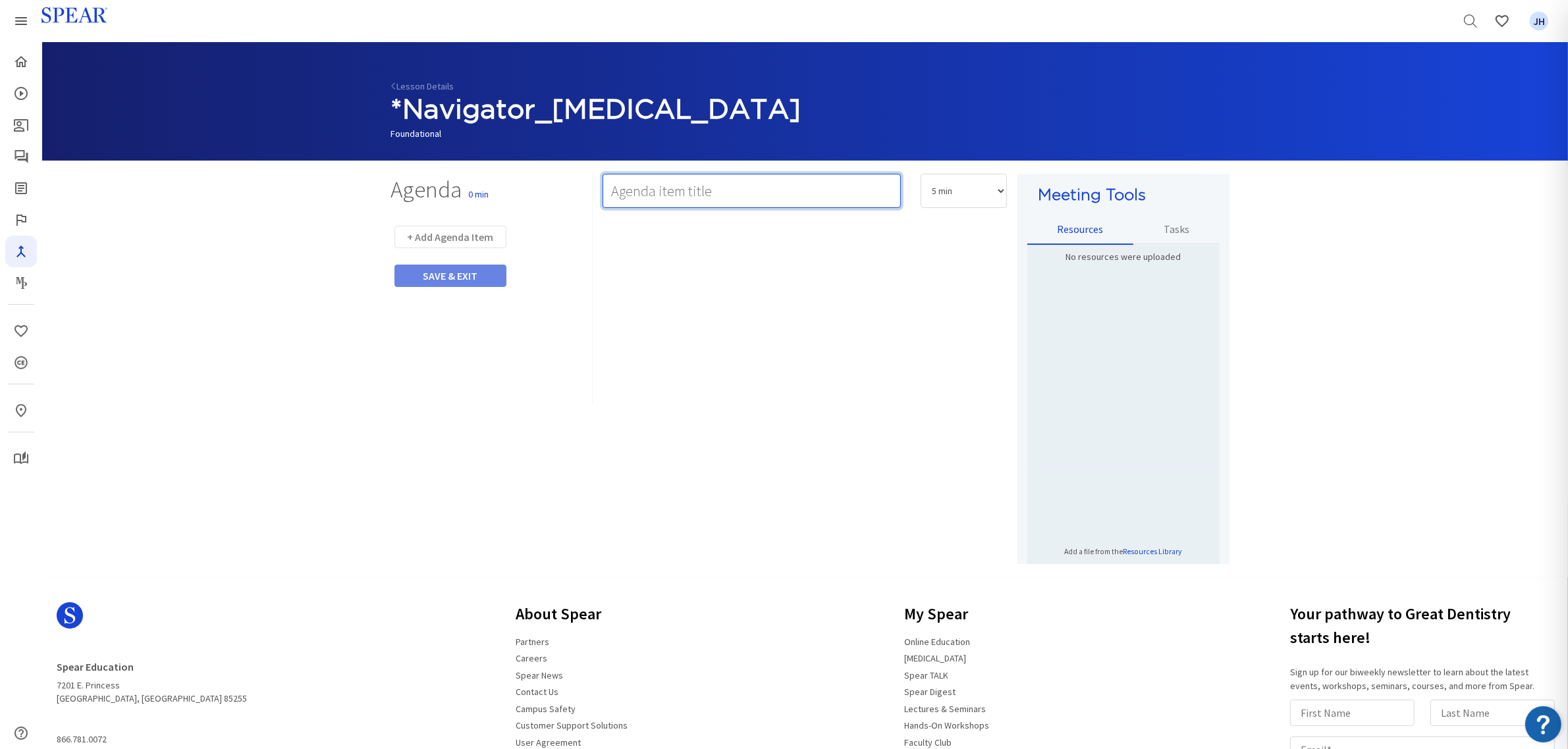
click at [644, 193] on input "text" at bounding box center [752, 190] width 299 height 34
type input "Video"
click at [1004, 189] on select "5 min 10 min 15 min 20 min 25 min 30 min 35 min 40 min 45 min 60 min 75 min 90 …" at bounding box center [963, 190] width 86 height 34
select select "10"
click at [920, 174] on select "5 min 10 min 15 min 20 min 25 min 30 min 35 min 40 min 45 min 60 min 75 min 90 …" at bounding box center [963, 190] width 86 height 34
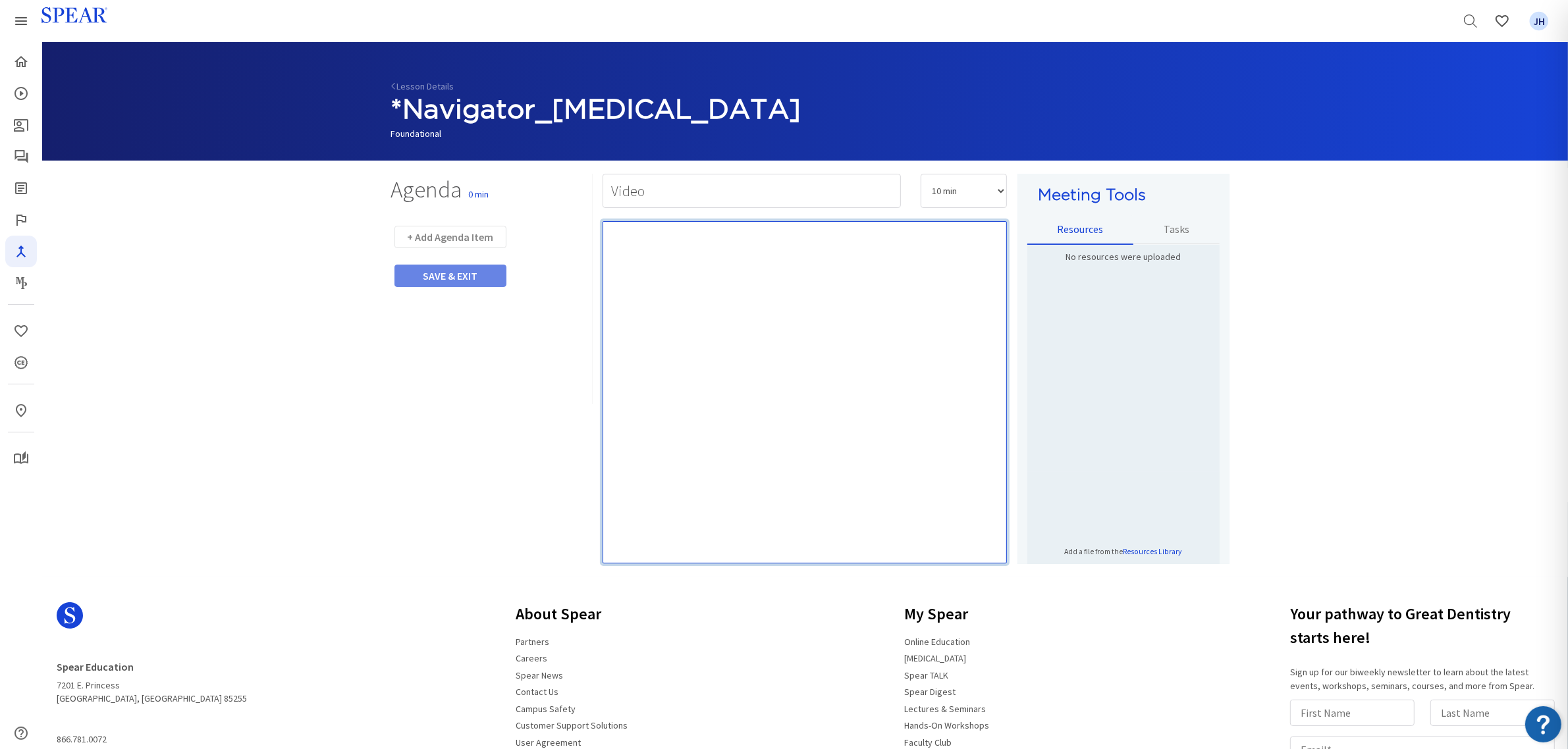
click at [729, 234] on p "Rich Text Editor, main" at bounding box center [806, 237] width 392 height 13
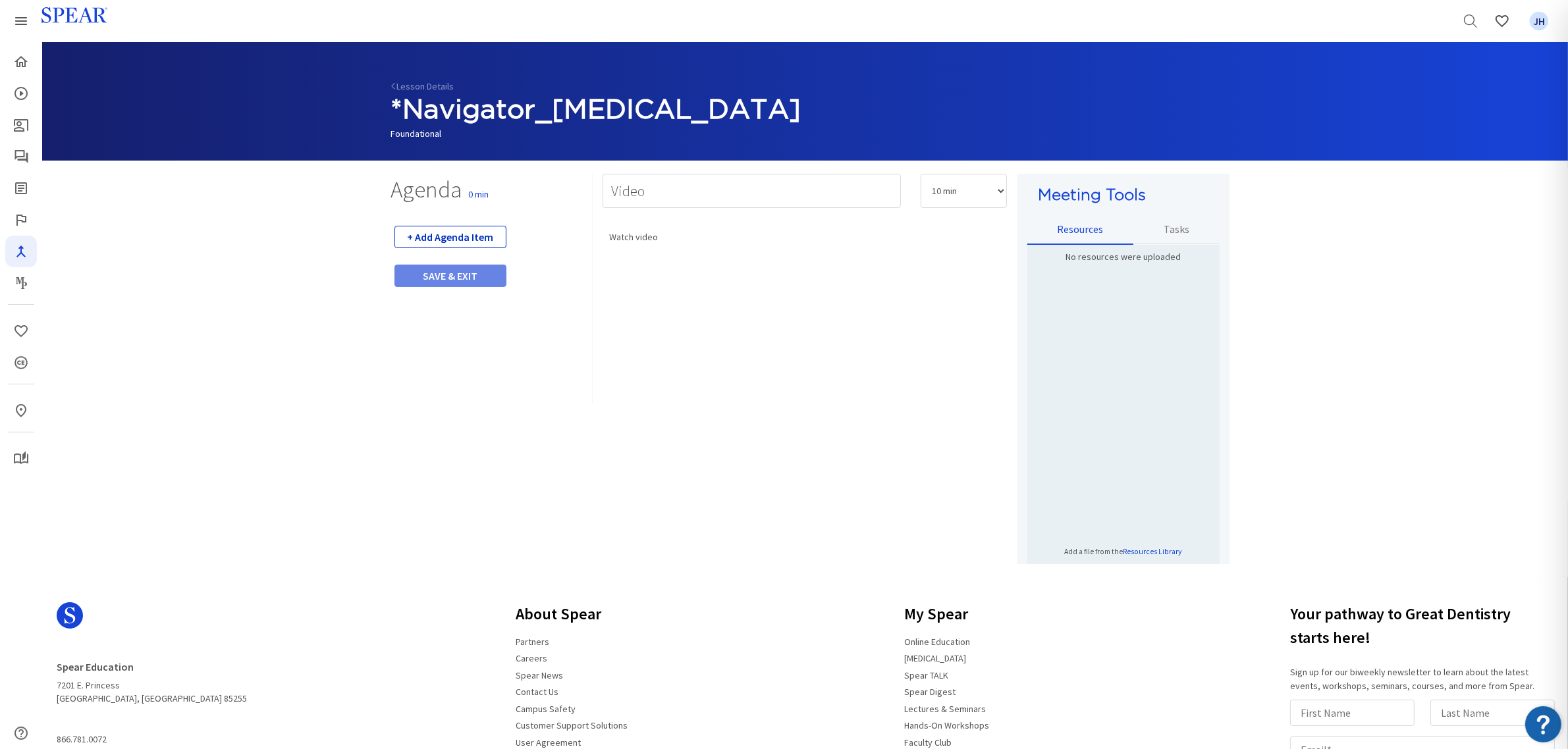
click at [492, 235] on button "+ Add Agenda Item" at bounding box center [450, 236] width 112 height 22
select select "5"
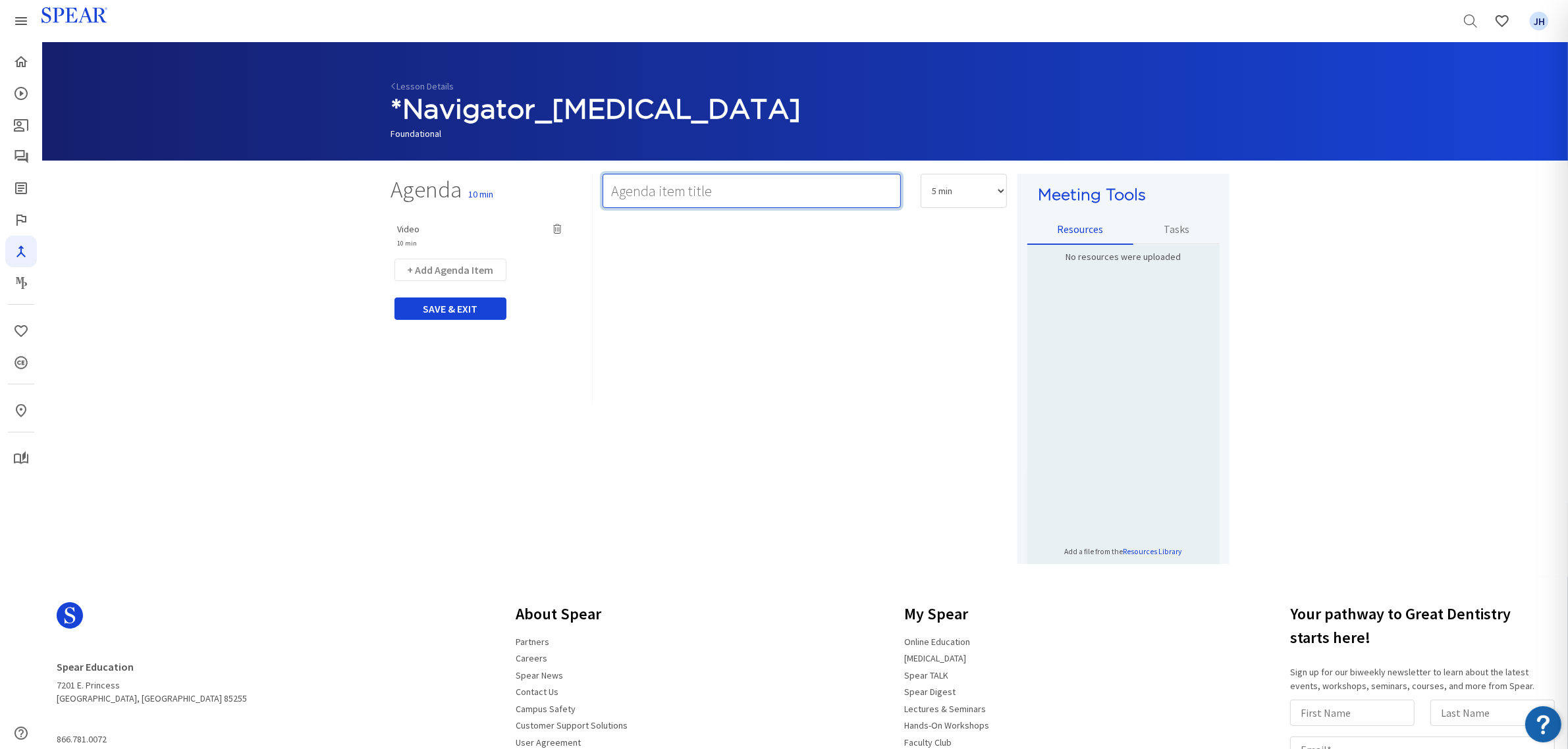
click at [719, 192] on input "text" at bounding box center [752, 190] width 299 height 34
type input "Team Activity 1: TBD"
click at [715, 247] on div "Rich Text Editor, main" at bounding box center [805, 393] width 404 height 342
click at [999, 189] on select "5 min 10 min 15 min 20 min 25 min 30 min 35 min 40 min 45 min 60 min 75 min 90 …" at bounding box center [963, 190] width 86 height 34
select select "15"
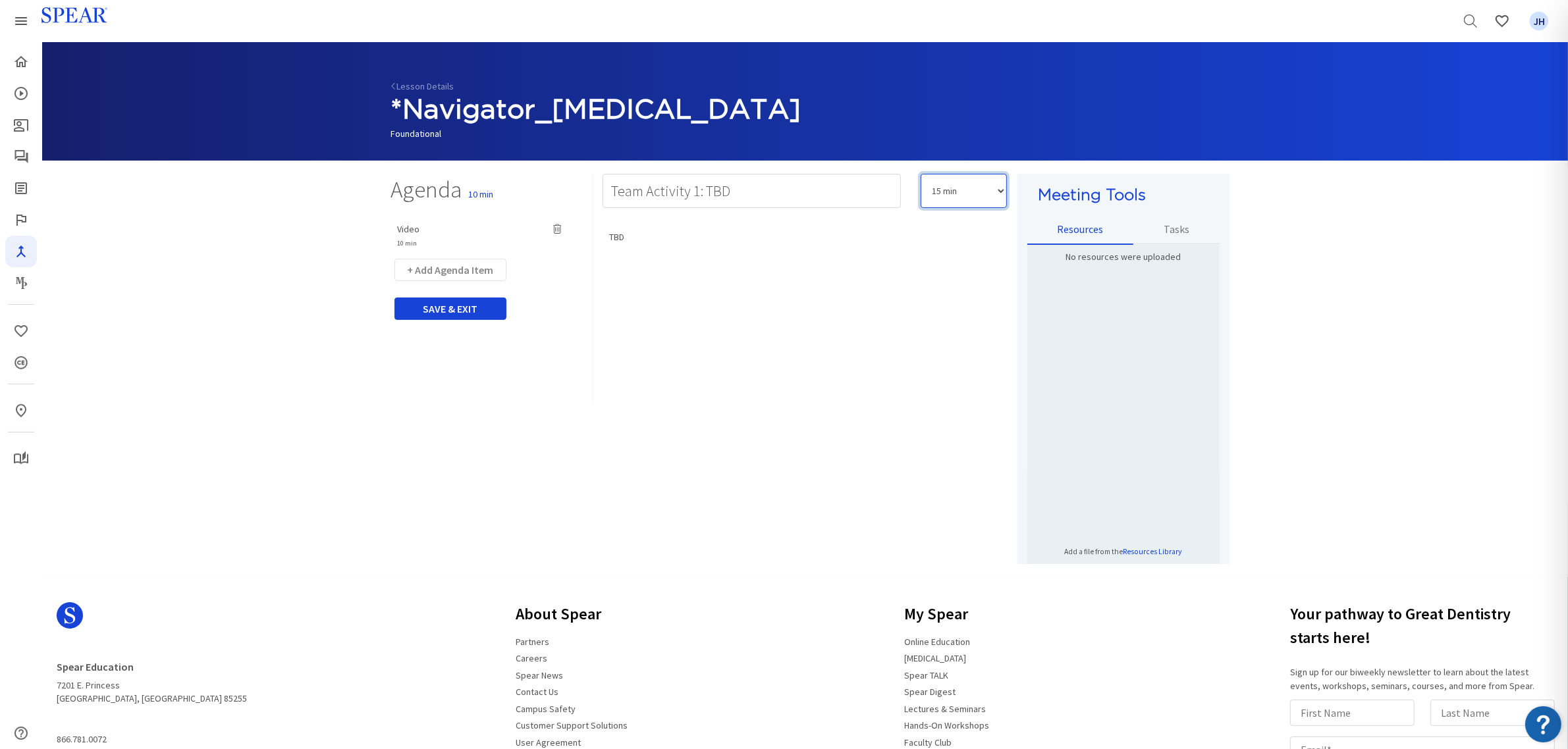
click at [920, 174] on select "5 min 10 min 15 min 20 min 25 min 30 min 35 min 40 min 45 min 60 min 75 min 90 …" at bounding box center [963, 190] width 86 height 34
click at [477, 269] on button "+ Add Agenda Item" at bounding box center [450, 270] width 112 height 22
select select "5"
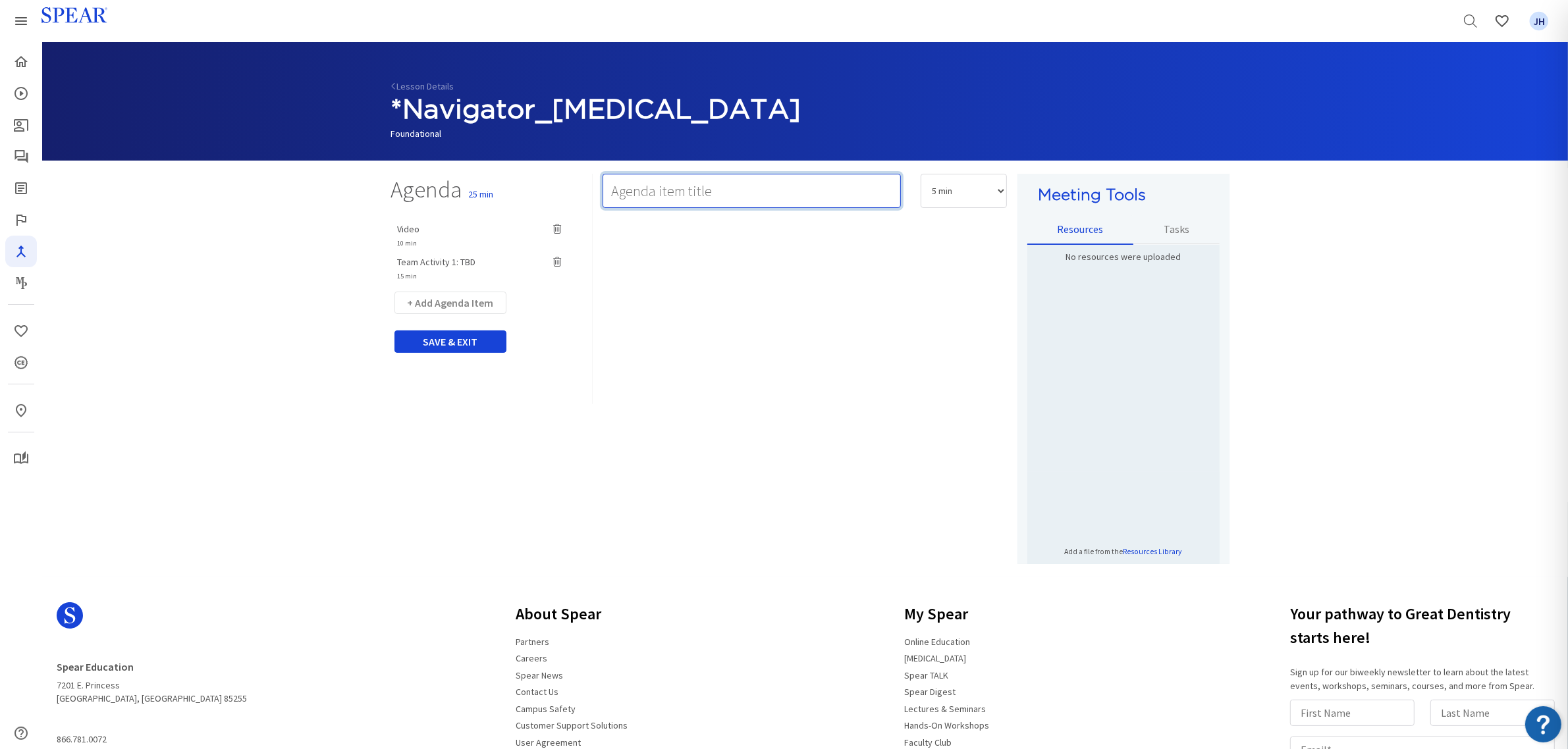
click at [651, 188] on input "text" at bounding box center [752, 190] width 299 height 34
type input "Team Activity 2: Implementation Action Plan"
click at [1001, 193] on select "5 min 10 min 15 min 20 min 25 min 30 min 35 min 40 min 45 min 60 min 75 min 90 …" at bounding box center [963, 190] width 86 height 34
select select "10"
click at [920, 174] on select "5 min 10 min 15 min 20 min 25 min 30 min 35 min 40 min 45 min 60 min 75 min 90 …" at bounding box center [963, 190] width 86 height 34
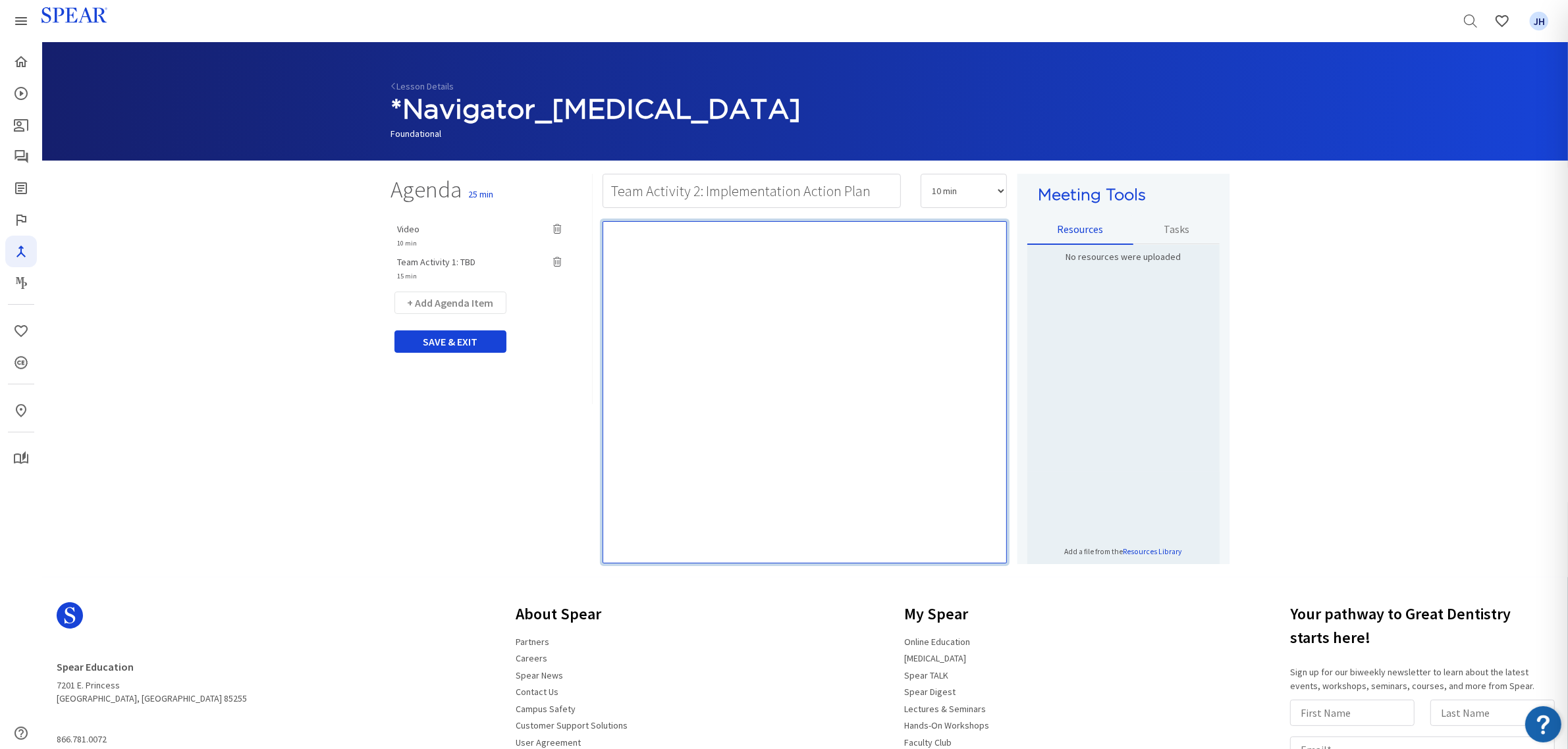
click at [716, 246] on div "Rich Text Editor, main" at bounding box center [805, 393] width 404 height 342
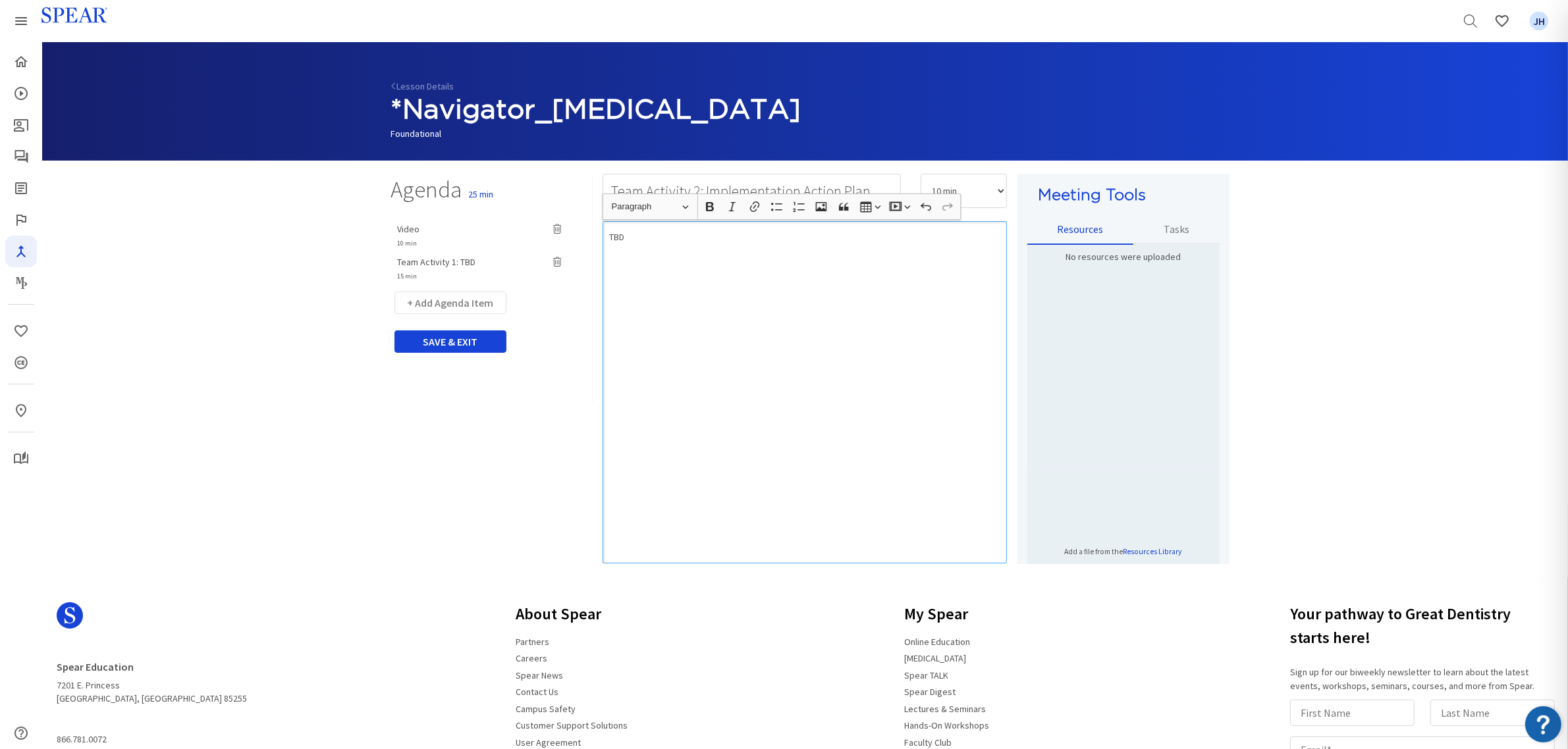
click at [777, 317] on div "TBD" at bounding box center [805, 393] width 404 height 342
click at [471, 303] on button "+ Add Agenda Item" at bounding box center [450, 303] width 112 height 22
select select "5"
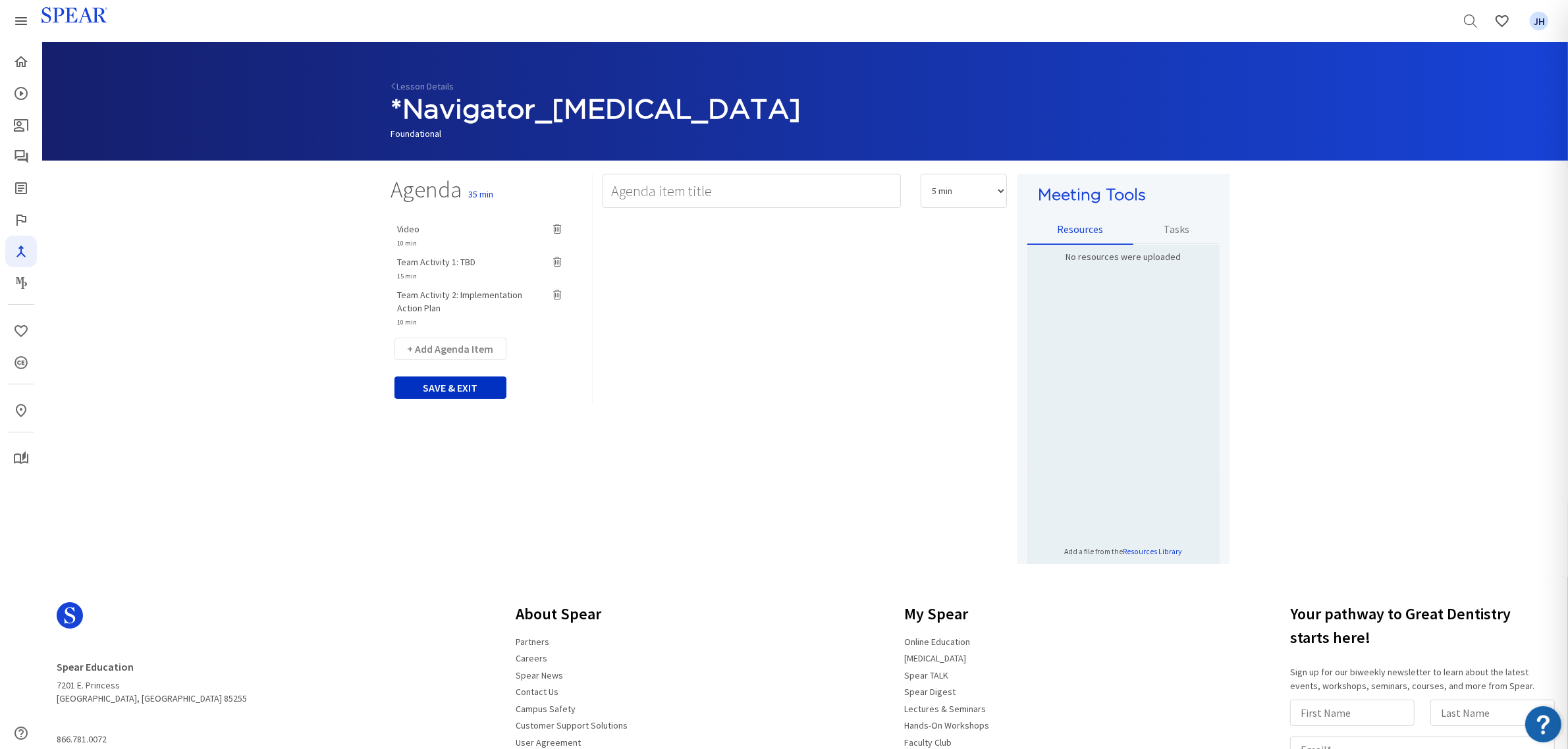
click at [469, 390] on button "SAVE & EXIT" at bounding box center [450, 387] width 112 height 22
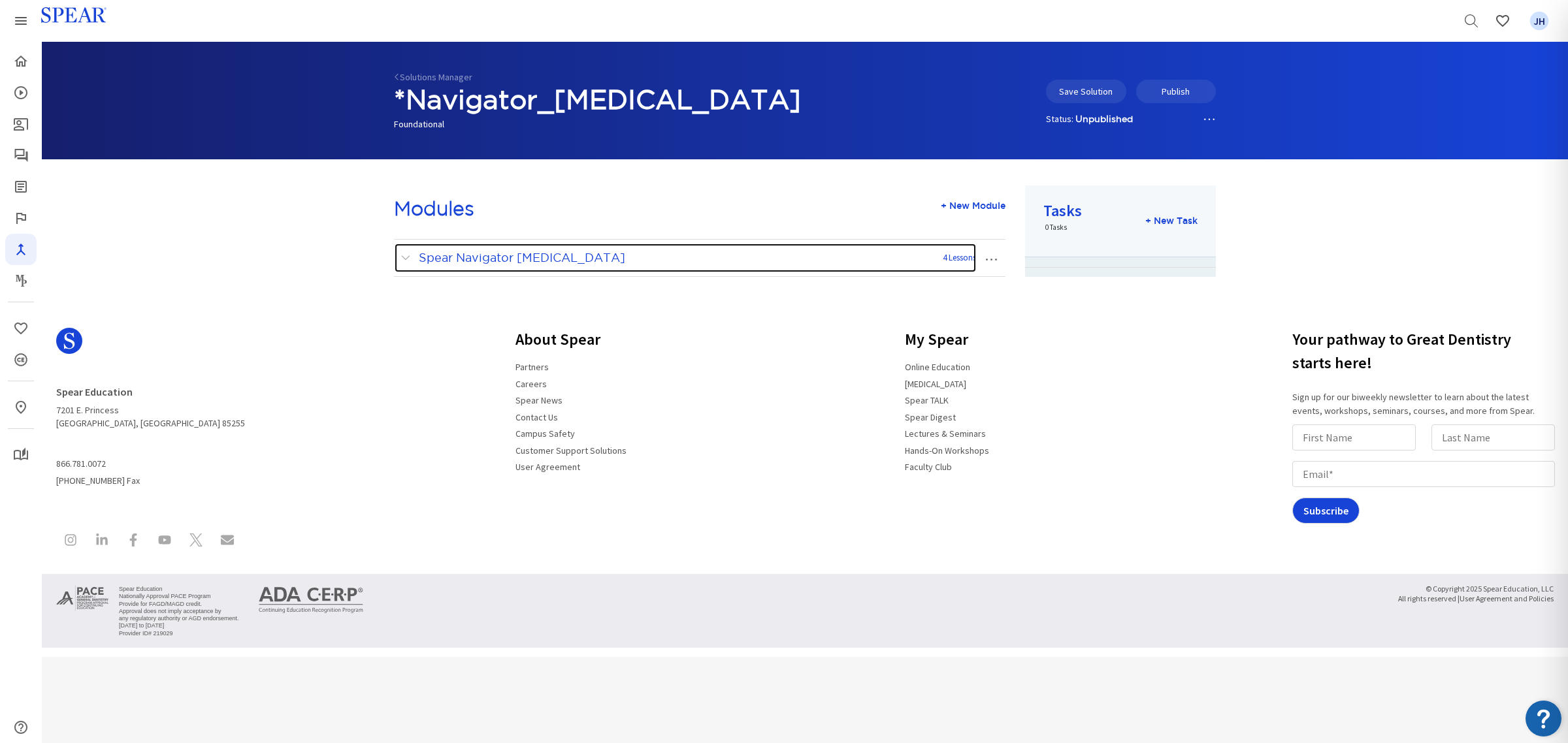
click at [407, 258] on span at bounding box center [409, 258] width 16 height 17
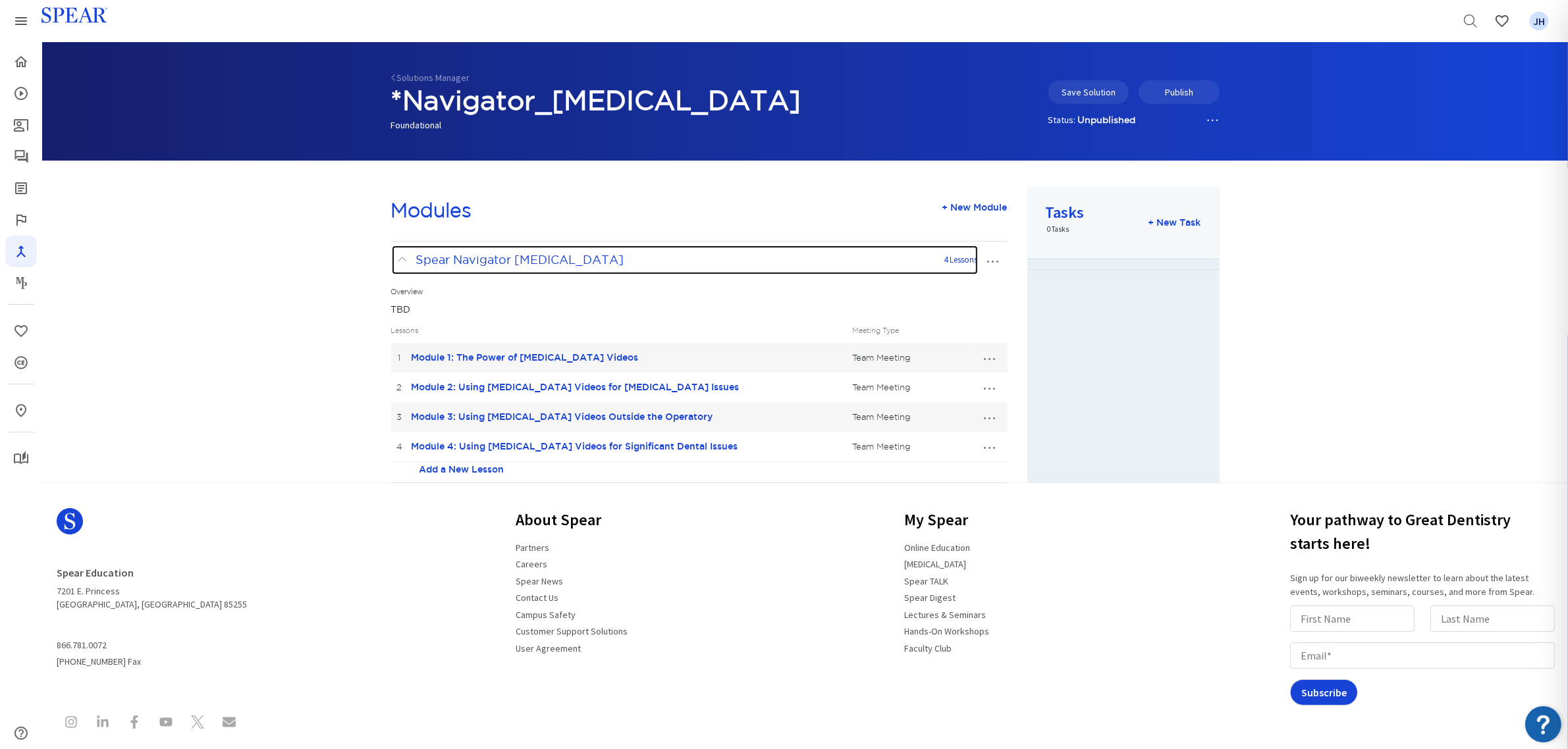
click at [403, 260] on span at bounding box center [406, 260] width 17 height 17
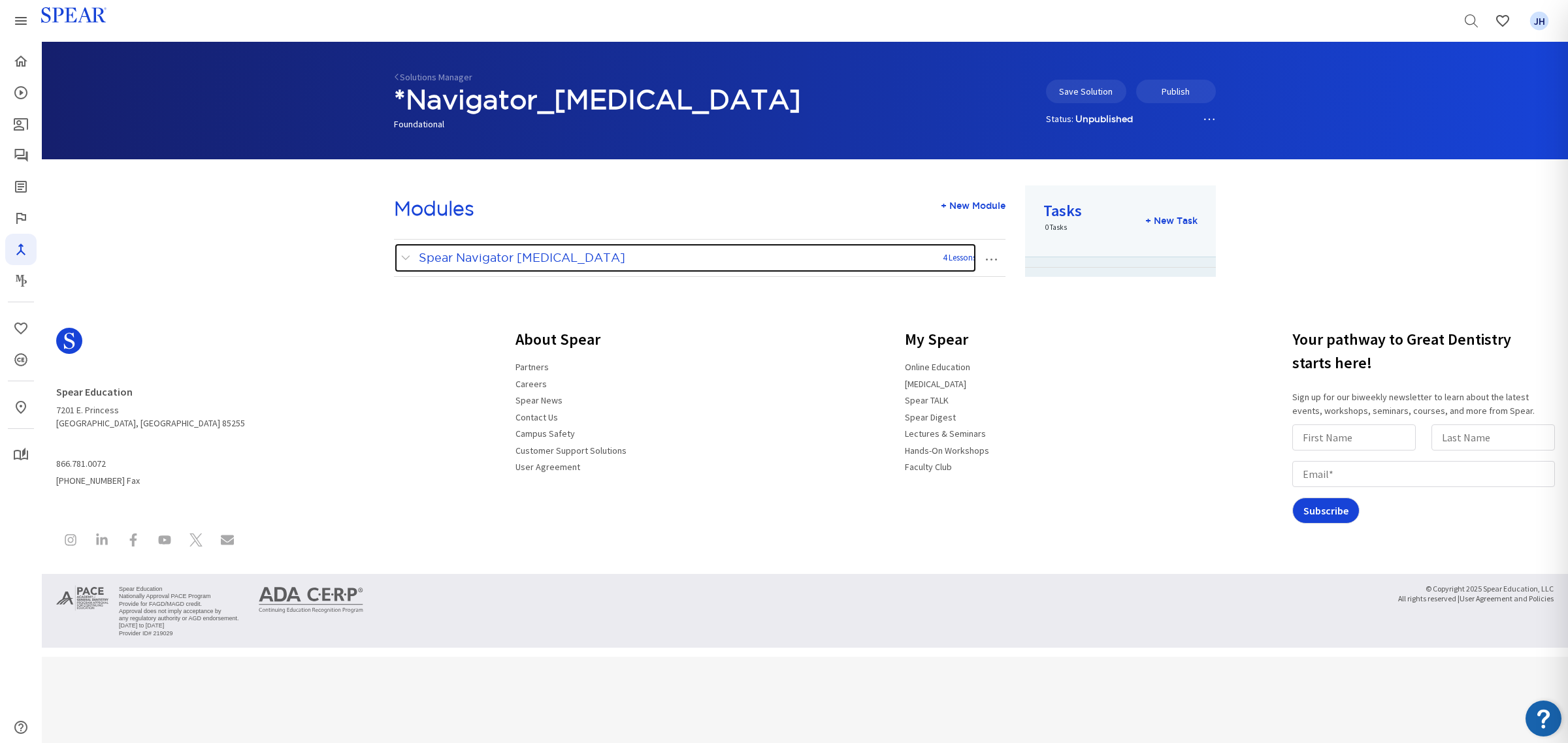
click at [406, 259] on span at bounding box center [409, 258] width 16 height 17
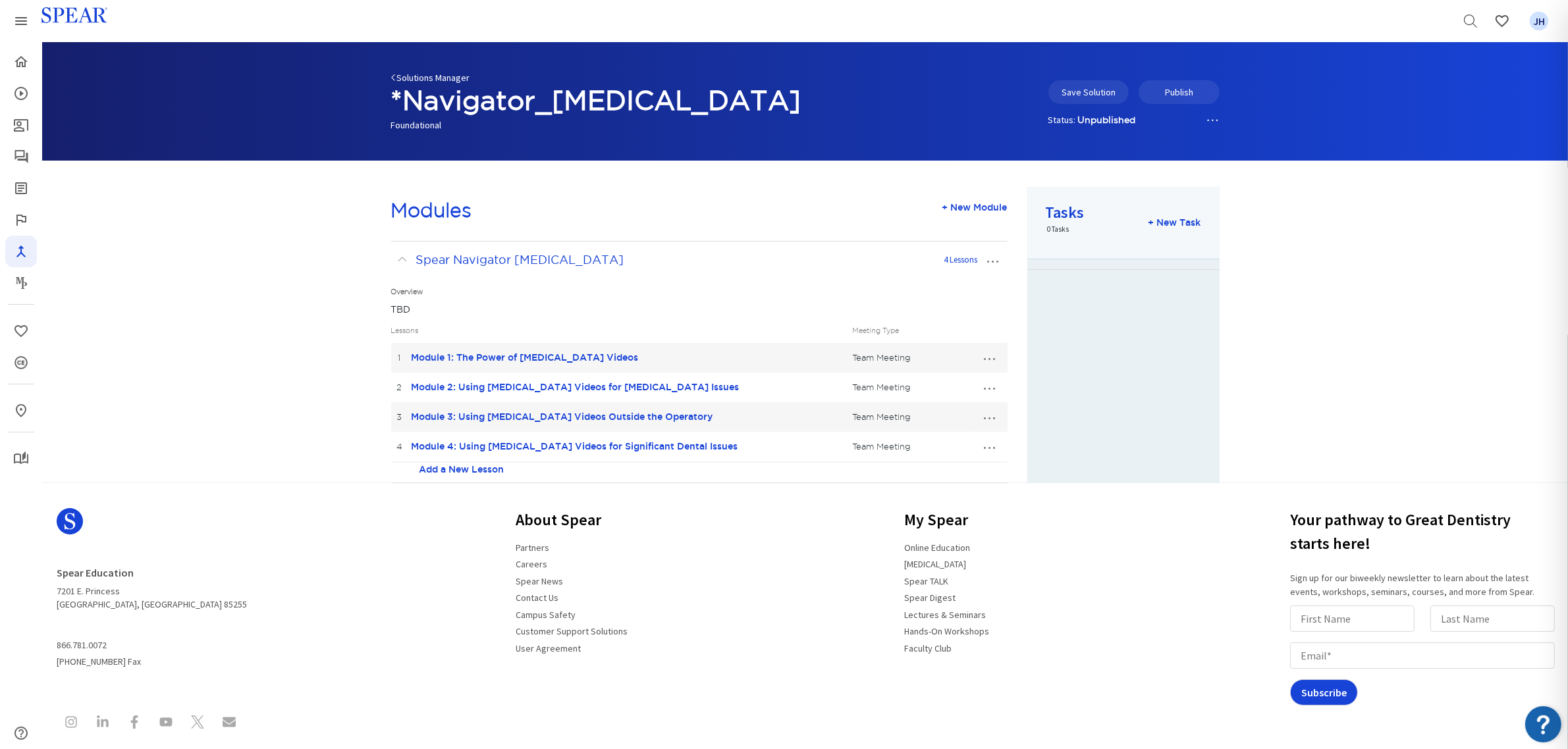
click at [433, 77] on link "Solutions Manager" at bounding box center [431, 78] width 79 height 12
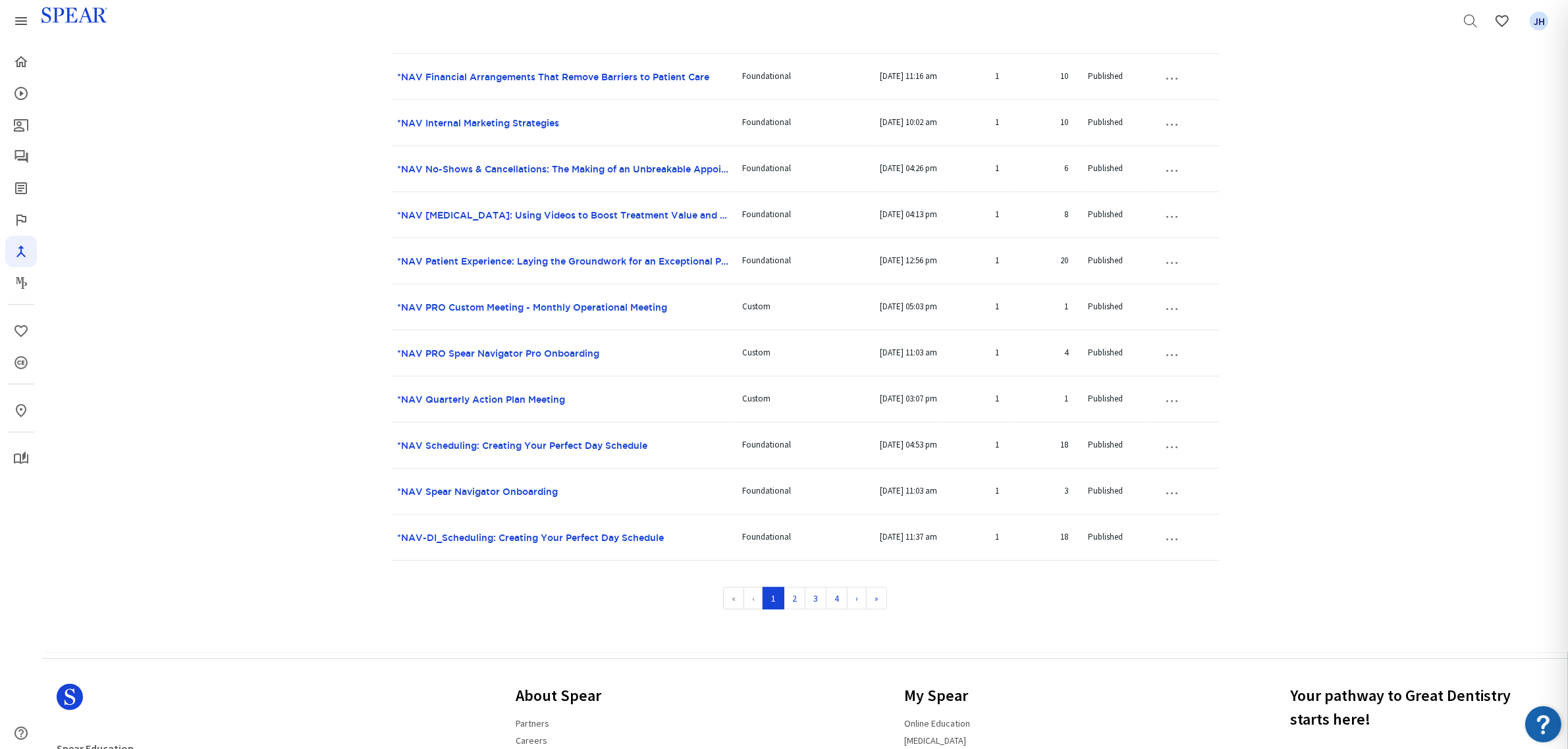
scroll to position [665, 0]
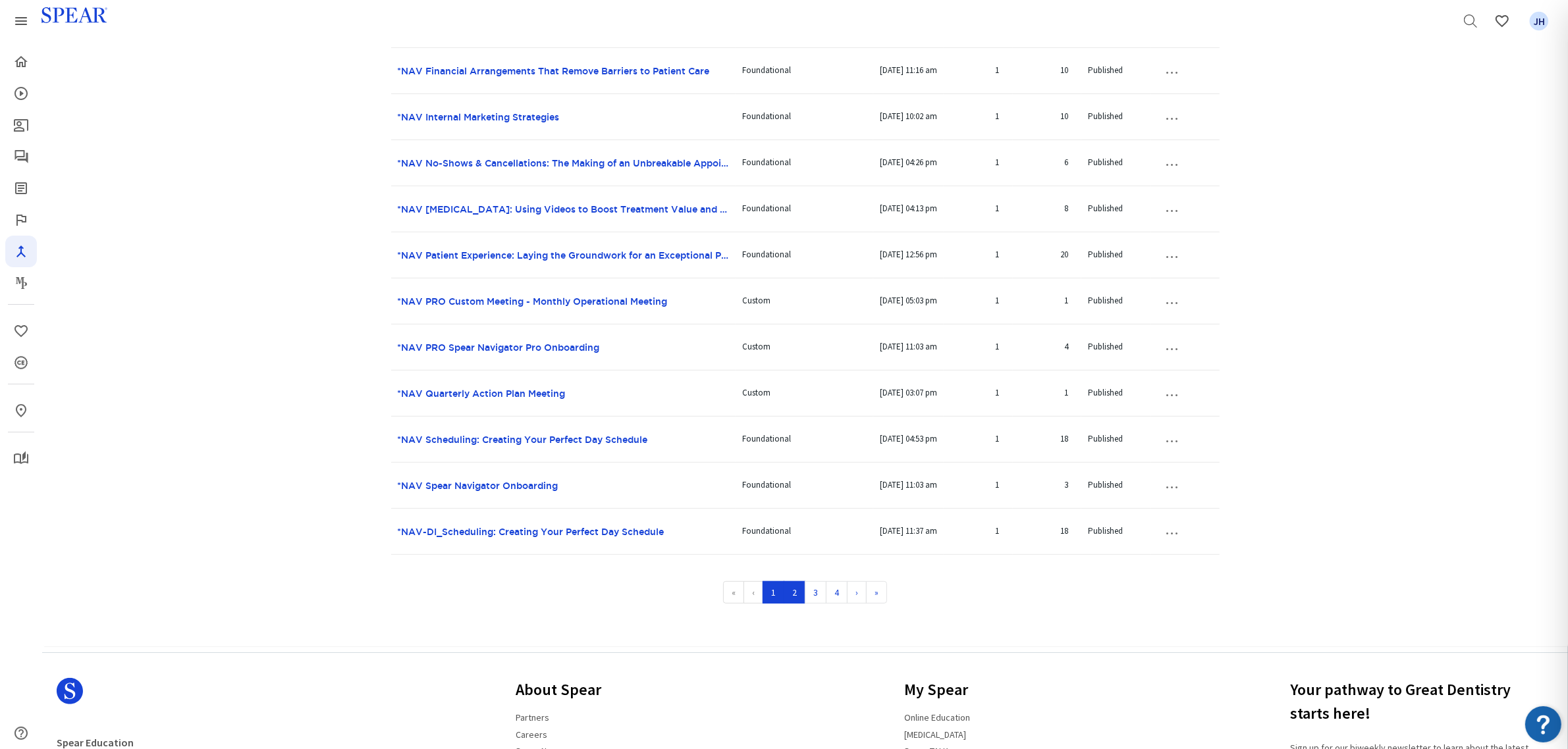
click at [796, 589] on link "2" at bounding box center [795, 592] width 22 height 22
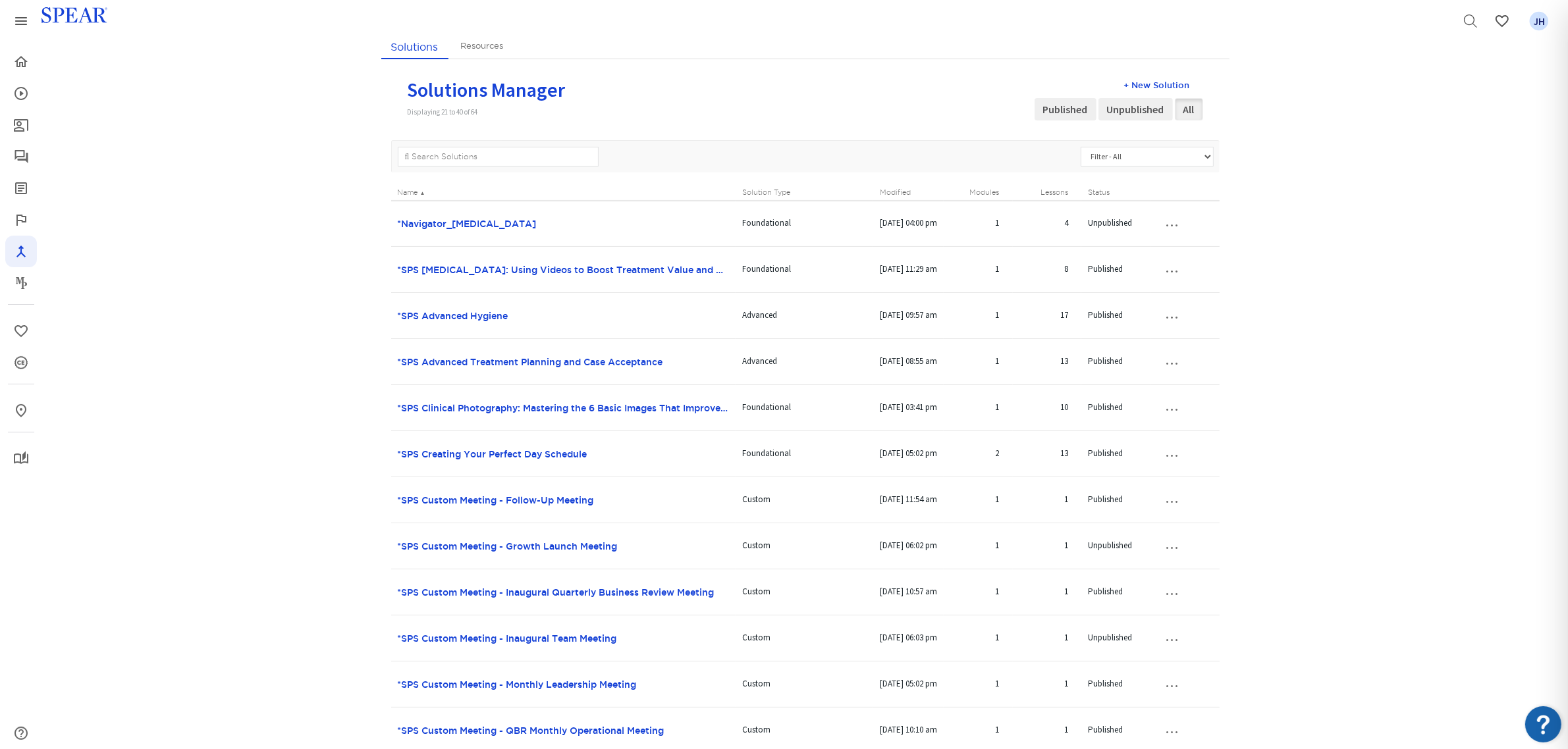
scroll to position [0, 0]
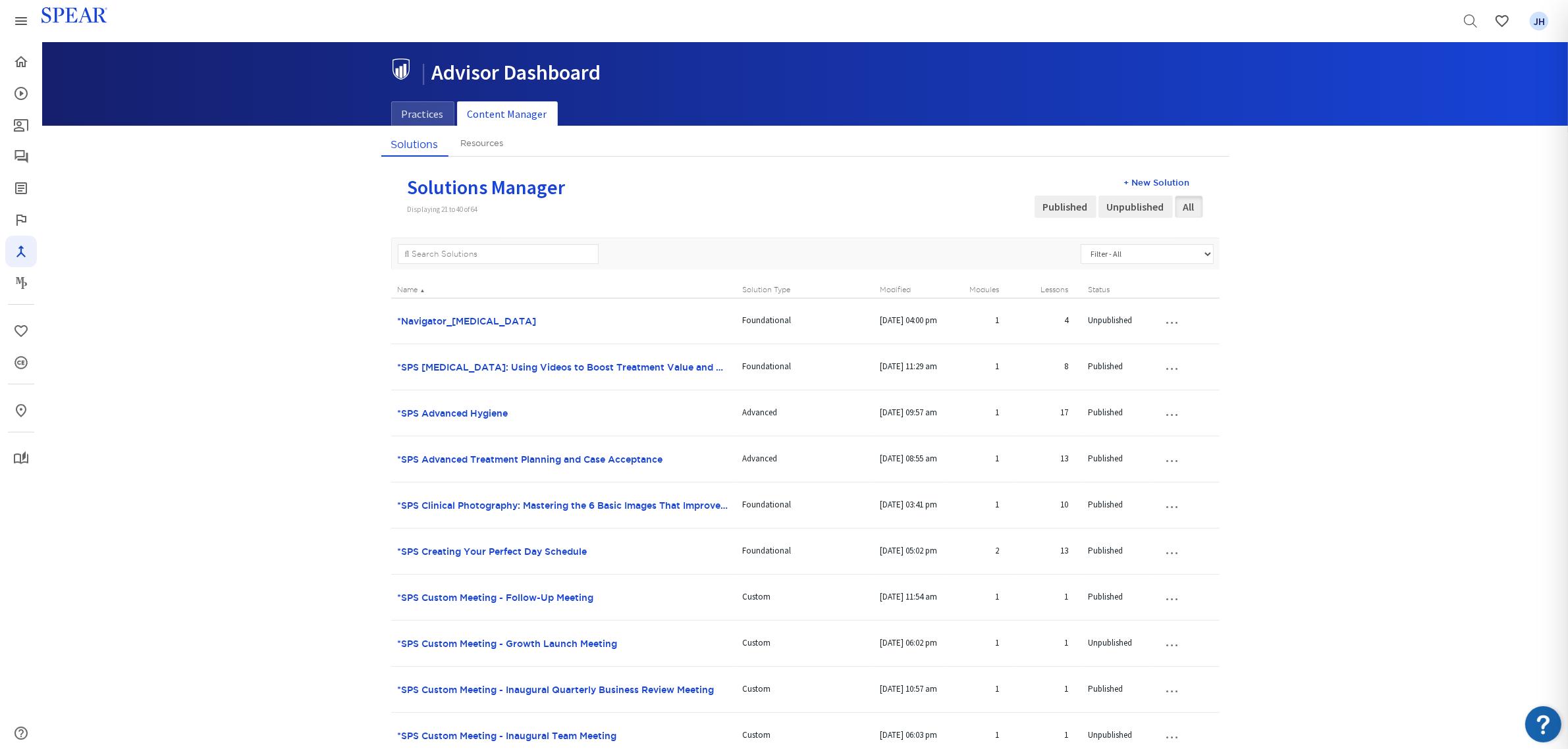
click at [1178, 322] on button "…" at bounding box center [1171, 321] width 29 height 21
click at [1167, 343] on link "Edit Solution" at bounding box center [1160, 346] width 104 height 17
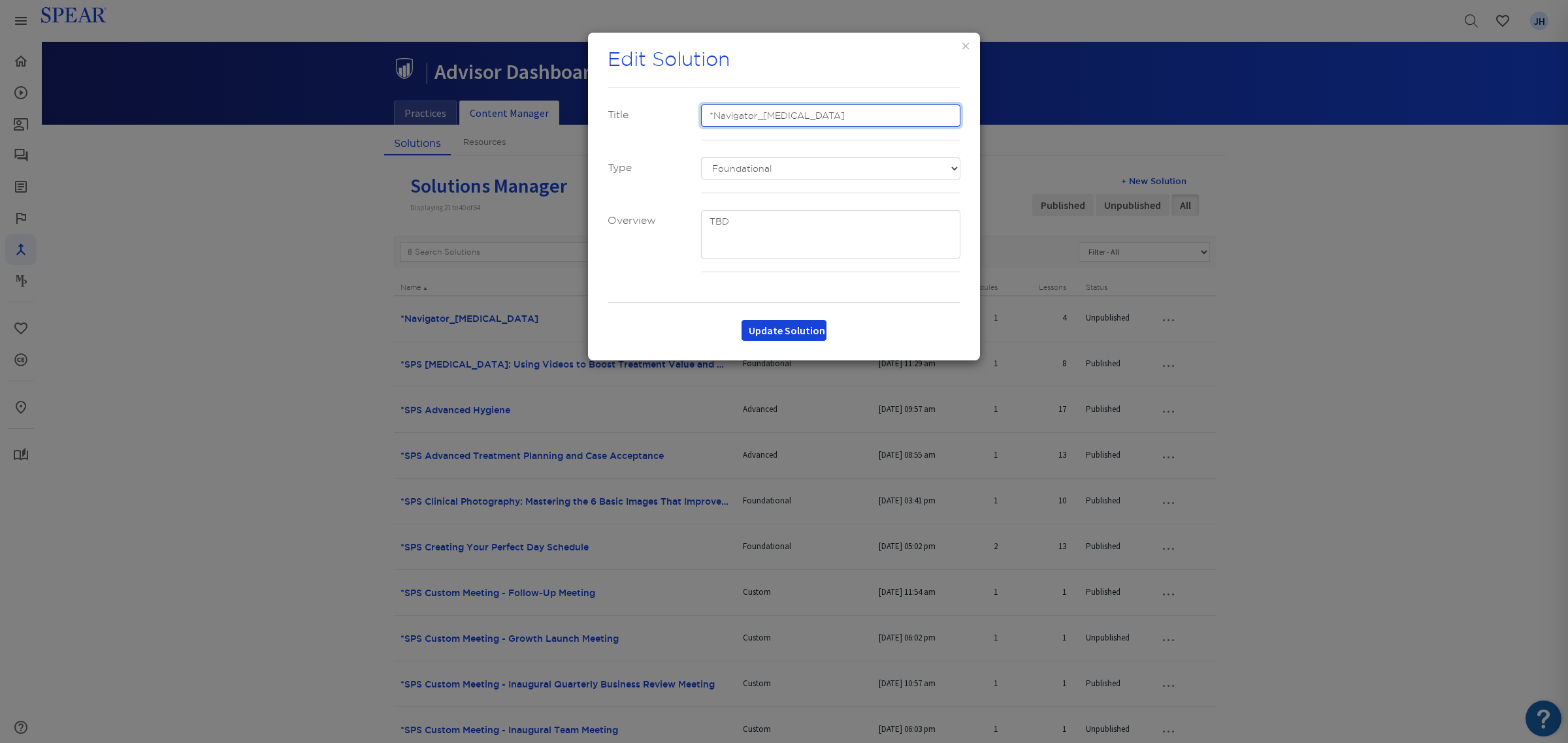
click at [707, 116] on input "*Navigator_[MEDICAL_DATA]" at bounding box center [830, 115] width 260 height 22
type input "***Navigator_[MEDICAL_DATA]"
click at [798, 330] on button "Update Solution" at bounding box center [784, 330] width 85 height 21
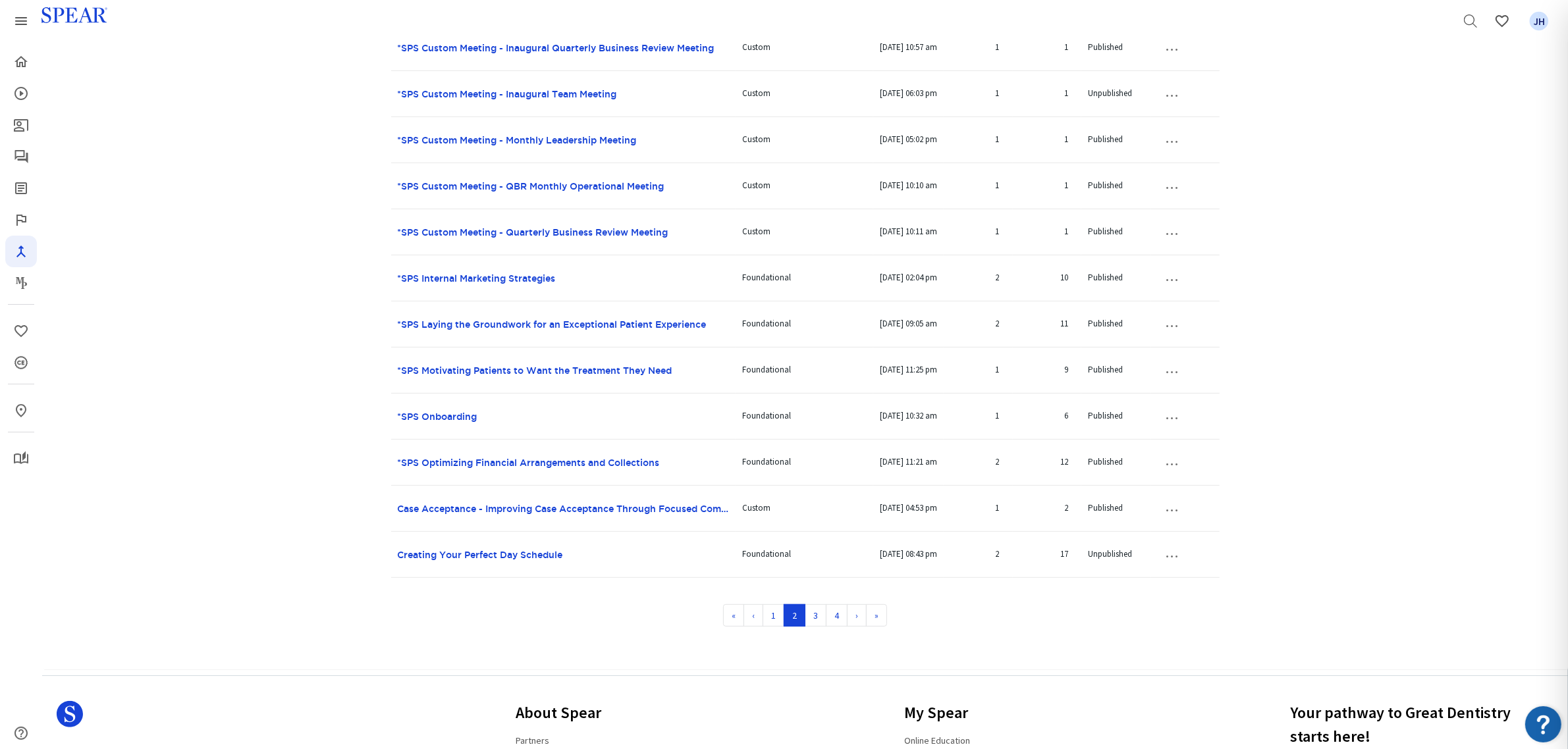
scroll to position [926, 0]
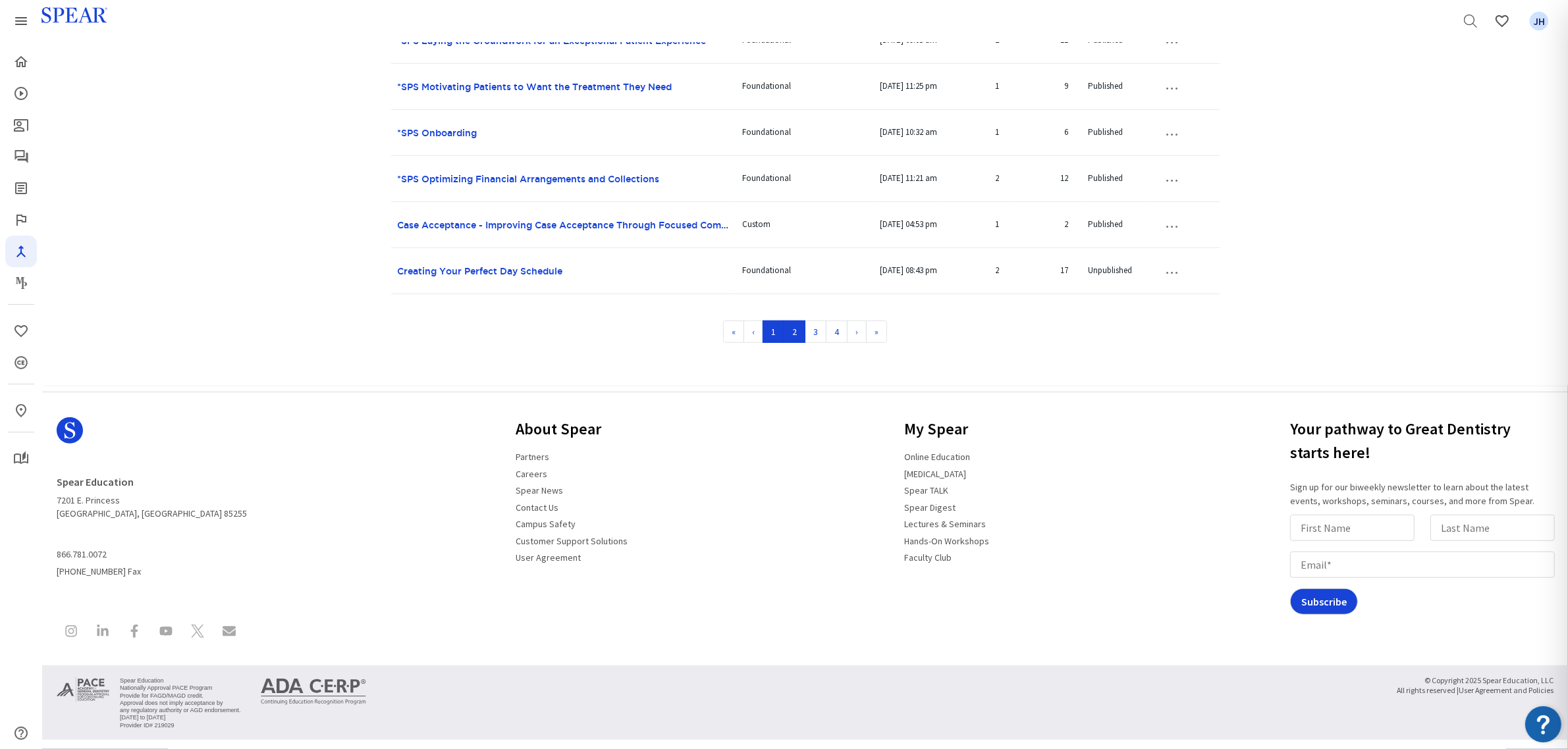
click at [776, 340] on link "1" at bounding box center [773, 332] width 22 height 22
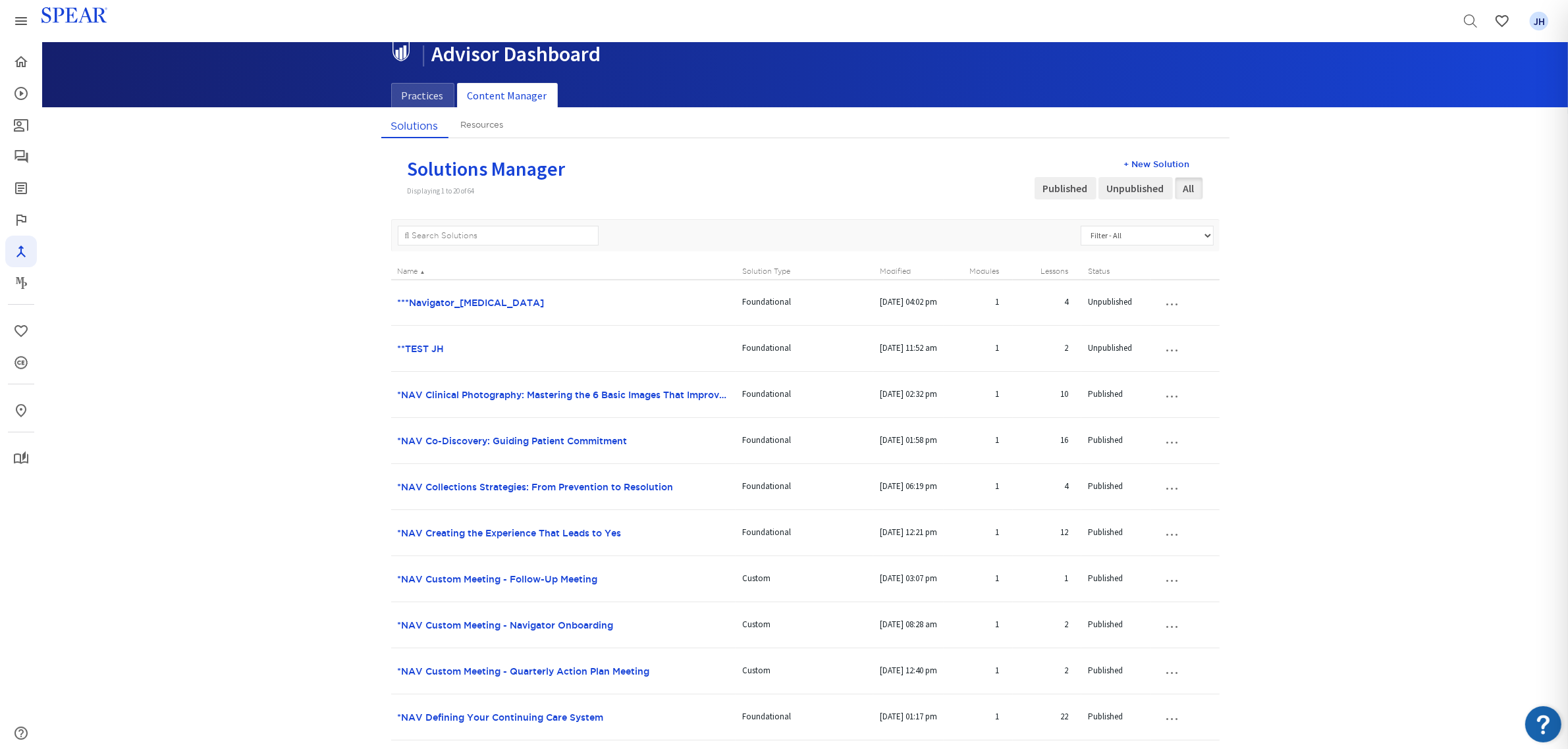
scroll to position [15, 0]
